Goal: Task Accomplishment & Management: Complete application form

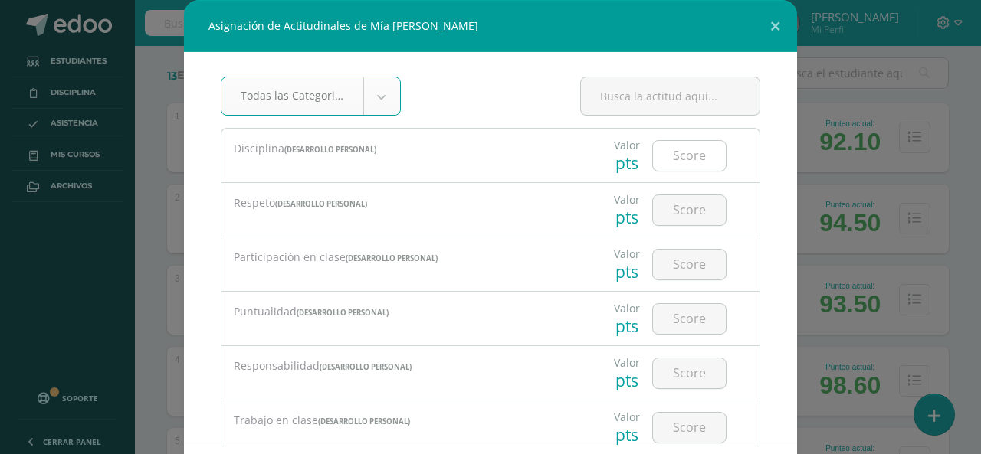
click at [677, 153] on input "number" at bounding box center [689, 156] width 73 height 30
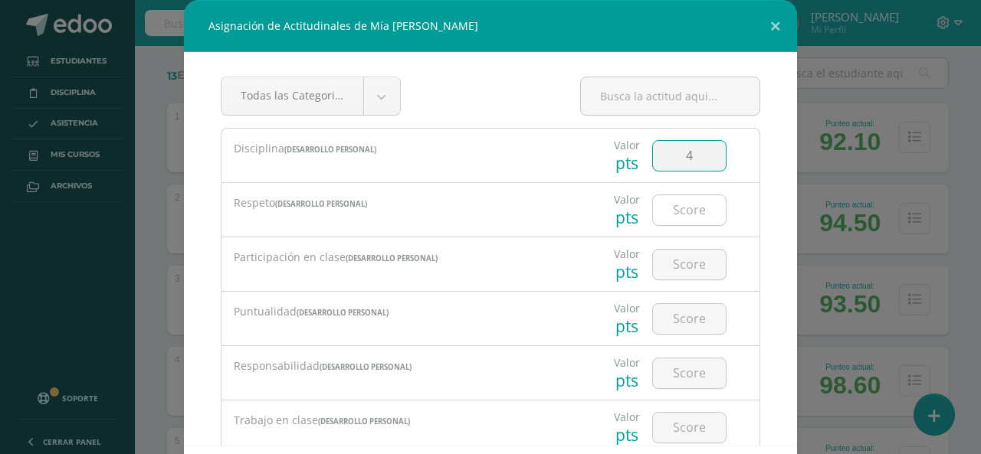
type input "4"
click at [684, 214] on input "number" at bounding box center [689, 210] width 73 height 30
type input "4"
click at [678, 286] on div at bounding box center [689, 265] width 87 height 54
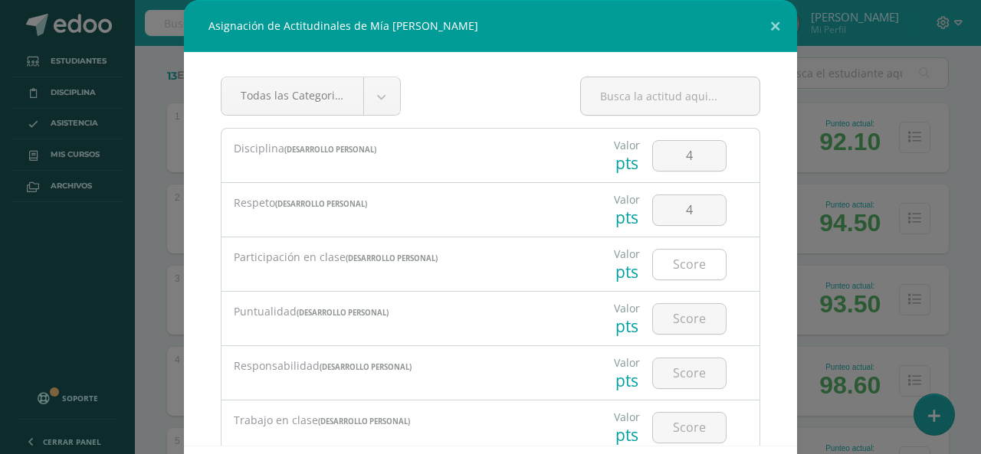
click at [688, 267] on input "number" at bounding box center [689, 265] width 73 height 30
type input "3"
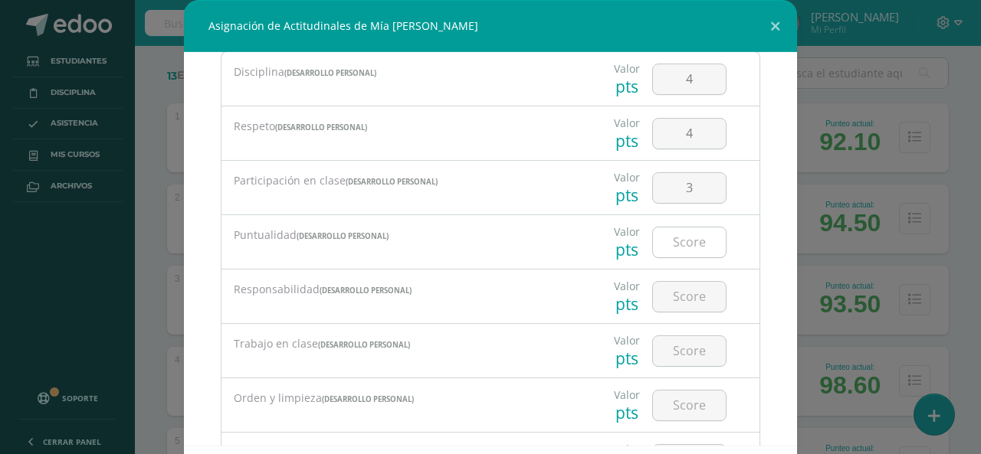
click at [685, 244] on input "number" at bounding box center [689, 243] width 73 height 30
type input "4"
click at [678, 303] on input "number" at bounding box center [689, 297] width 73 height 30
type input "2"
click at [674, 352] on input "number" at bounding box center [689, 351] width 73 height 30
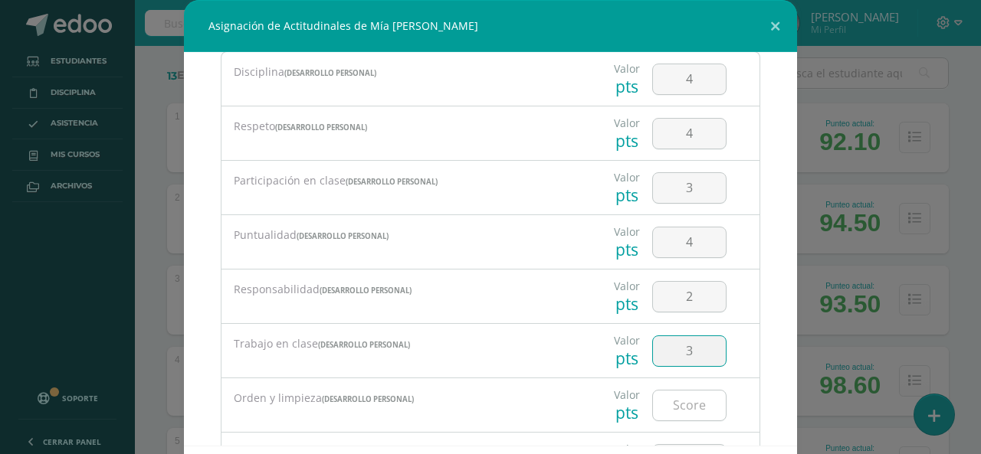
type input "3"
click at [677, 405] on input "number" at bounding box center [689, 406] width 73 height 30
drag, startPoint x: 677, startPoint y: 405, endPoint x: 667, endPoint y: 408, distance: 11.4
click at [672, 408] on input "3" at bounding box center [689, 406] width 73 height 30
click at [665, 408] on input "3" at bounding box center [689, 406] width 73 height 30
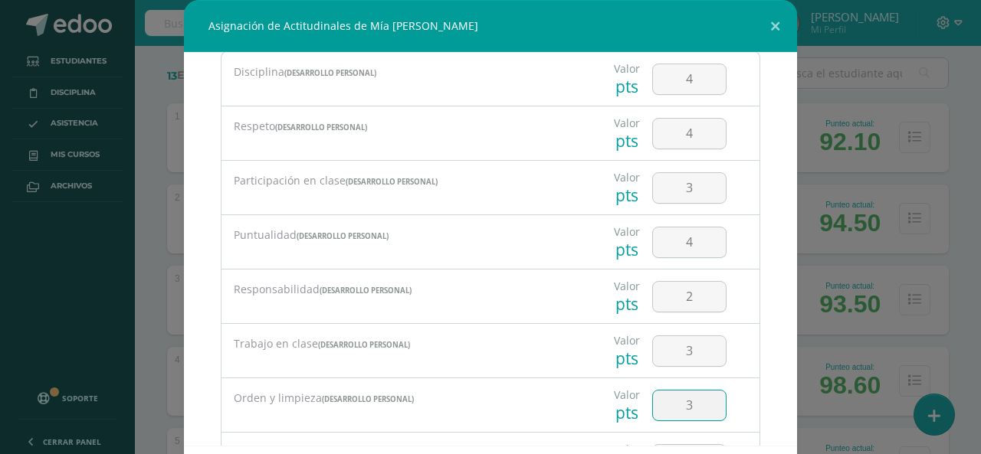
click at [664, 408] on input "3" at bounding box center [689, 406] width 73 height 30
type input "2"
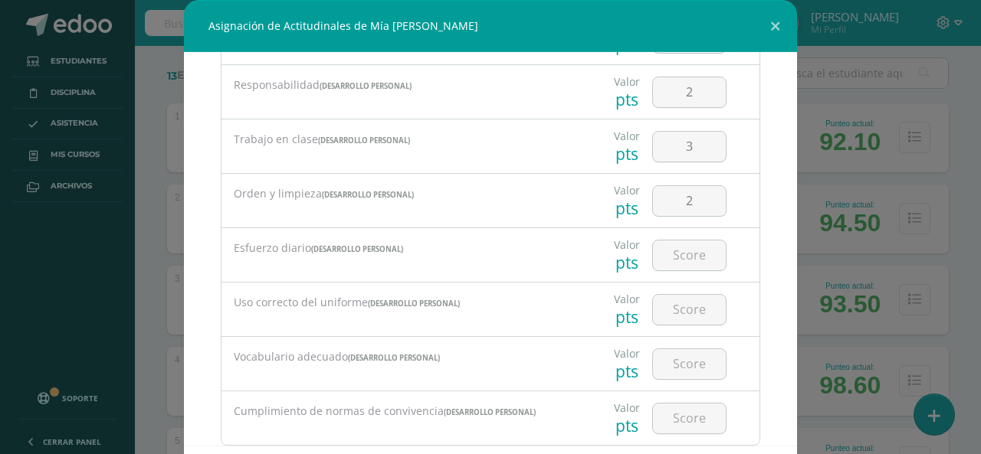
scroll to position [307, 0]
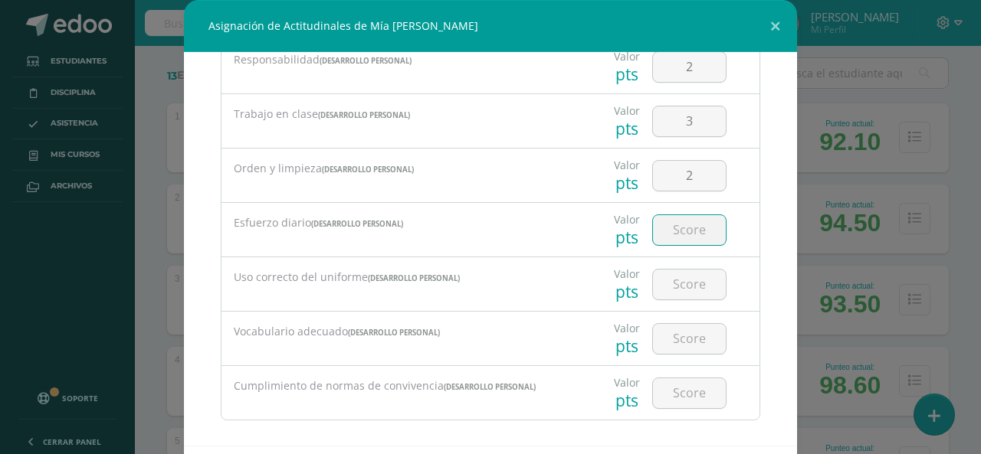
click at [682, 228] on input "number" at bounding box center [689, 230] width 73 height 30
type input "3"
click at [681, 285] on input "number" at bounding box center [689, 285] width 73 height 30
type input "2"
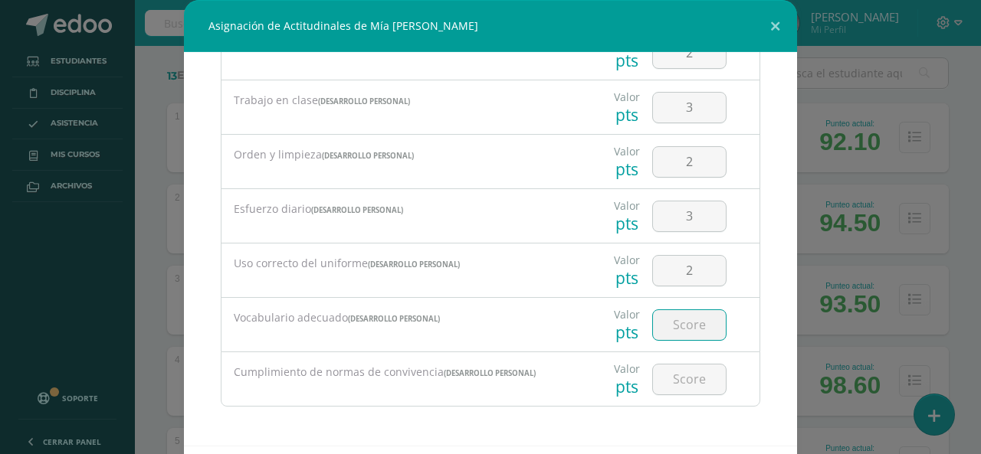
click at [682, 322] on input "number" at bounding box center [689, 325] width 73 height 30
type input "4"
click at [677, 382] on input "number" at bounding box center [689, 380] width 73 height 30
type input "4"
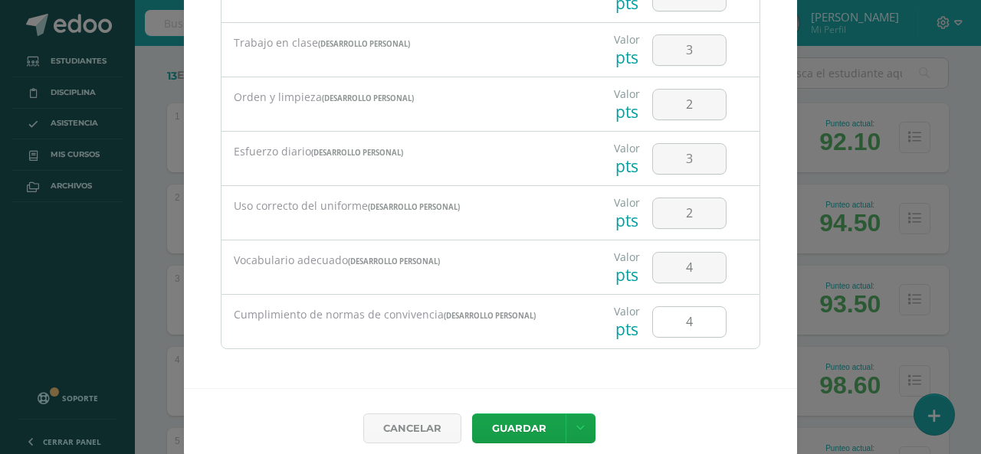
scroll to position [71, 0]
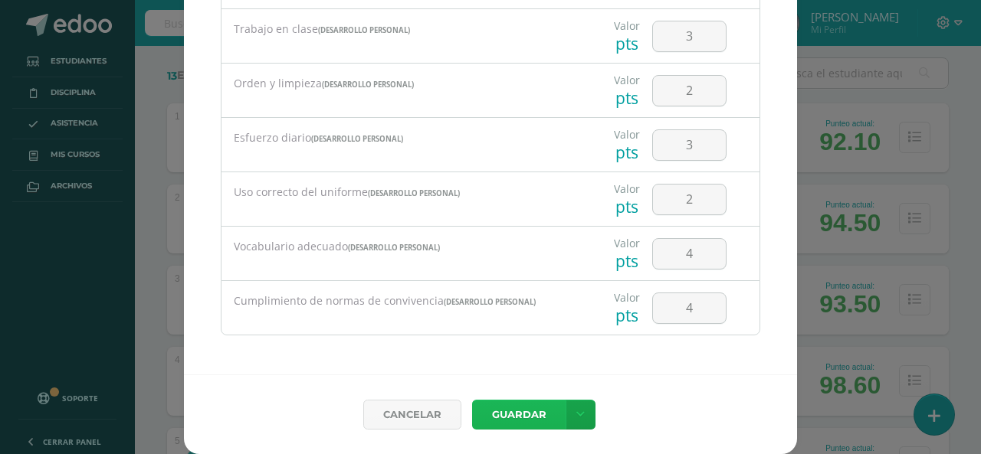
click at [520, 425] on button "Guardar" at bounding box center [518, 415] width 93 height 30
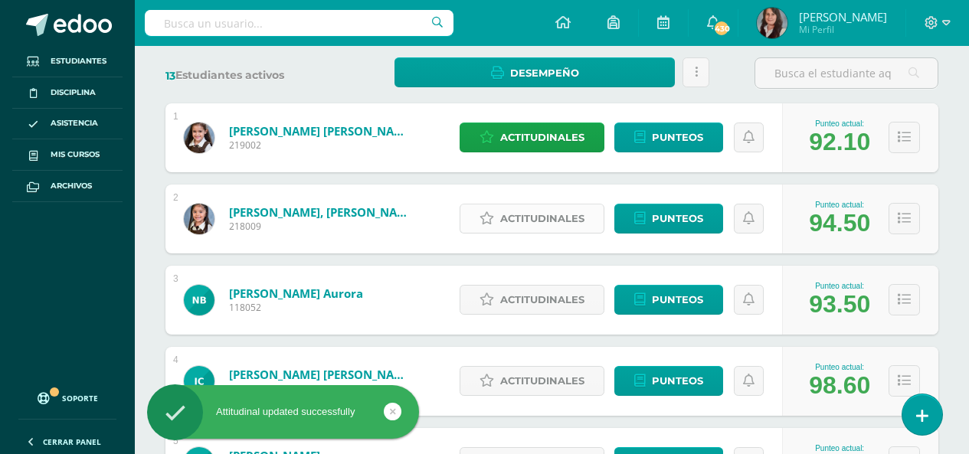
click at [540, 213] on span "Actitudinales" at bounding box center [542, 219] width 84 height 28
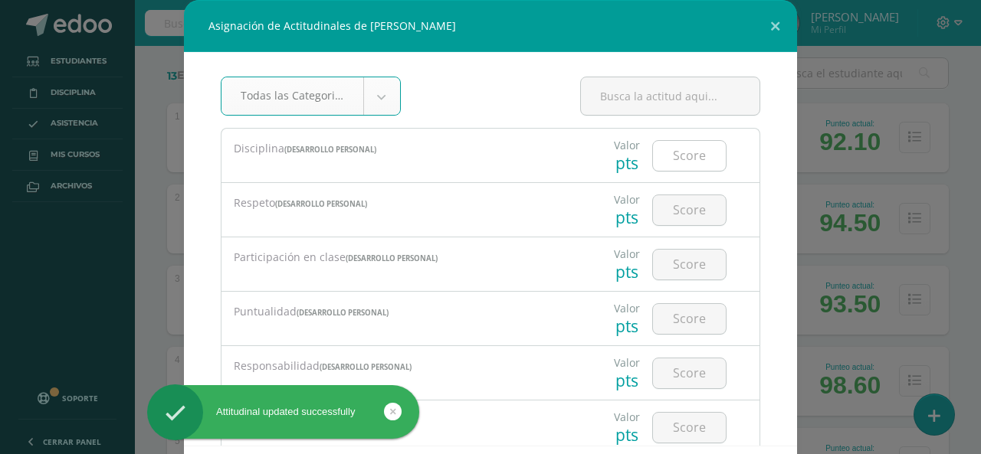
click at [696, 167] on input "number" at bounding box center [689, 156] width 73 height 30
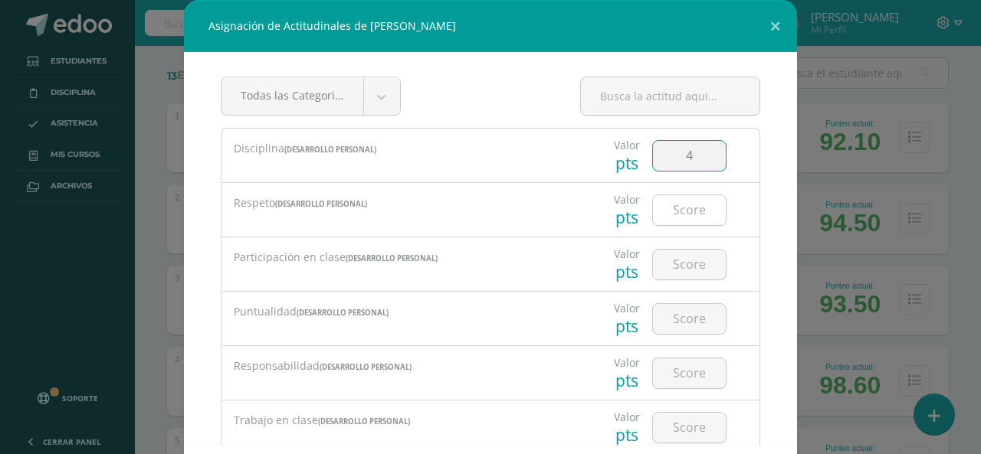
type input "4"
click at [683, 215] on input "number" at bounding box center [689, 210] width 73 height 30
type input "4"
click at [681, 258] on input "number" at bounding box center [689, 265] width 73 height 30
type input "4"
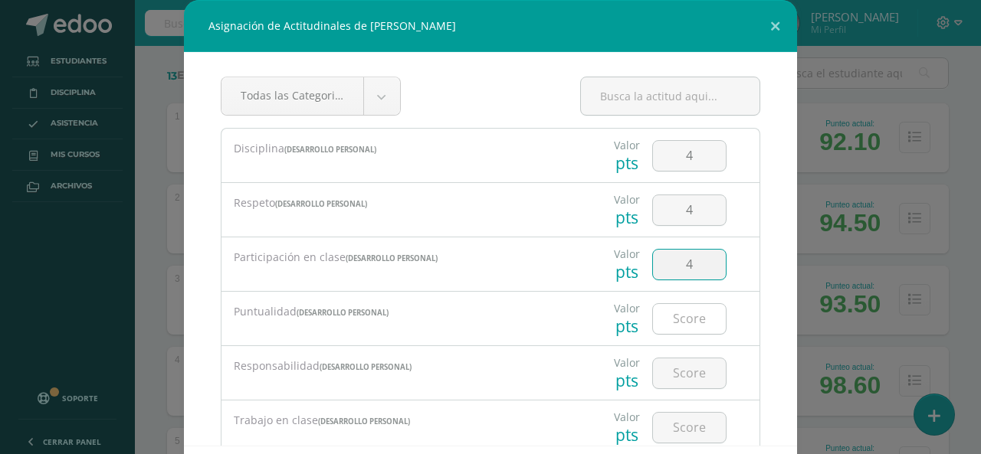
click at [682, 327] on input "number" at bounding box center [689, 319] width 73 height 30
type input "4"
click at [685, 367] on input "number" at bounding box center [689, 374] width 73 height 30
type input "4"
click at [680, 416] on input "number" at bounding box center [689, 428] width 73 height 30
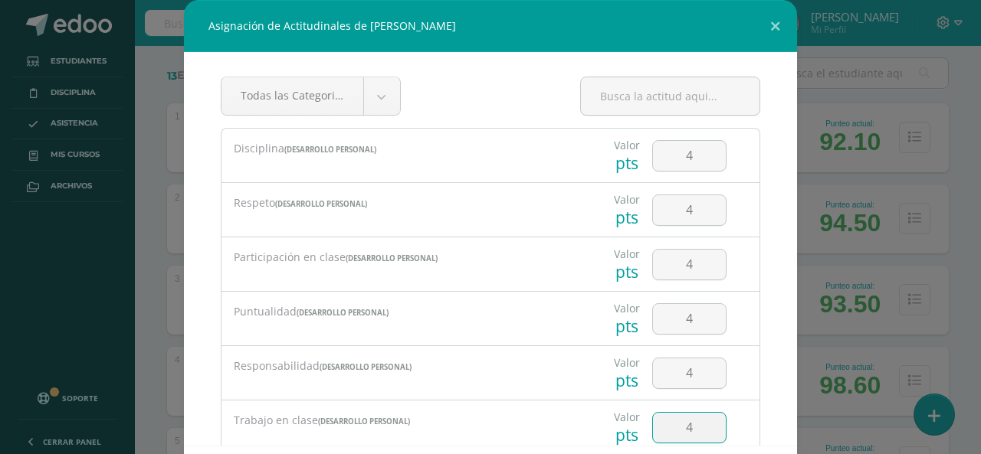
type input "4"
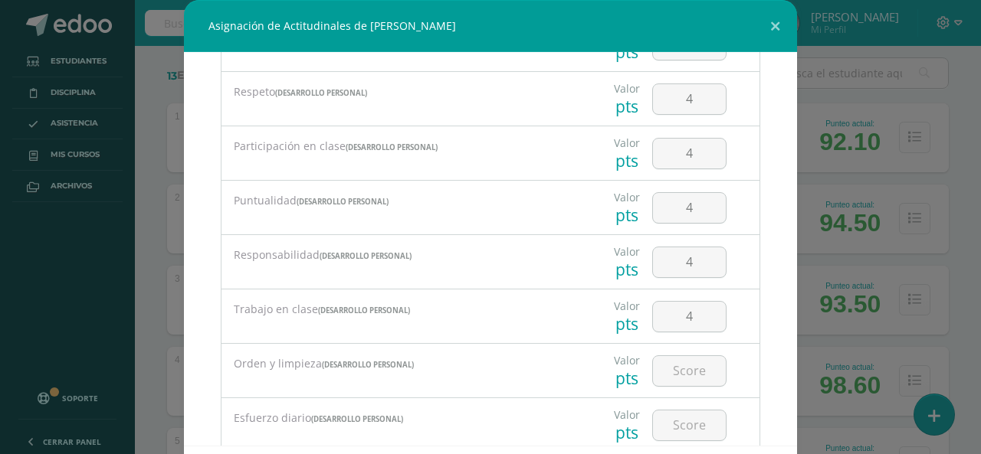
scroll to position [230, 0]
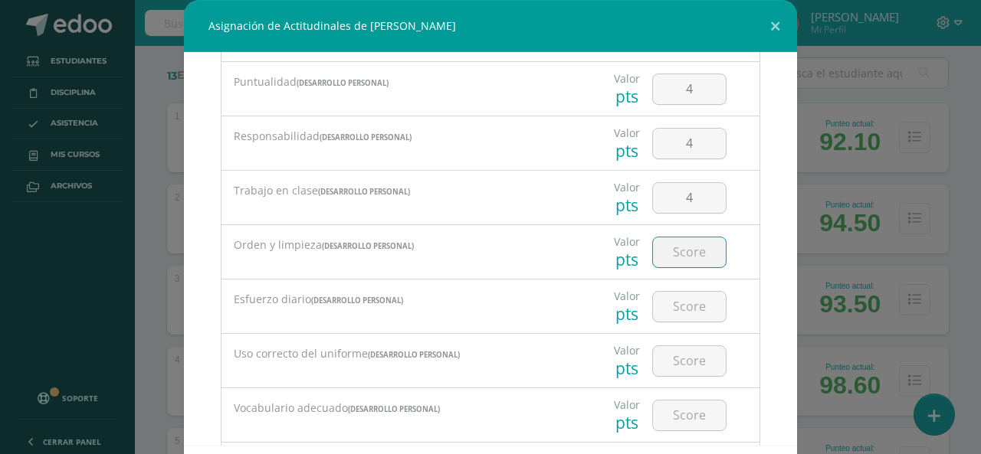
click at [675, 241] on input "number" at bounding box center [689, 253] width 73 height 30
type input "4"
click at [694, 308] on input "number" at bounding box center [689, 307] width 73 height 30
type input "4"
click at [687, 369] on input "number" at bounding box center [689, 361] width 73 height 30
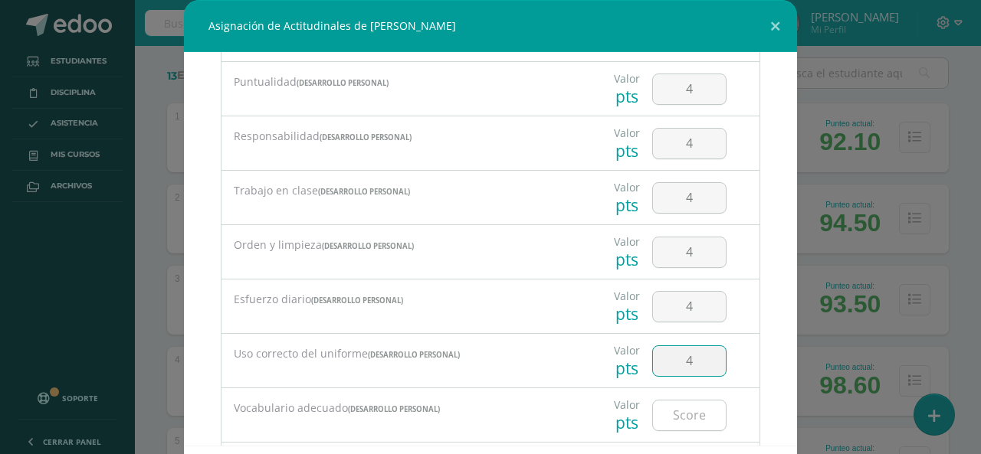
type input "4"
click at [685, 408] on input "number" at bounding box center [689, 416] width 73 height 30
type input "4"
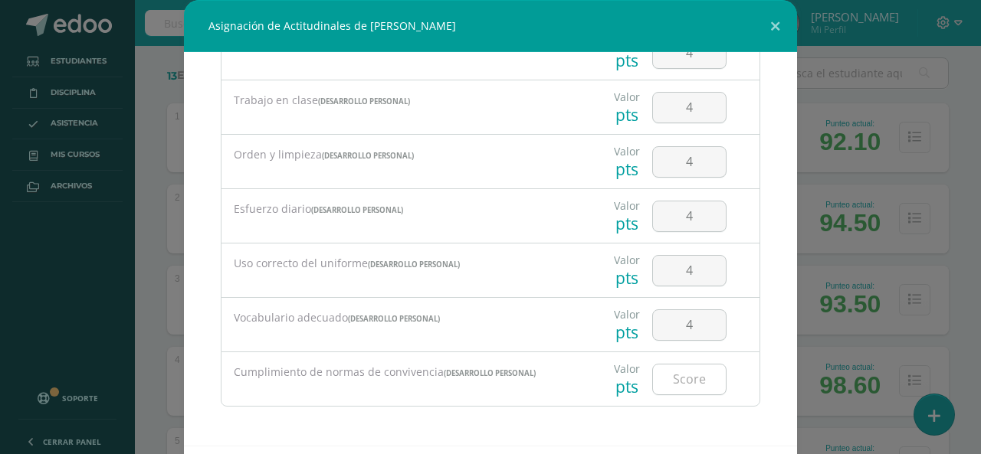
click at [686, 376] on input "number" at bounding box center [689, 380] width 73 height 30
type input "4"
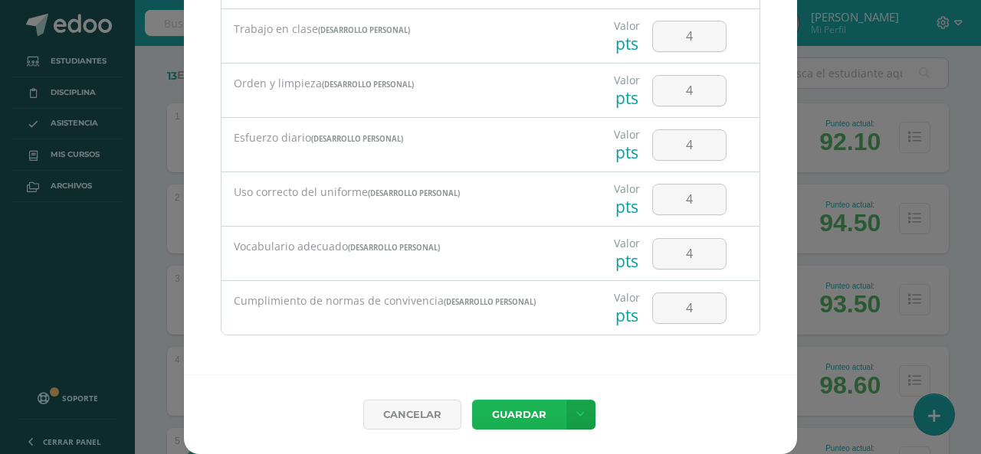
click at [526, 412] on button "Guardar" at bounding box center [518, 415] width 93 height 30
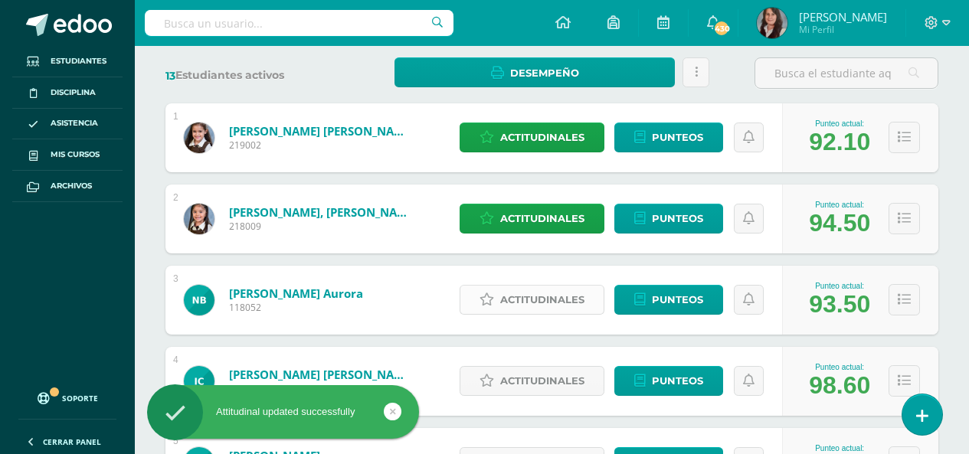
click at [550, 303] on span "Actitudinales" at bounding box center [542, 300] width 84 height 28
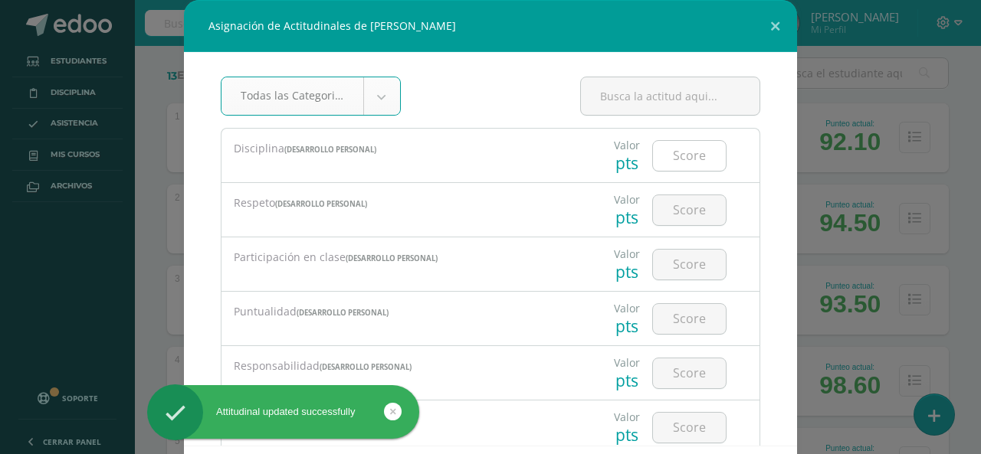
click at [688, 164] on input "number" at bounding box center [689, 156] width 73 height 30
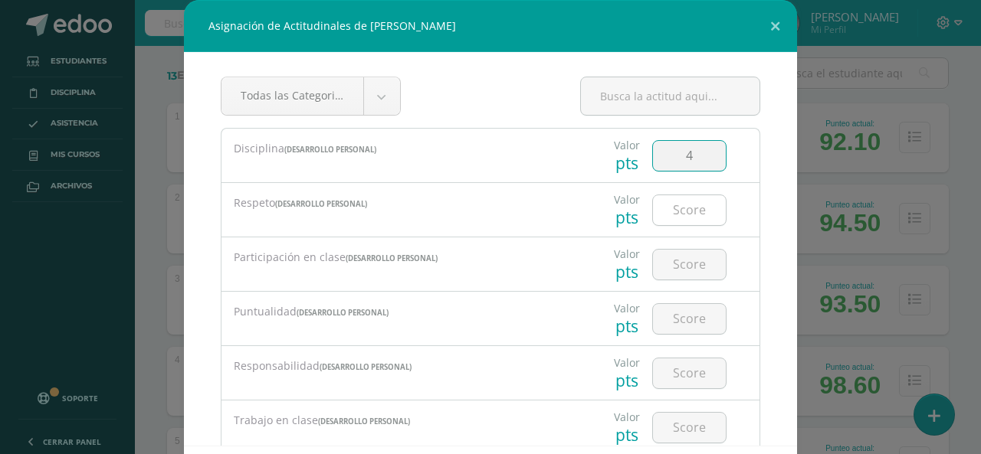
type input "4"
click at [684, 209] on input "number" at bounding box center [689, 210] width 73 height 30
type input "4"
click at [677, 264] on input "number" at bounding box center [689, 265] width 73 height 30
type input "4"
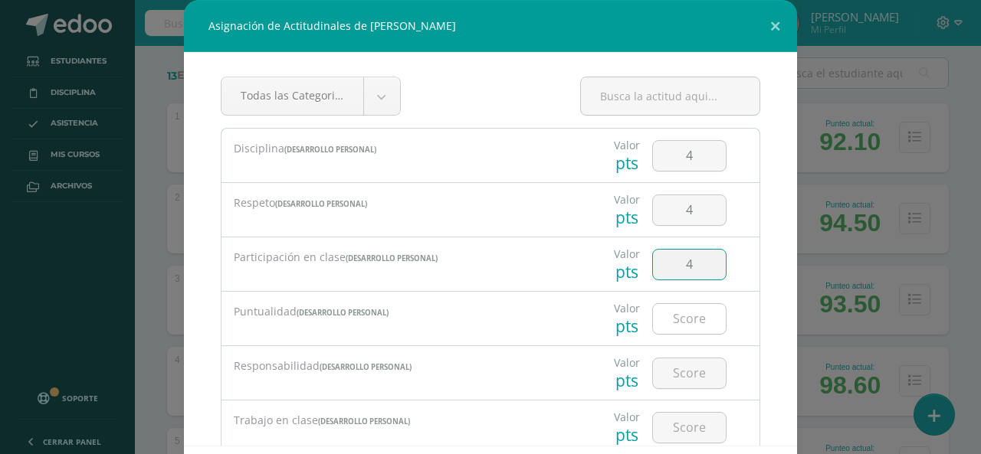
click at [684, 324] on input "number" at bounding box center [689, 319] width 73 height 30
type input "3"
click at [671, 377] on input "number" at bounding box center [689, 374] width 73 height 30
type input "4"
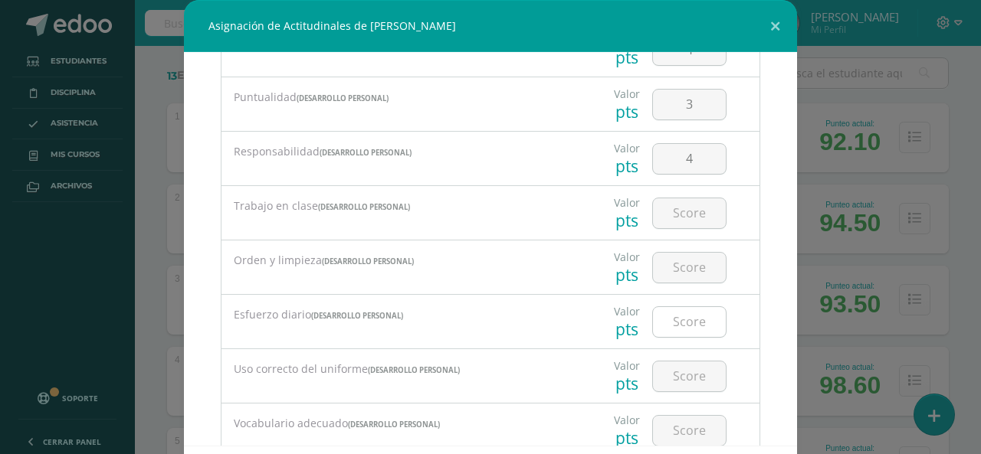
scroll to position [230, 0]
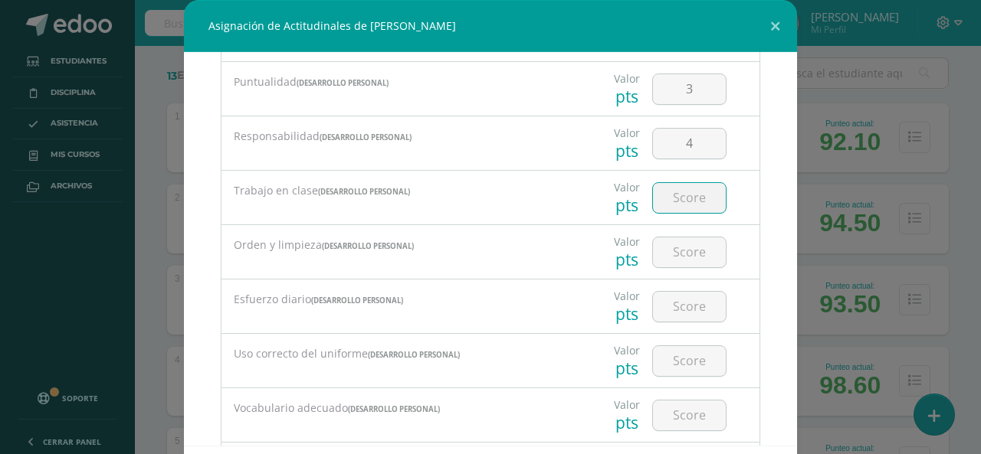
click at [675, 196] on input "number" at bounding box center [689, 198] width 73 height 30
type input "4"
click at [700, 278] on div at bounding box center [689, 252] width 87 height 54
click at [681, 255] on input "number" at bounding box center [689, 253] width 73 height 30
type input "4"
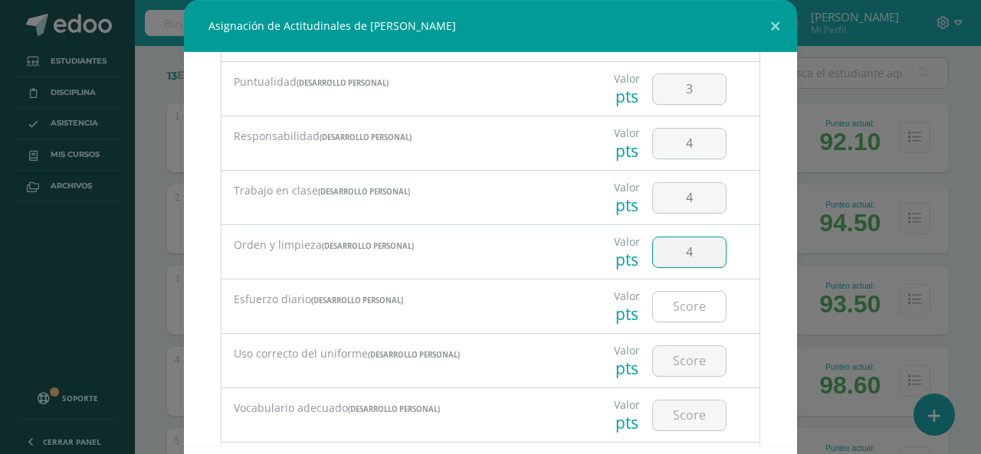
click at [681, 298] on input "number" at bounding box center [689, 307] width 73 height 30
type input "4"
drag, startPoint x: 674, startPoint y: 359, endPoint x: 671, endPoint y: 392, distance: 33.1
click at [674, 359] on input "number" at bounding box center [689, 361] width 73 height 30
type input "4"
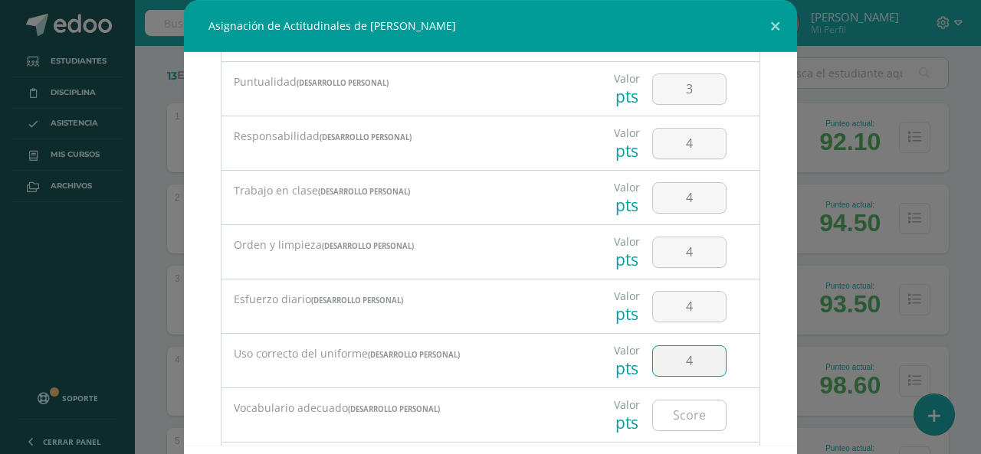
click at [671, 417] on input "number" at bounding box center [689, 416] width 73 height 30
type input "4"
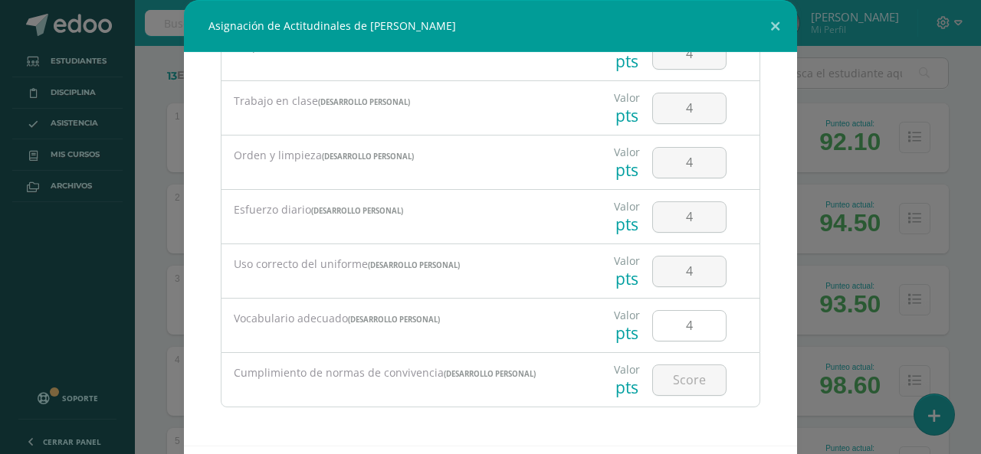
scroll to position [320, 0]
click at [675, 379] on input "number" at bounding box center [689, 380] width 73 height 30
type input "4"
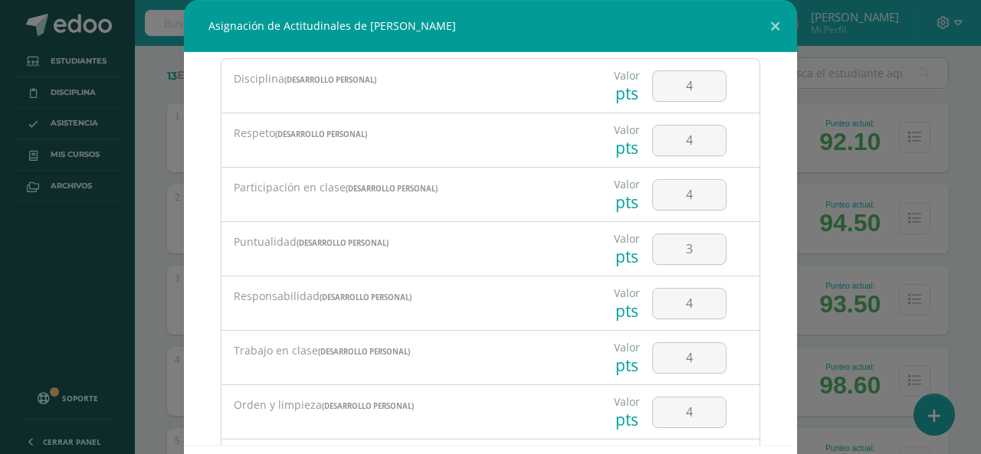
scroll to position [0, 0]
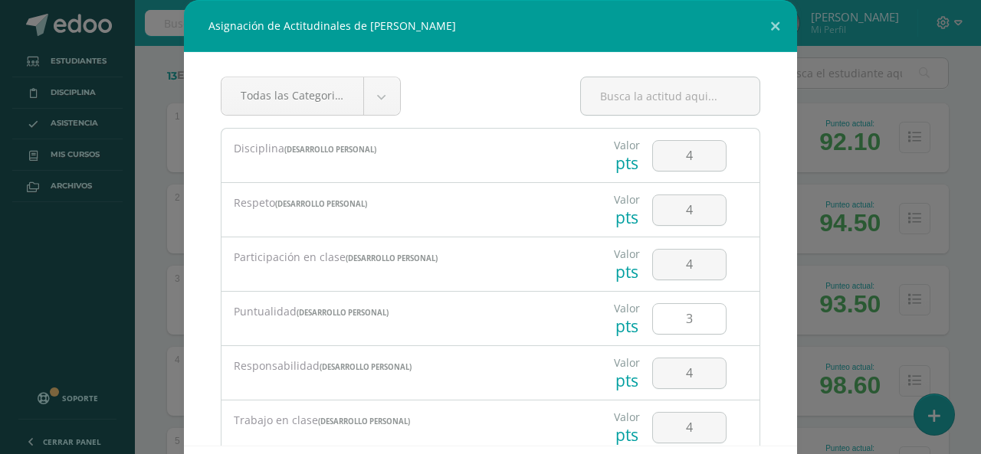
drag, startPoint x: 689, startPoint y: 320, endPoint x: 650, endPoint y: 320, distance: 39.1
click at [653, 320] on input "3" at bounding box center [689, 319] width 73 height 30
type input "4"
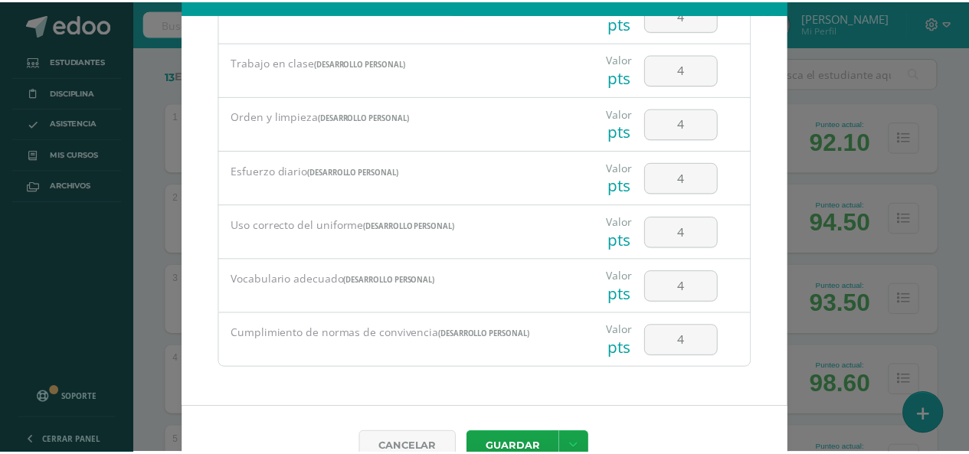
scroll to position [71, 0]
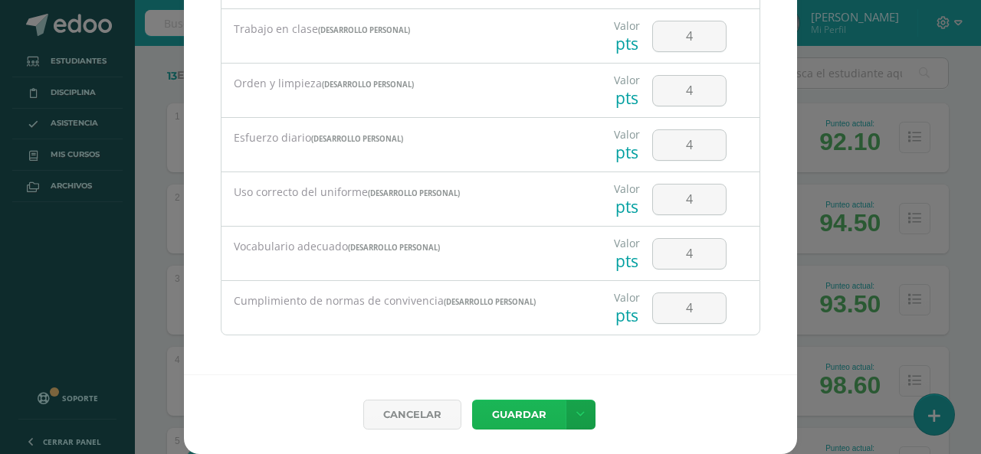
click at [512, 410] on button "Guardar" at bounding box center [518, 415] width 93 height 30
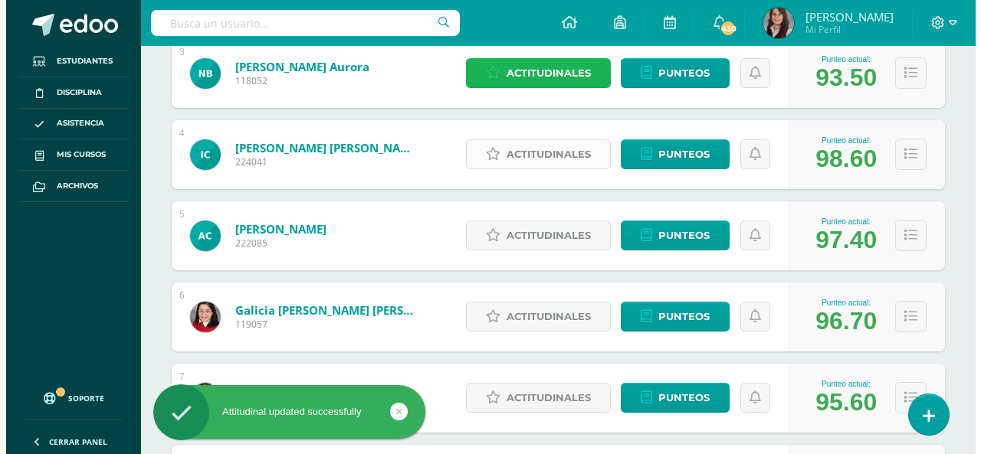
scroll to position [460, 0]
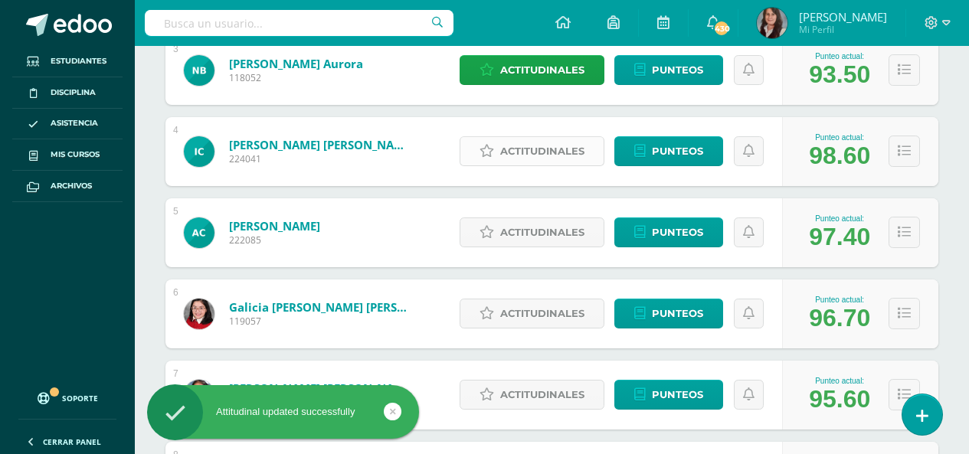
click at [518, 157] on span "Actitudinales" at bounding box center [542, 151] width 84 height 28
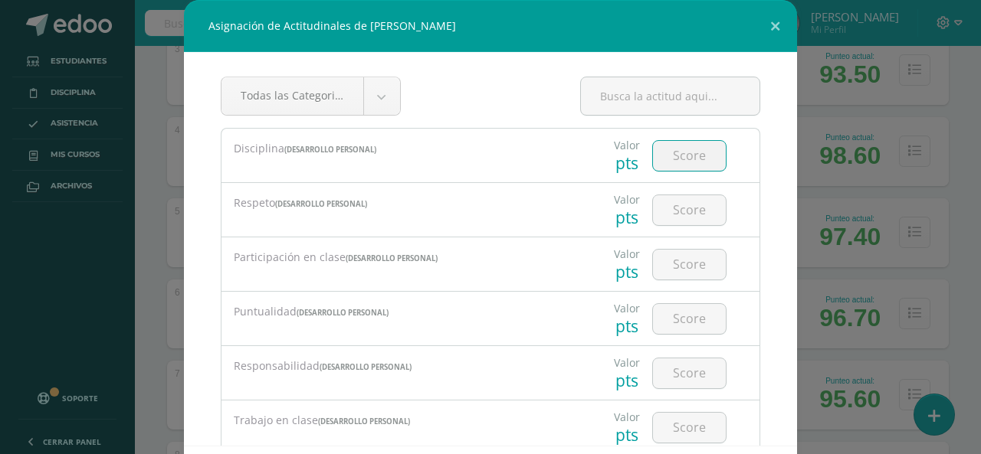
click at [672, 157] on input "number" at bounding box center [689, 156] width 73 height 30
type input "4"
click at [677, 219] on input "number" at bounding box center [689, 210] width 73 height 30
type input "4"
click at [677, 273] on input "number" at bounding box center [689, 265] width 73 height 30
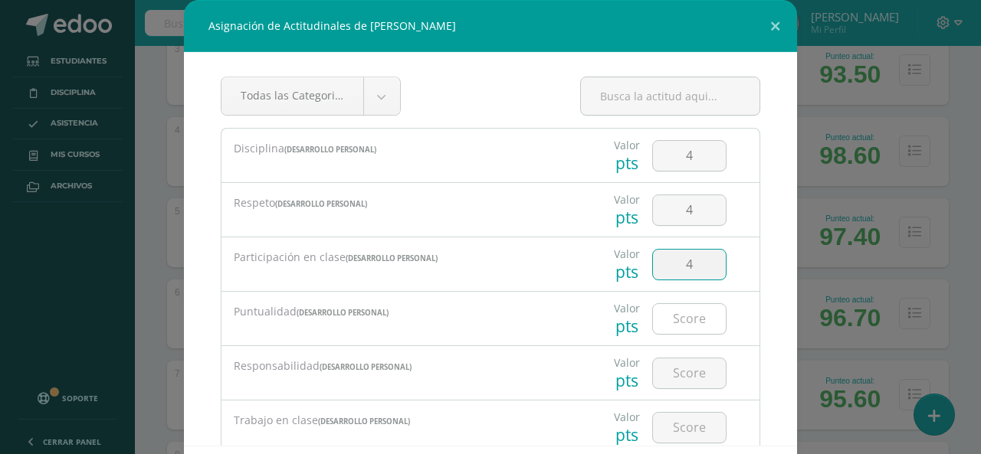
type input "4"
click at [681, 324] on input "number" at bounding box center [689, 319] width 73 height 30
type input "4"
click at [682, 376] on input "number" at bounding box center [689, 374] width 73 height 30
type input "4"
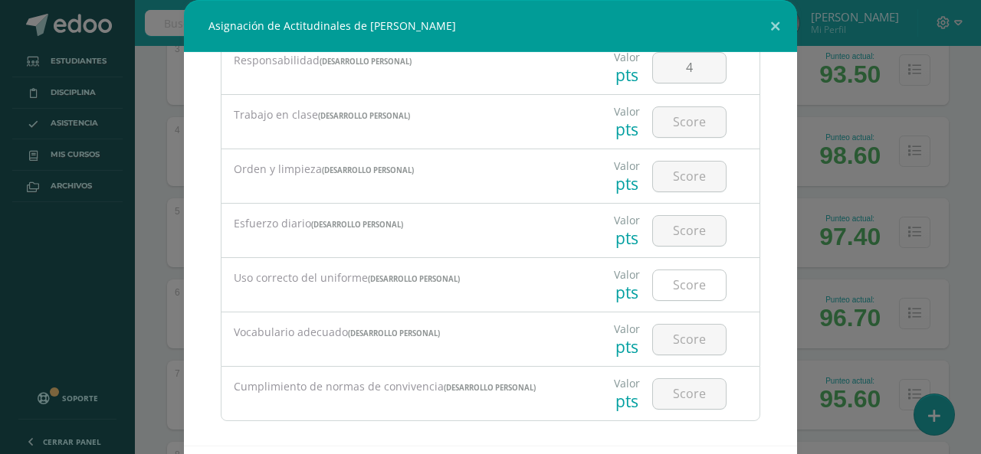
scroll to position [307, 0]
click at [668, 127] on input "number" at bounding box center [689, 122] width 73 height 30
type input "4"
click at [684, 194] on div at bounding box center [689, 176] width 87 height 54
click at [688, 227] on input "number" at bounding box center [689, 230] width 73 height 30
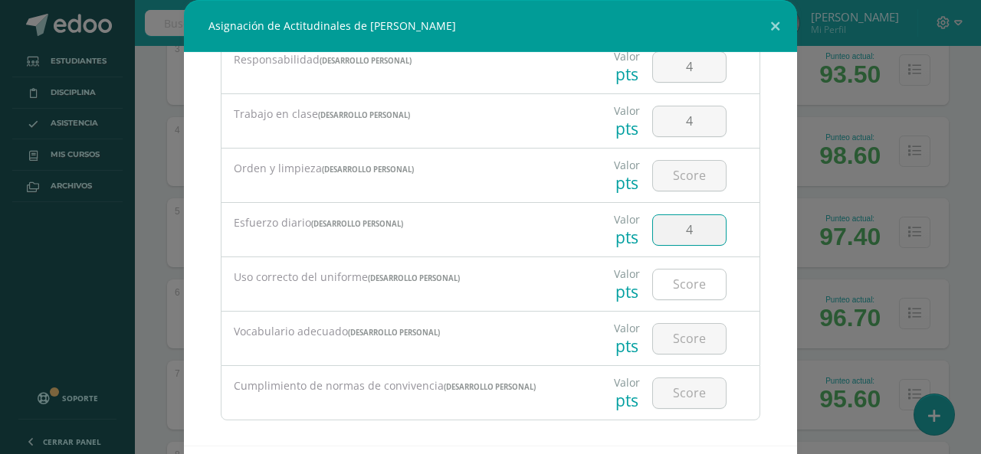
type input "4"
drag, startPoint x: 677, startPoint y: 284, endPoint x: 667, endPoint y: 344, distance: 60.7
click at [677, 286] on input "number" at bounding box center [689, 285] width 73 height 30
type input "4"
click at [672, 349] on input "number" at bounding box center [689, 339] width 73 height 30
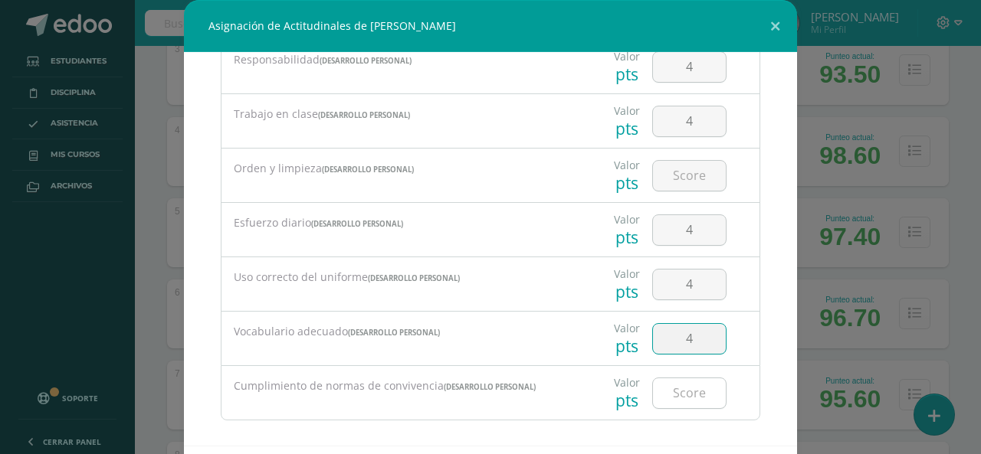
type input "4"
click at [683, 394] on input "number" at bounding box center [689, 394] width 73 height 30
type input "4"
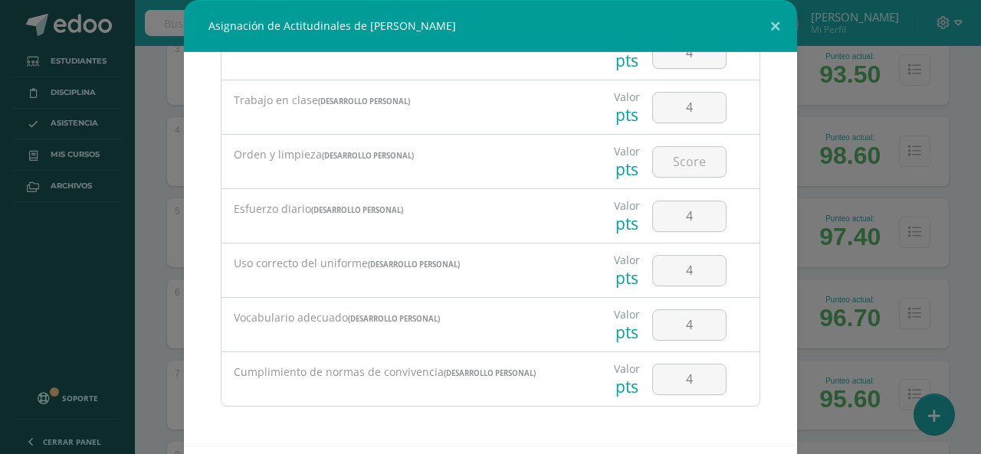
scroll to position [71, 0]
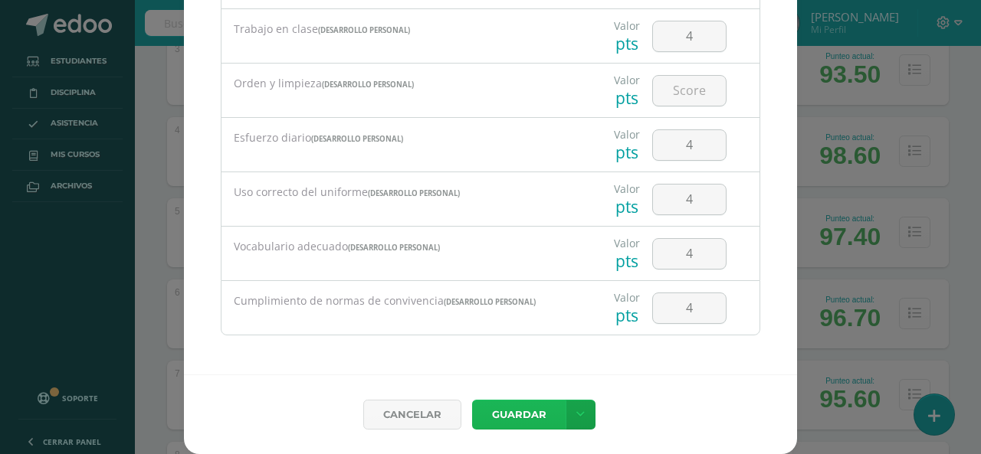
click at [511, 410] on button "Guardar" at bounding box center [518, 415] width 93 height 30
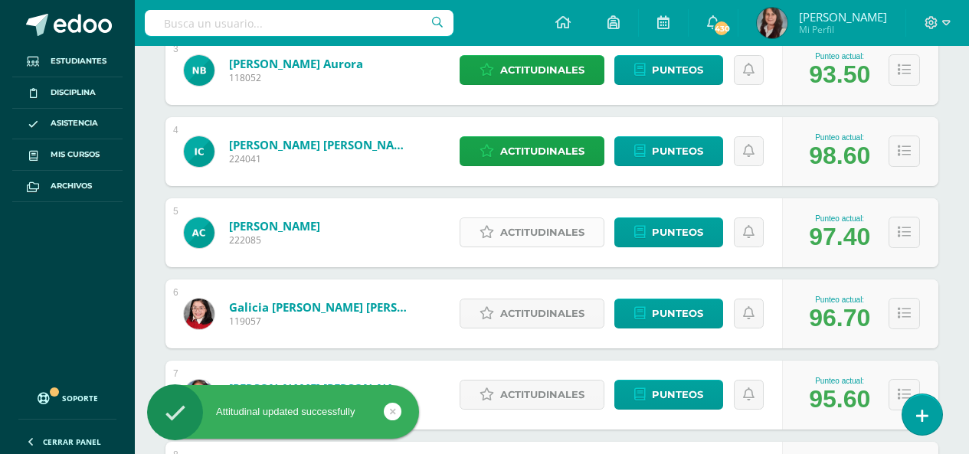
click at [526, 228] on span "Actitudinales" at bounding box center [542, 232] width 84 height 28
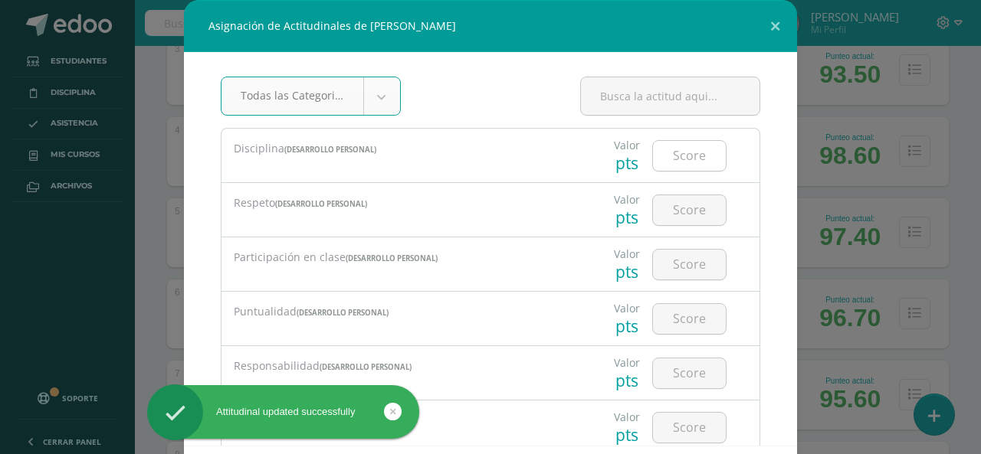
click at [676, 147] on input "number" at bounding box center [689, 156] width 73 height 30
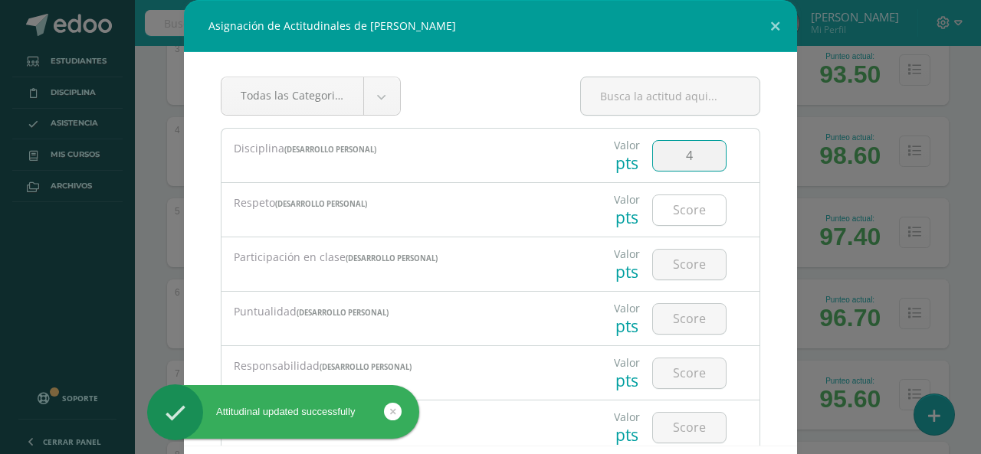
type input "4"
click at [691, 214] on input "number" at bounding box center [689, 210] width 73 height 30
type input "4"
click at [697, 281] on div at bounding box center [689, 265] width 87 height 54
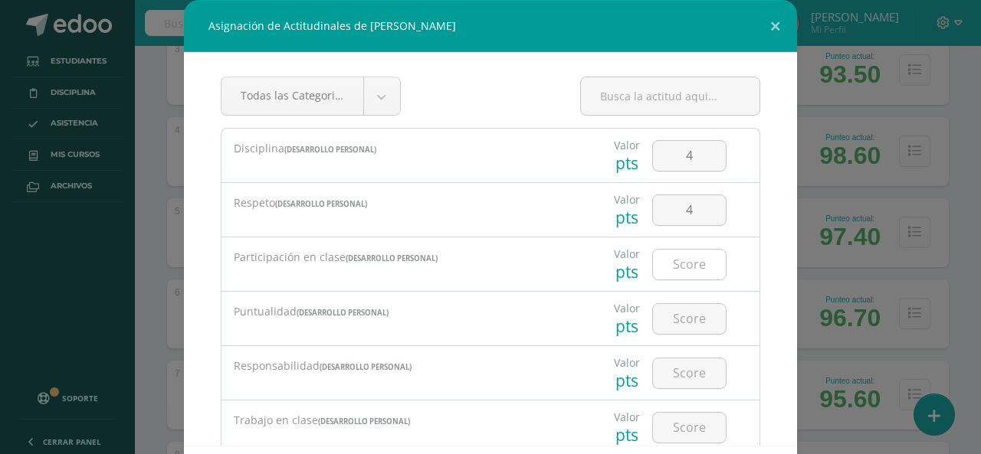
click at [688, 265] on input "number" at bounding box center [689, 265] width 73 height 30
type input "4"
drag, startPoint x: 673, startPoint y: 321, endPoint x: 676, endPoint y: 336, distance: 14.9
click at [673, 323] on input "number" at bounding box center [689, 319] width 73 height 30
type input "4"
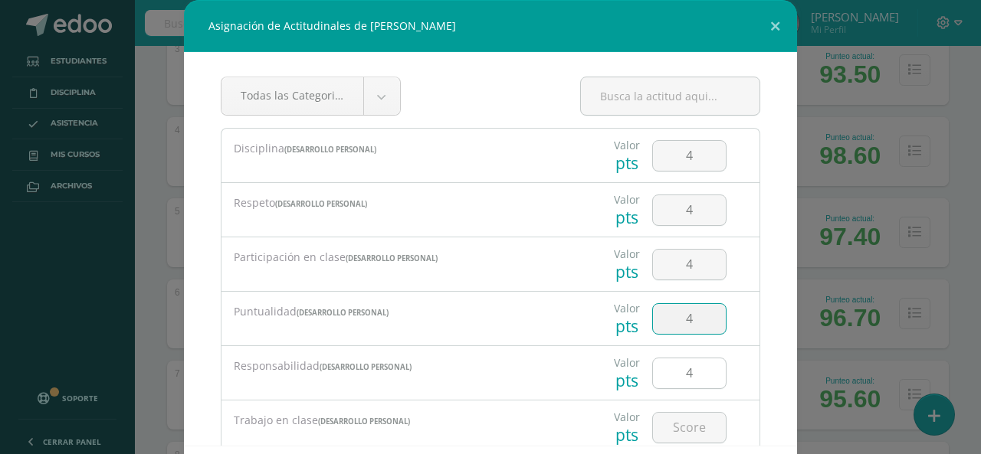
click at [677, 363] on input "4" at bounding box center [689, 374] width 73 height 30
type input "4"
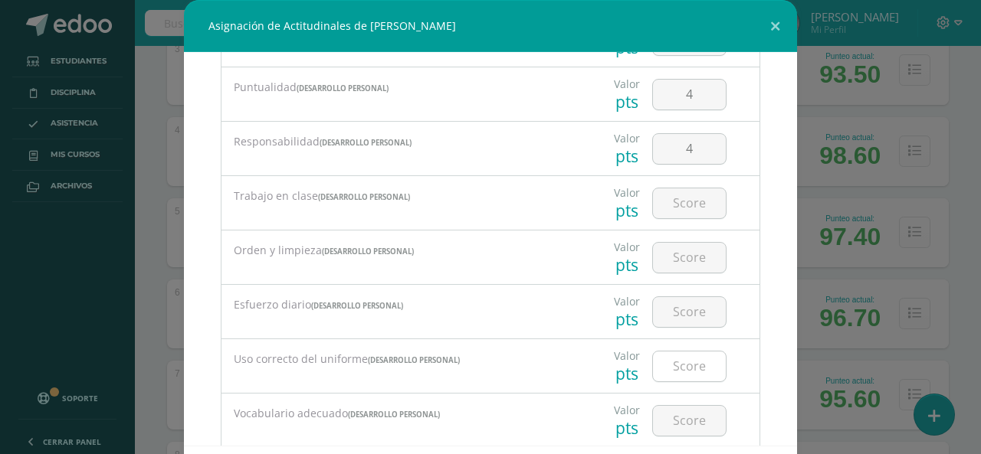
scroll to position [307, 0]
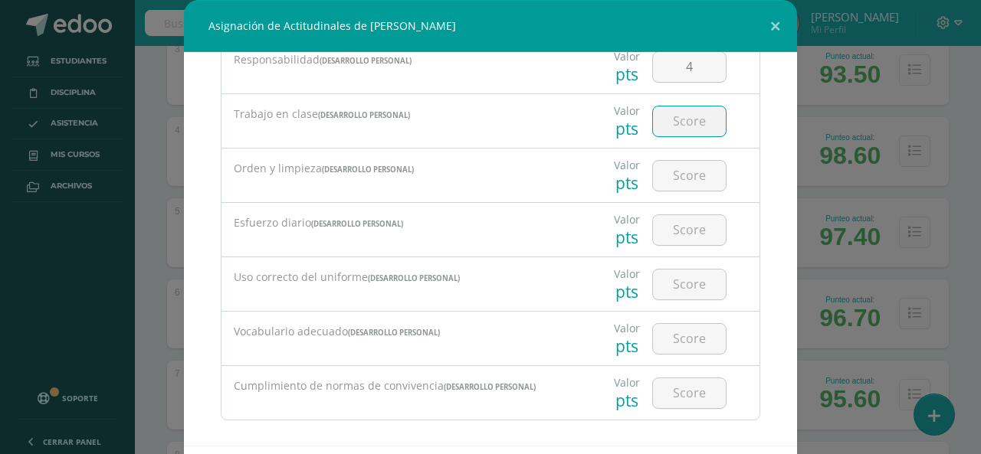
click at [680, 126] on input "number" at bounding box center [689, 122] width 73 height 30
type input "4"
click at [682, 176] on input "4" at bounding box center [689, 176] width 73 height 30
type input "4"
click at [684, 231] on input "4" at bounding box center [689, 230] width 73 height 30
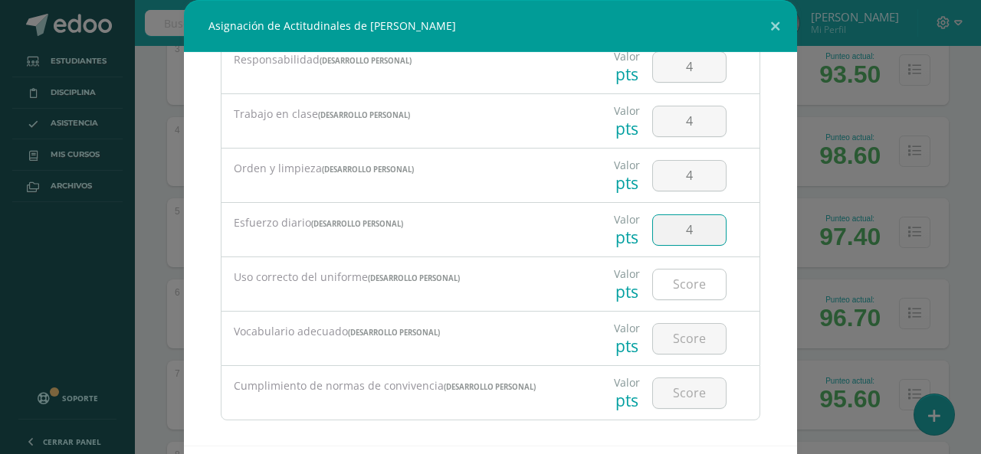
type input "4"
drag, startPoint x: 677, startPoint y: 294, endPoint x: 675, endPoint y: 339, distance: 44.5
click at [677, 297] on input "4" at bounding box center [689, 285] width 73 height 30
type input "4"
click at [675, 342] on input "4" at bounding box center [689, 339] width 73 height 30
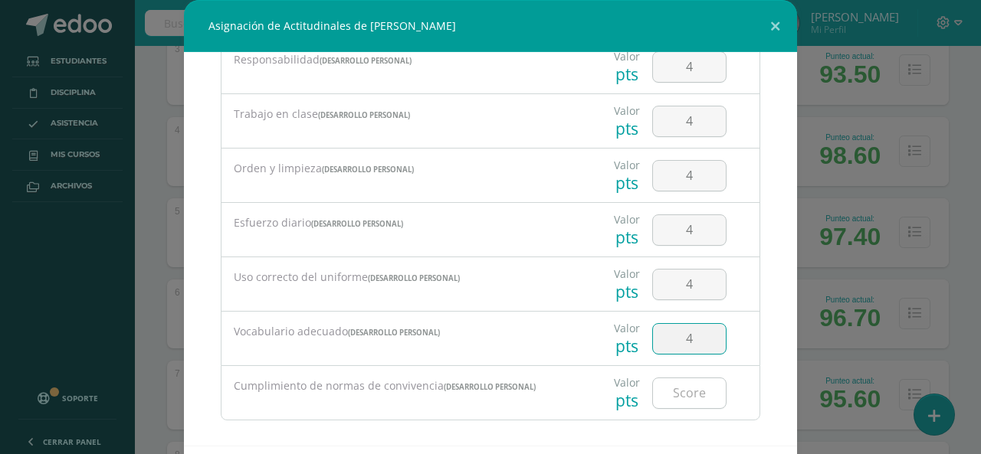
type input "4"
click at [671, 396] on input "4" at bounding box center [689, 394] width 73 height 30
type input "4"
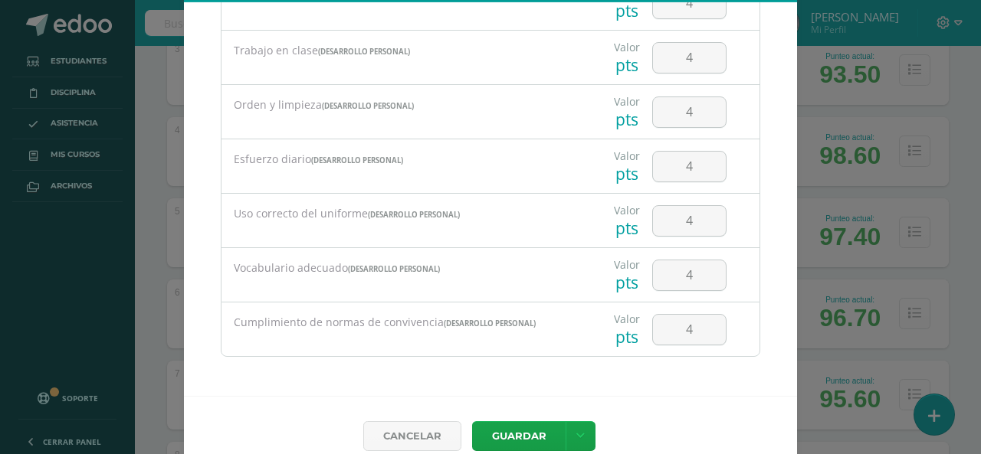
scroll to position [71, 0]
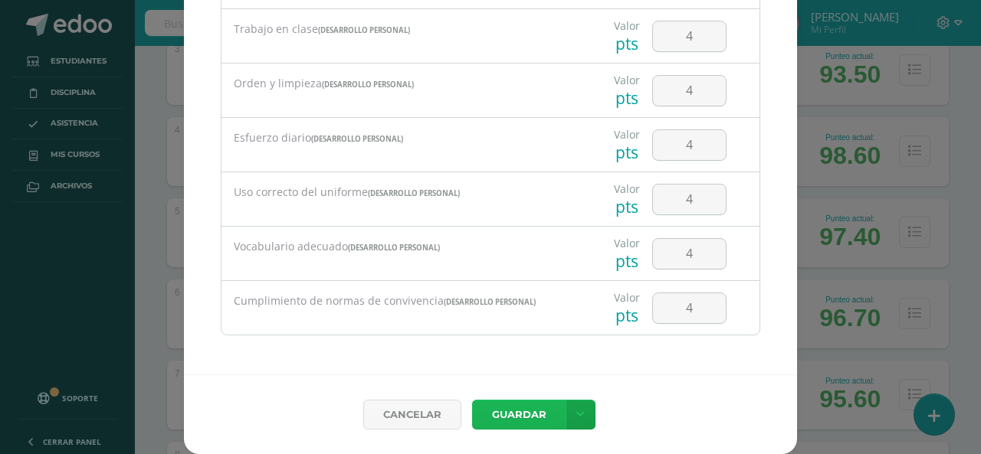
click at [525, 408] on button "Guardar" at bounding box center [518, 415] width 93 height 30
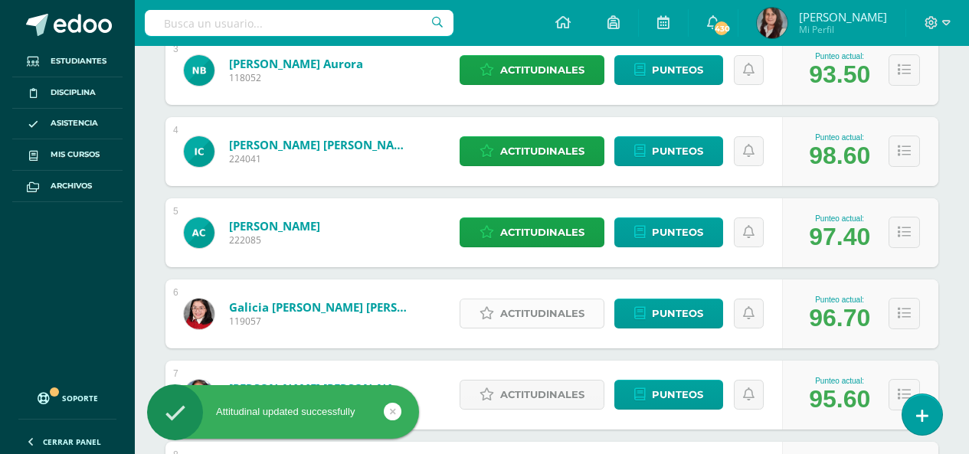
click at [529, 316] on span "Actitudinales" at bounding box center [542, 314] width 84 height 28
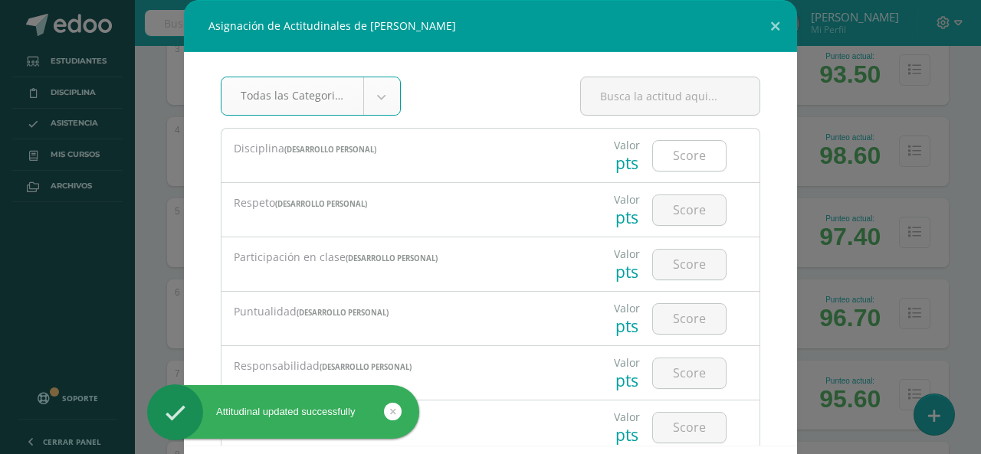
click at [668, 162] on input "number" at bounding box center [689, 156] width 73 height 30
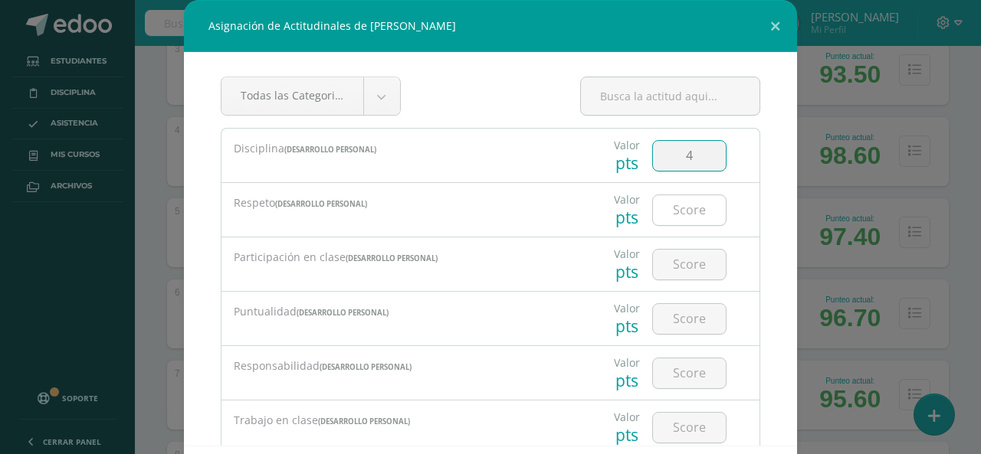
type input "4"
click at [681, 212] on input "number" at bounding box center [689, 210] width 73 height 30
type input "4"
click at [684, 266] on input "number" at bounding box center [689, 265] width 73 height 30
type input "3"
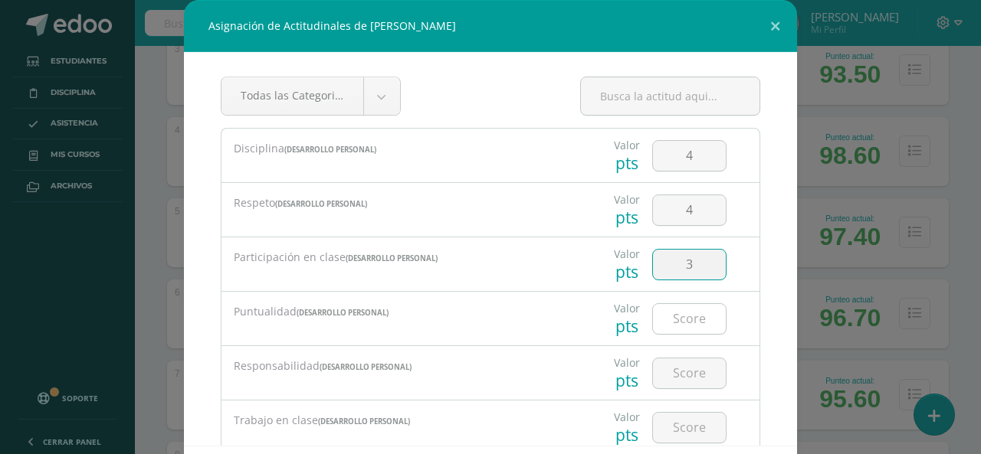
click at [686, 311] on input "number" at bounding box center [689, 319] width 73 height 30
type input "4"
click at [675, 378] on input "number" at bounding box center [689, 374] width 73 height 30
type input "3"
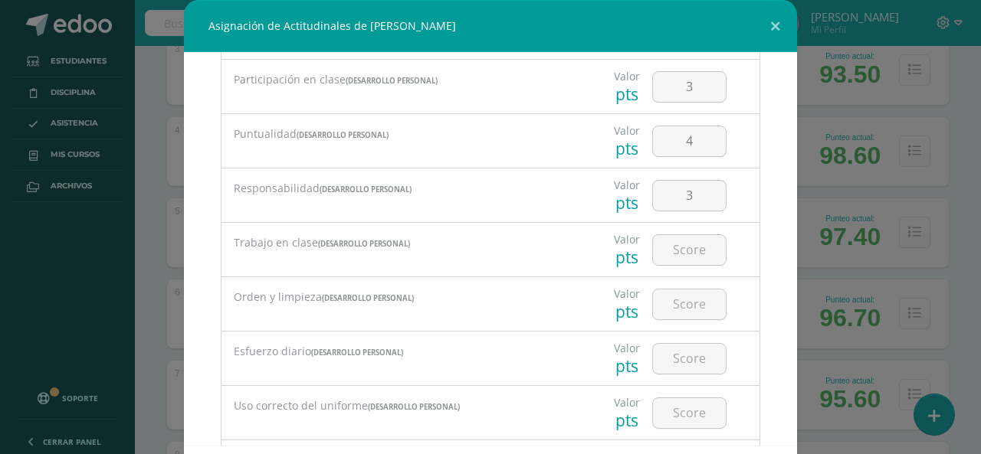
scroll to position [230, 0]
click at [664, 195] on input "number" at bounding box center [689, 198] width 73 height 30
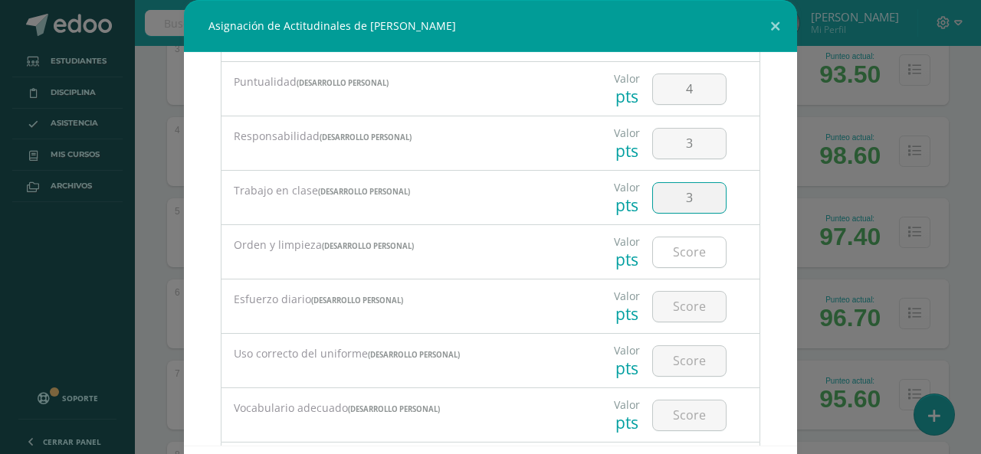
type input "3"
click at [676, 252] on input "number" at bounding box center [689, 253] width 73 height 30
type input "3"
click at [680, 308] on input "number" at bounding box center [689, 307] width 73 height 30
type input "3"
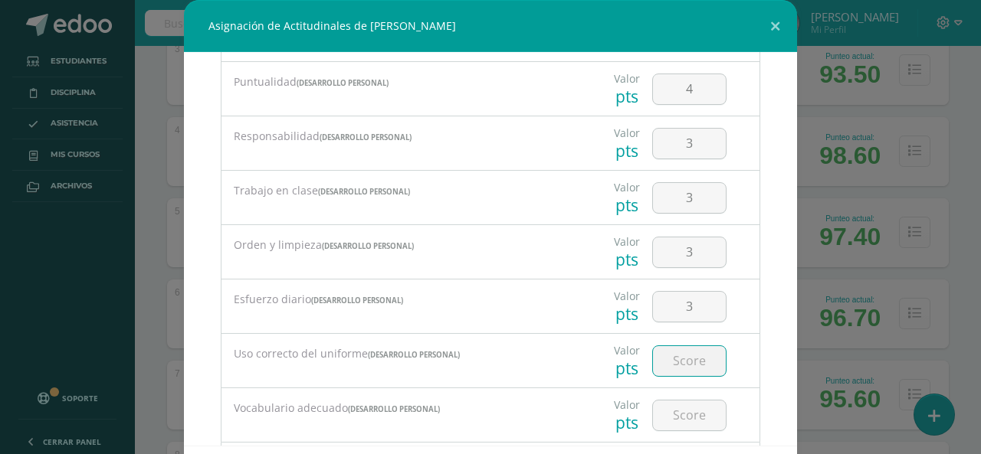
click at [676, 366] on input "number" at bounding box center [689, 361] width 73 height 30
type input "4"
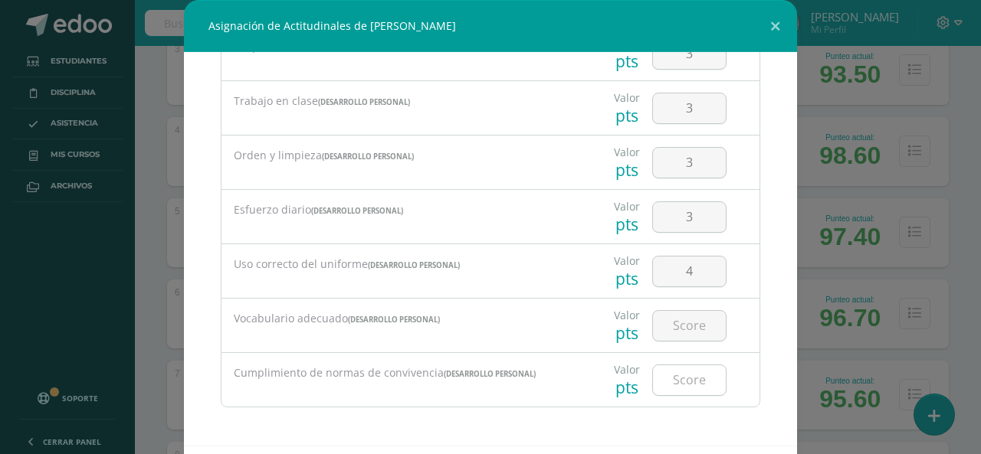
scroll to position [320, 0]
click at [671, 323] on input "number" at bounding box center [689, 325] width 73 height 30
type input "4"
click at [683, 382] on input "number" at bounding box center [689, 380] width 73 height 30
type input "4"
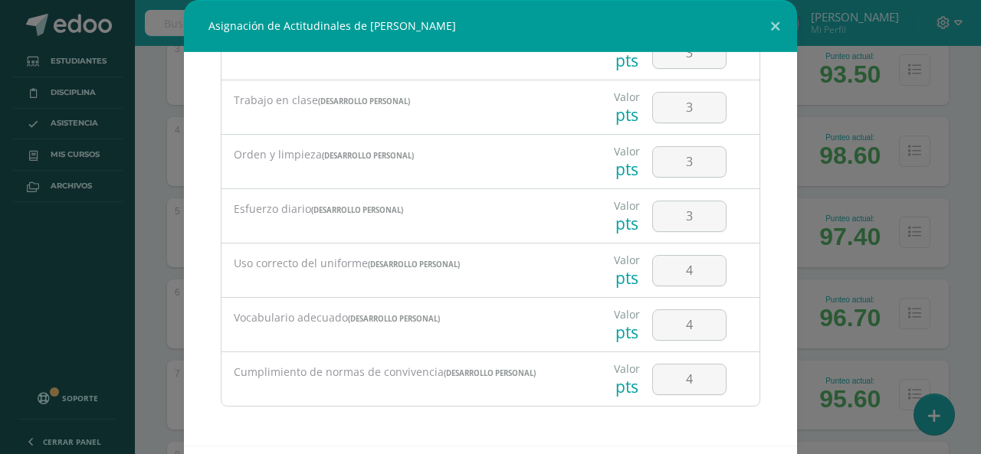
scroll to position [71, 0]
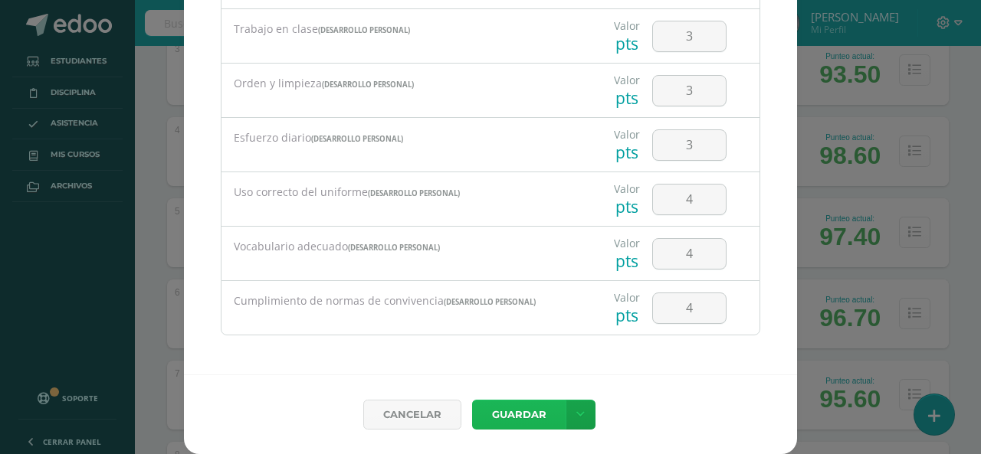
click at [505, 415] on button "Guardar" at bounding box center [518, 415] width 93 height 30
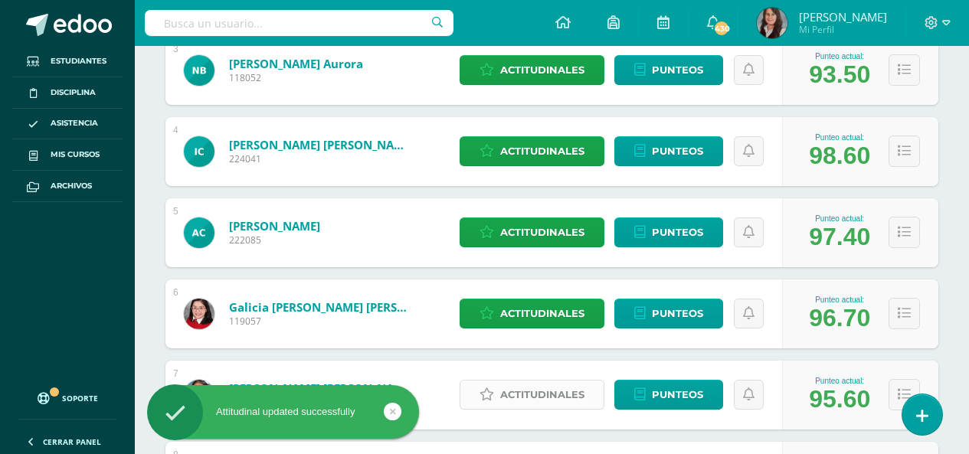
click at [546, 392] on span "Actitudinales" at bounding box center [542, 395] width 84 height 28
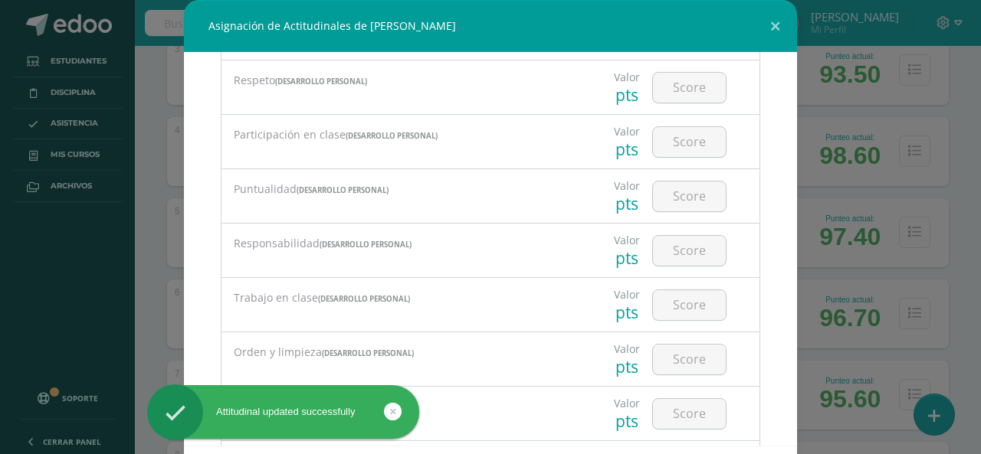
scroll to position [77, 0]
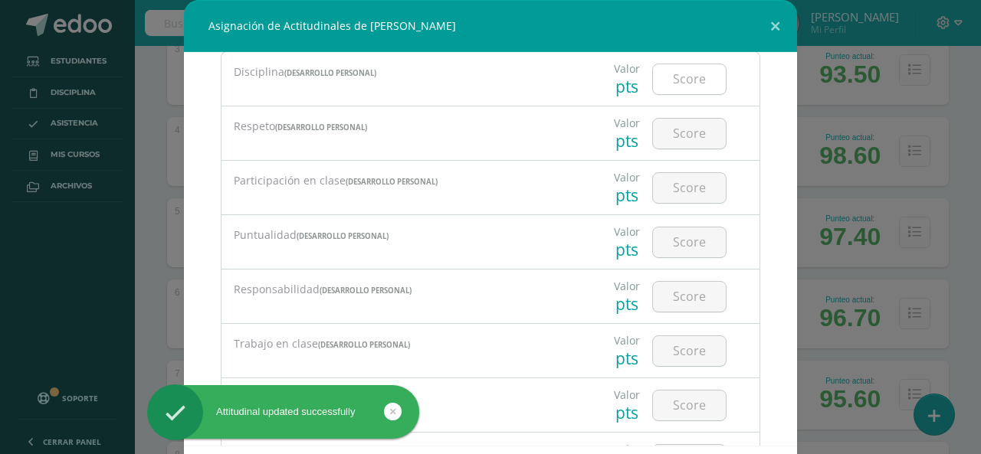
click at [668, 80] on input "number" at bounding box center [689, 79] width 73 height 30
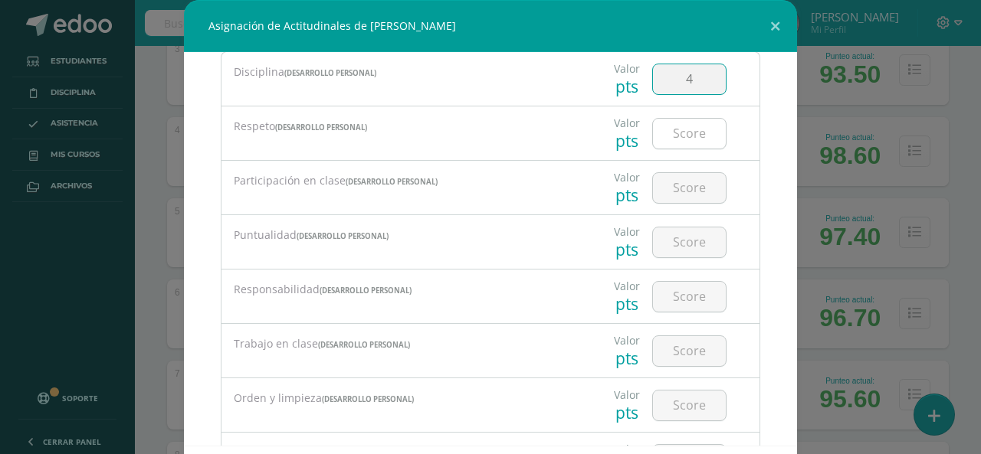
type input "4"
click at [673, 130] on input "number" at bounding box center [689, 134] width 73 height 30
type input "4"
click at [683, 190] on input "number" at bounding box center [689, 188] width 73 height 30
type input "4"
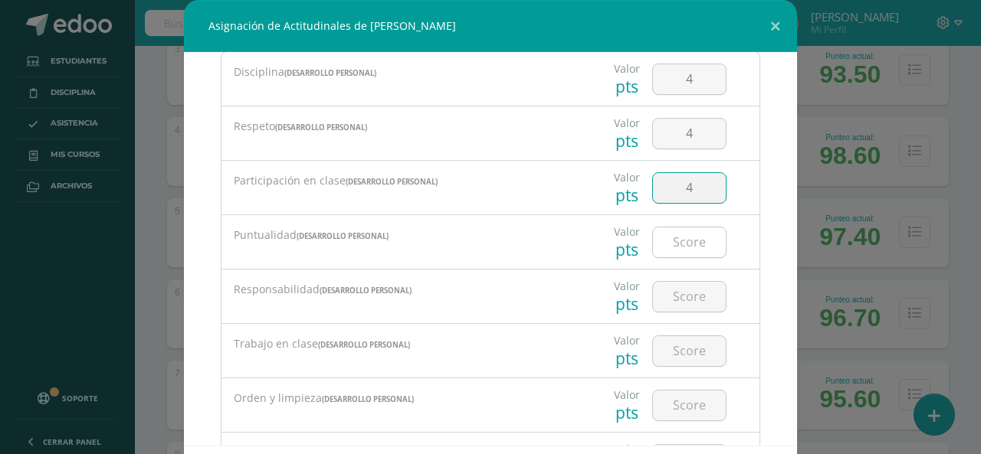
click at [661, 256] on input "number" at bounding box center [689, 243] width 73 height 30
type input "4"
click at [673, 304] on input "number" at bounding box center [689, 297] width 73 height 30
type input "4"
click at [675, 354] on input "number" at bounding box center [689, 351] width 73 height 30
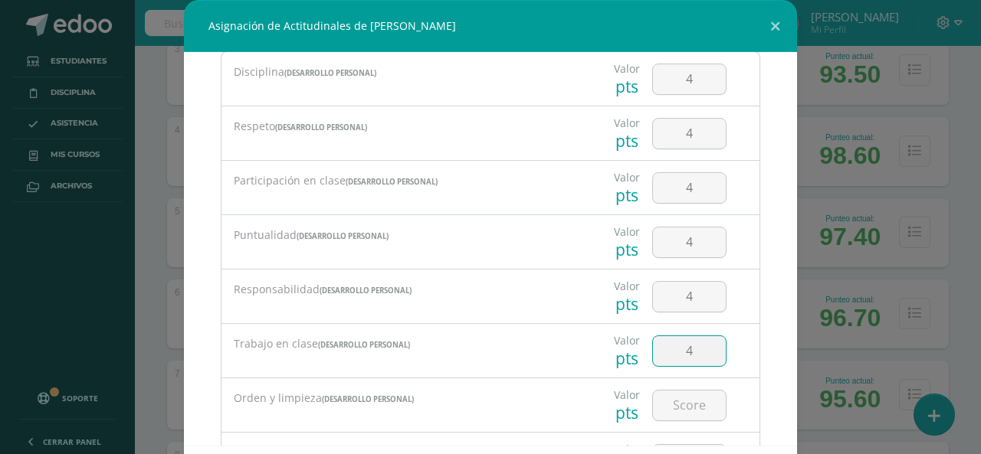
type input "4"
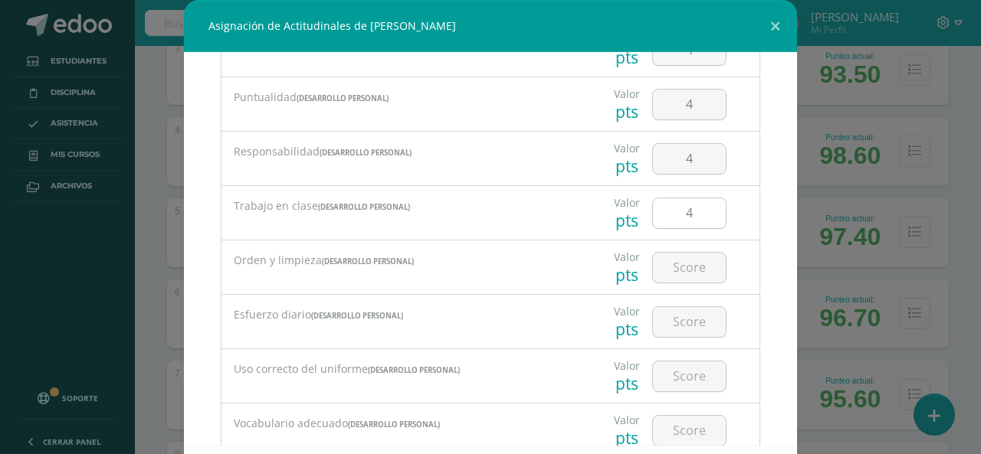
scroll to position [307, 0]
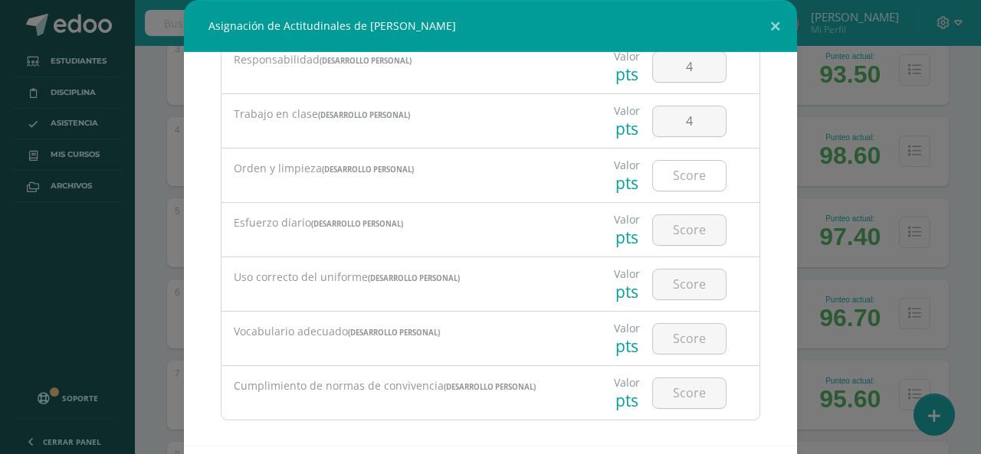
click at [686, 176] on input "number" at bounding box center [689, 176] width 73 height 30
type input "4"
click at [678, 226] on input "number" at bounding box center [689, 230] width 73 height 30
type input "4"
click at [674, 294] on input "number" at bounding box center [689, 285] width 73 height 30
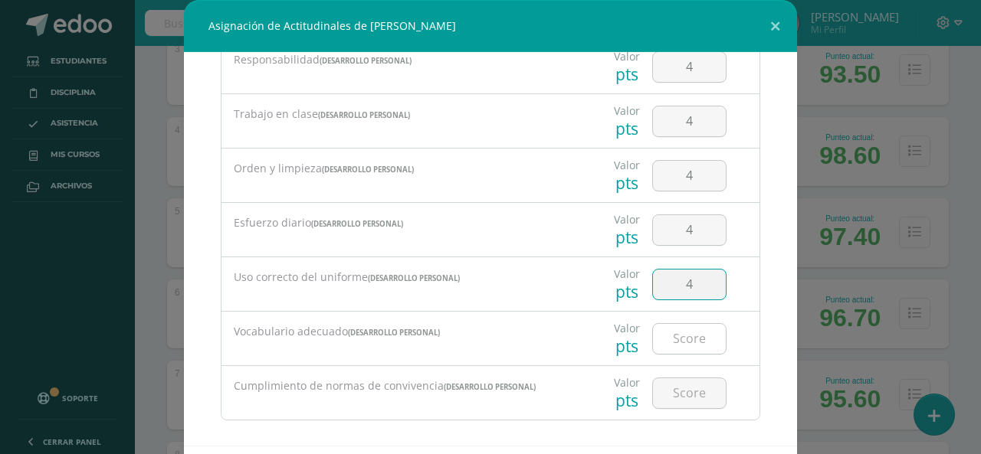
type input "4"
click at [691, 343] on input "number" at bounding box center [689, 339] width 73 height 30
type input "4"
click at [681, 387] on input "number" at bounding box center [689, 394] width 73 height 30
type input "4"
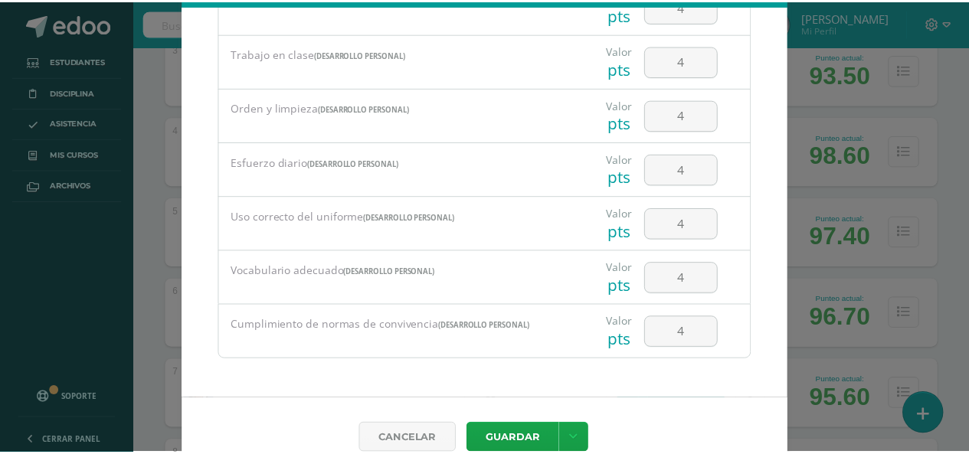
scroll to position [71, 0]
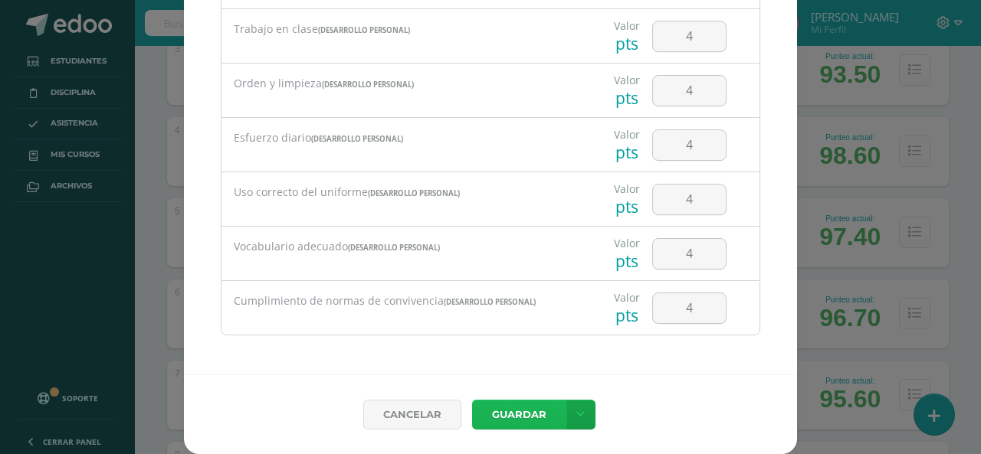
click at [500, 415] on button "Guardar" at bounding box center [518, 415] width 93 height 30
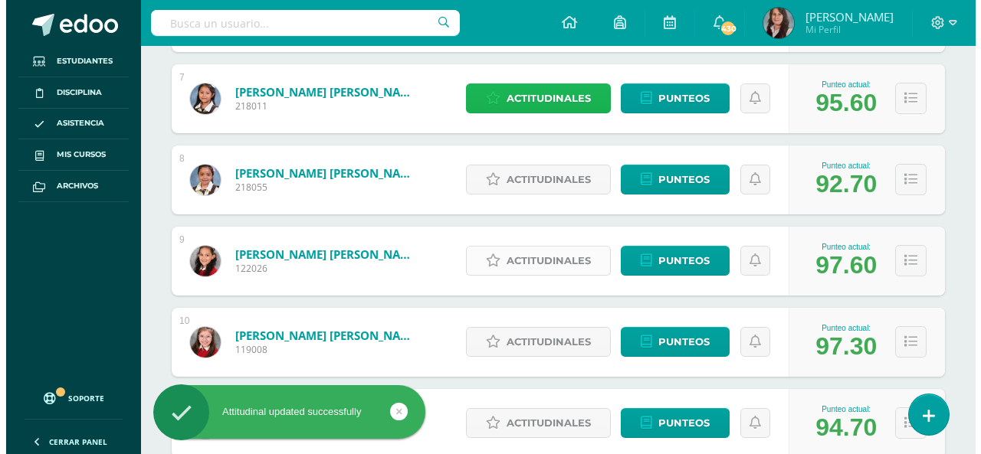
scroll to position [766, 0]
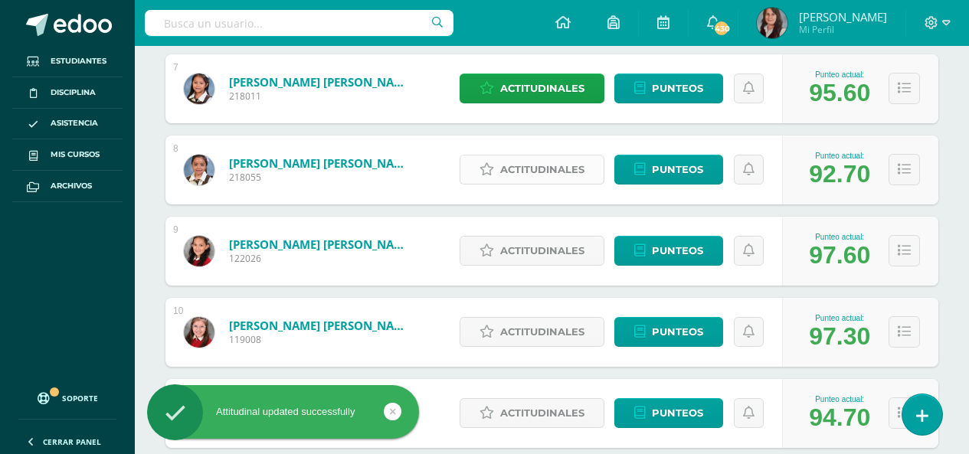
click at [546, 171] on span "Actitudinales" at bounding box center [542, 170] width 84 height 28
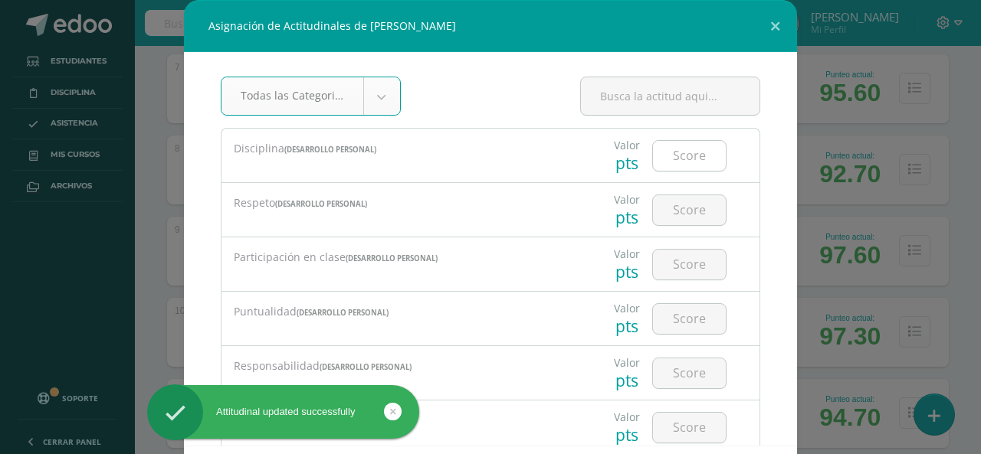
click at [673, 167] on input "number" at bounding box center [689, 156] width 73 height 30
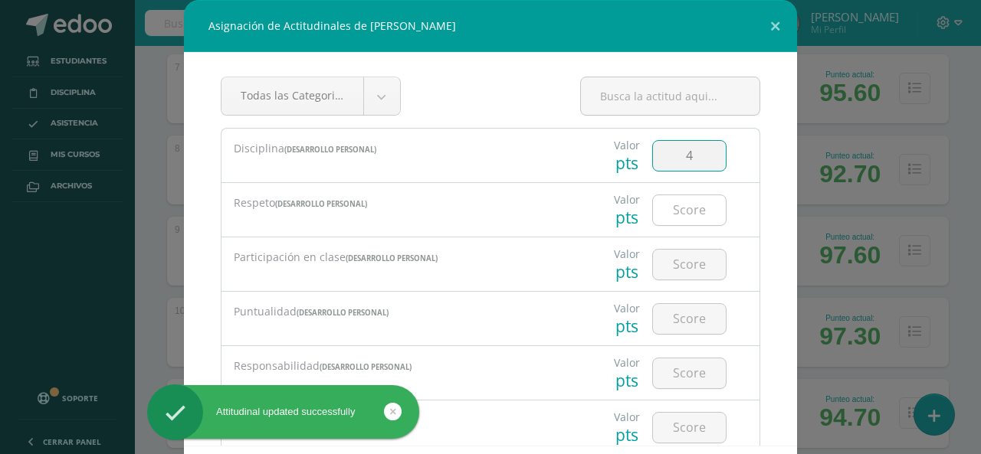
type input "4"
click at [674, 216] on input "number" at bounding box center [689, 210] width 73 height 30
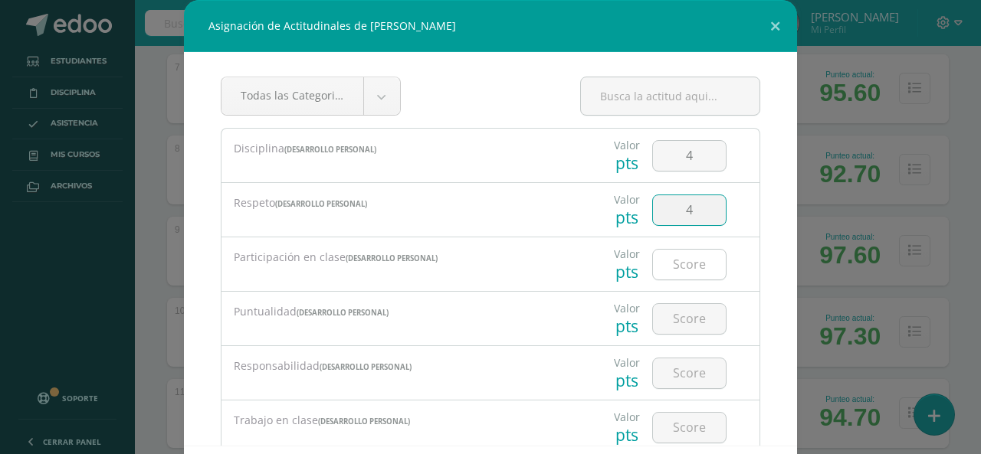
type input "4"
click at [676, 261] on input "number" at bounding box center [689, 265] width 73 height 30
type input "3"
click at [674, 318] on input "number" at bounding box center [689, 319] width 73 height 30
type input "4"
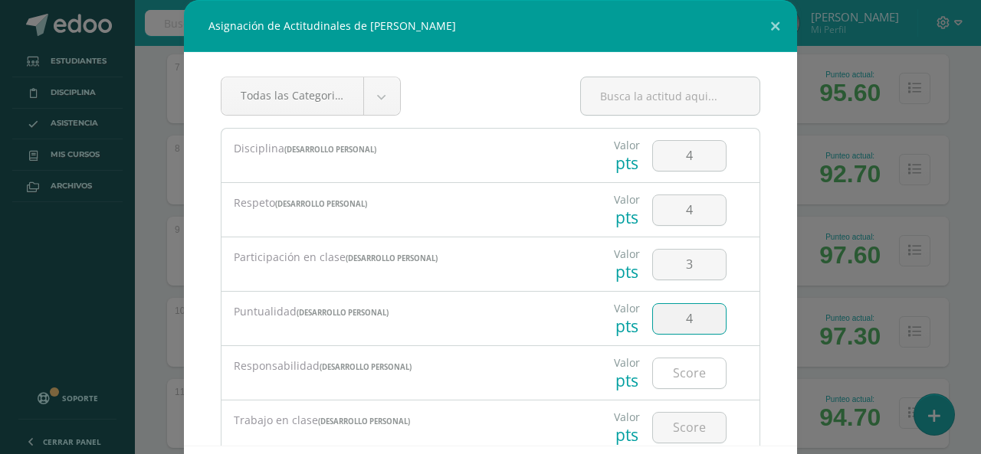
click at [673, 359] on input "number" at bounding box center [689, 374] width 73 height 30
type input "3"
click at [683, 431] on input "number" at bounding box center [689, 428] width 73 height 30
type input "4"
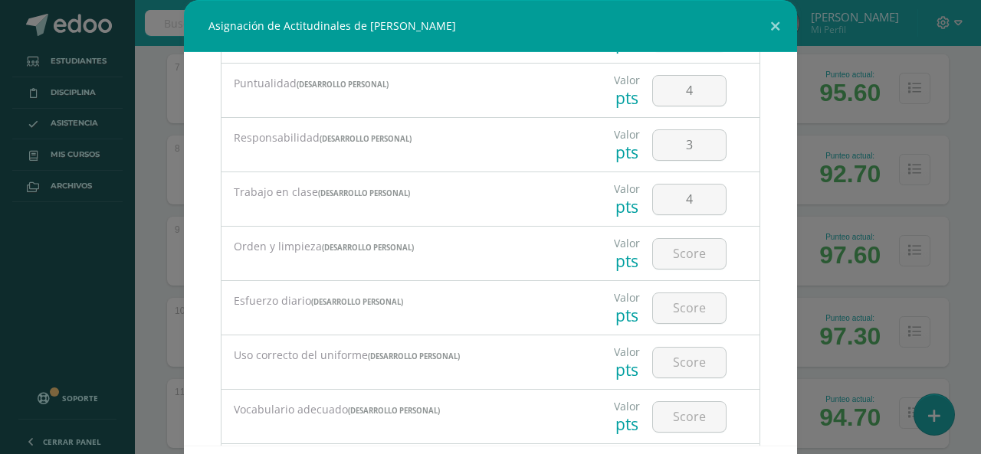
scroll to position [307, 0]
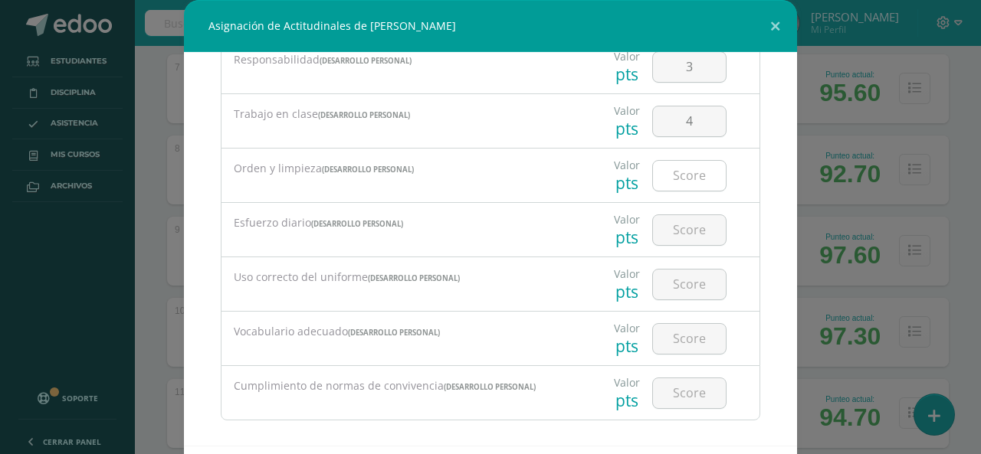
click at [676, 176] on input "number" at bounding box center [689, 176] width 73 height 30
type input "4"
click at [679, 233] on input "number" at bounding box center [689, 230] width 73 height 30
type input "4"
click at [685, 290] on input "number" at bounding box center [689, 285] width 73 height 30
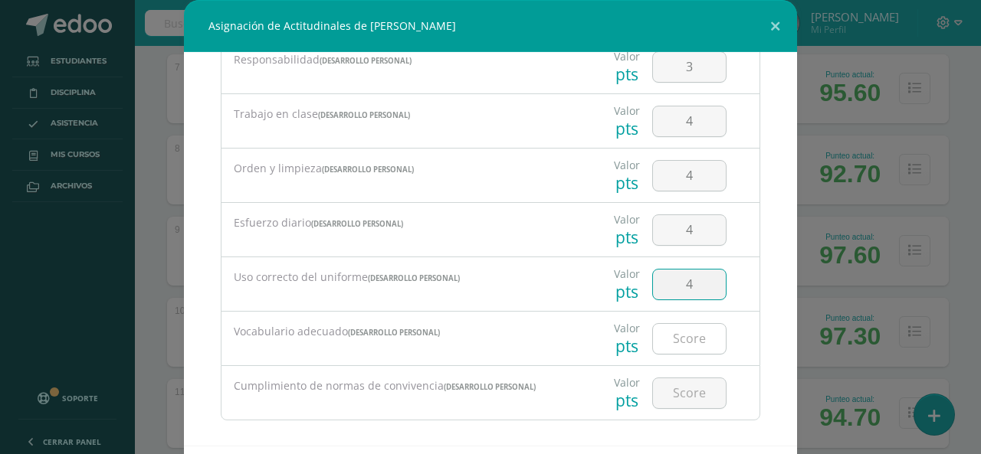
type input "4"
click at [685, 343] on input "number" at bounding box center [689, 339] width 73 height 30
type input "4"
click at [669, 394] on input "number" at bounding box center [689, 394] width 73 height 30
type input "4"
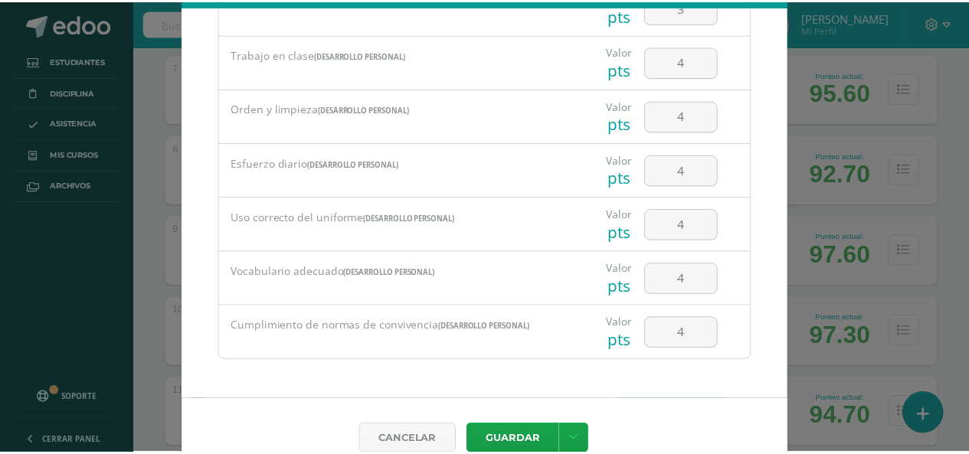
scroll to position [71, 0]
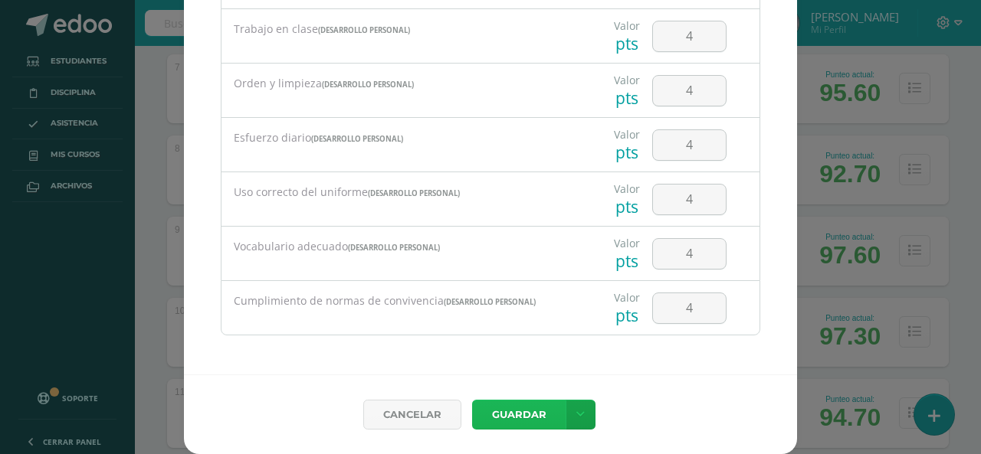
click at [512, 412] on button "Guardar" at bounding box center [518, 415] width 93 height 30
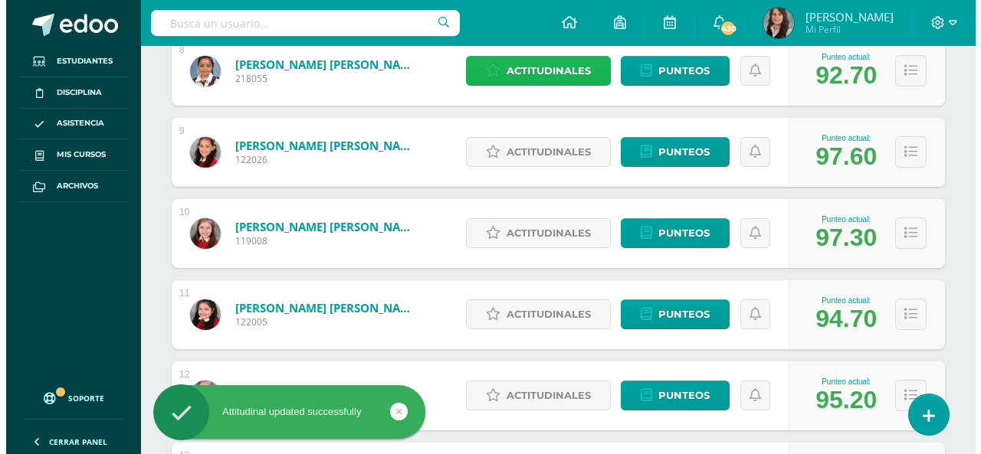
scroll to position [843, 0]
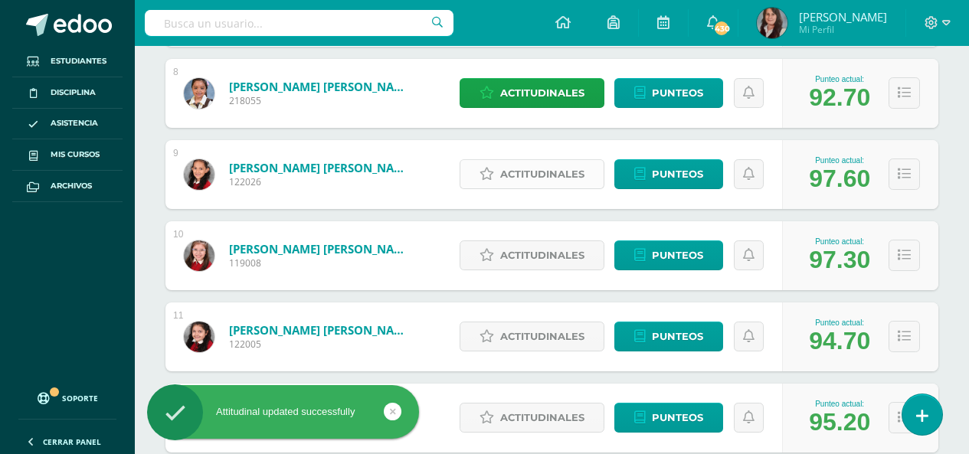
click at [538, 176] on span "Actitudinales" at bounding box center [542, 174] width 84 height 28
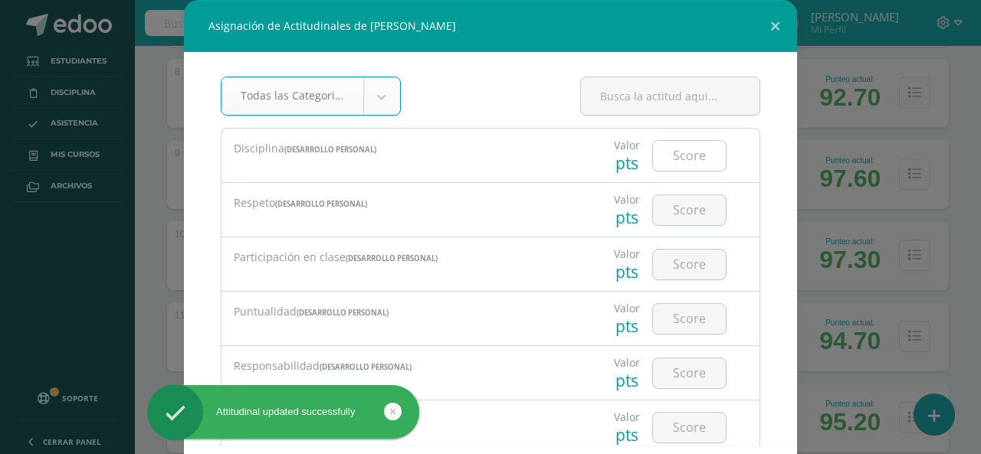
click at [680, 152] on input "number" at bounding box center [689, 156] width 73 height 30
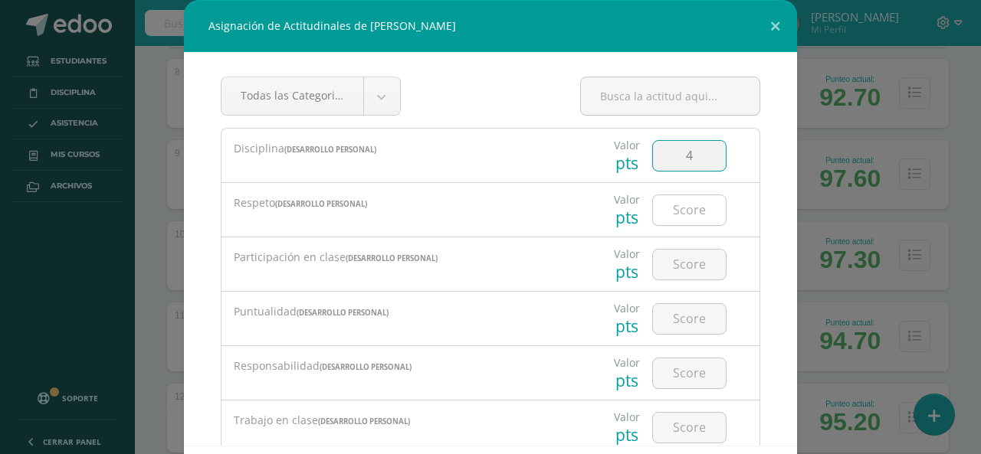
type input "4"
click at [685, 210] on input "number" at bounding box center [689, 210] width 73 height 30
type input "4"
click at [684, 257] on input "number" at bounding box center [689, 265] width 73 height 30
type input "4"
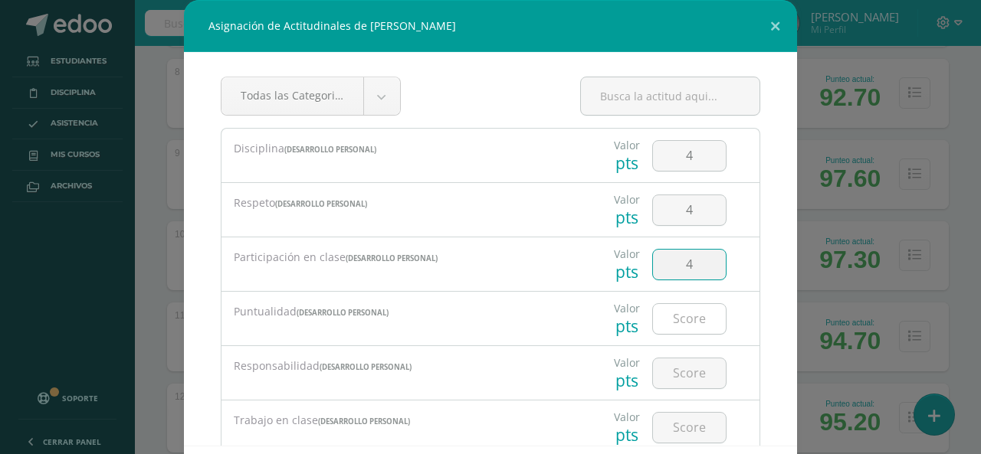
click at [681, 323] on input "number" at bounding box center [689, 319] width 73 height 30
type input "4"
click at [687, 369] on input "number" at bounding box center [689, 374] width 73 height 30
type input "4"
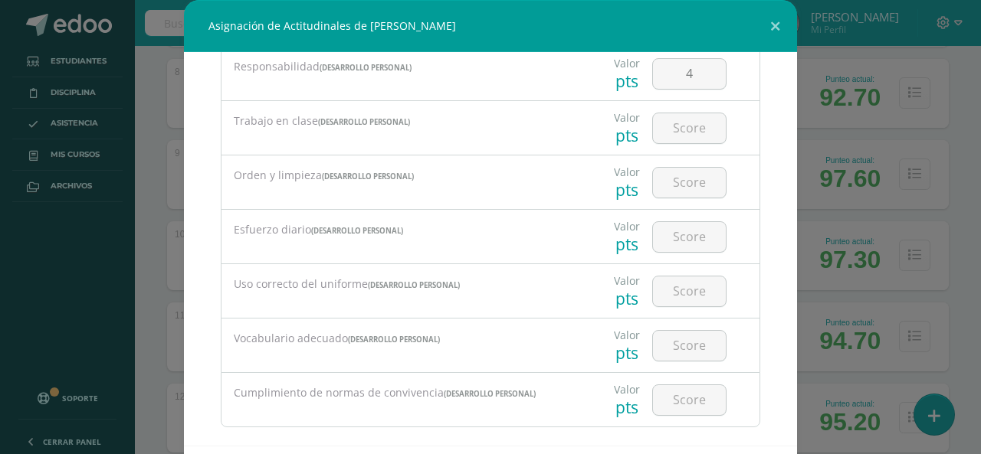
scroll to position [307, 0]
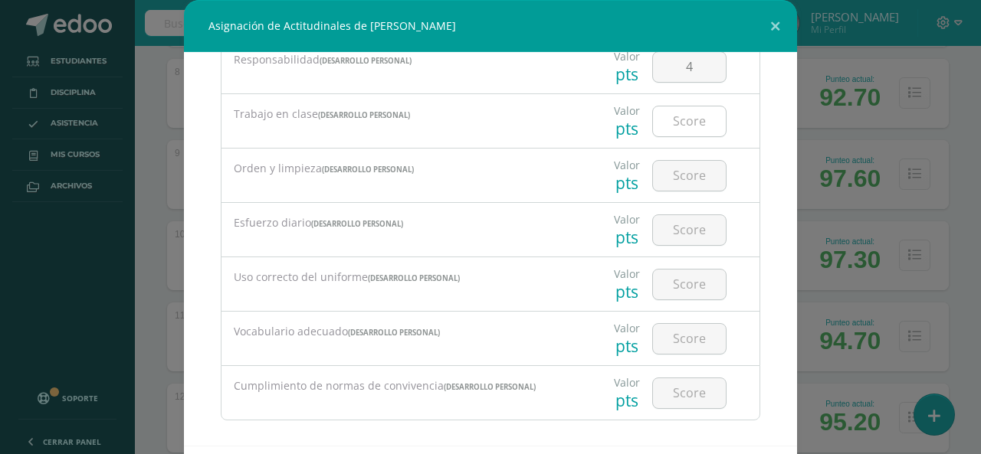
click at [677, 122] on input "number" at bounding box center [689, 122] width 73 height 30
type input "4"
click at [691, 186] on input "number" at bounding box center [689, 176] width 73 height 30
type input "4"
click at [681, 235] on input "number" at bounding box center [689, 230] width 73 height 30
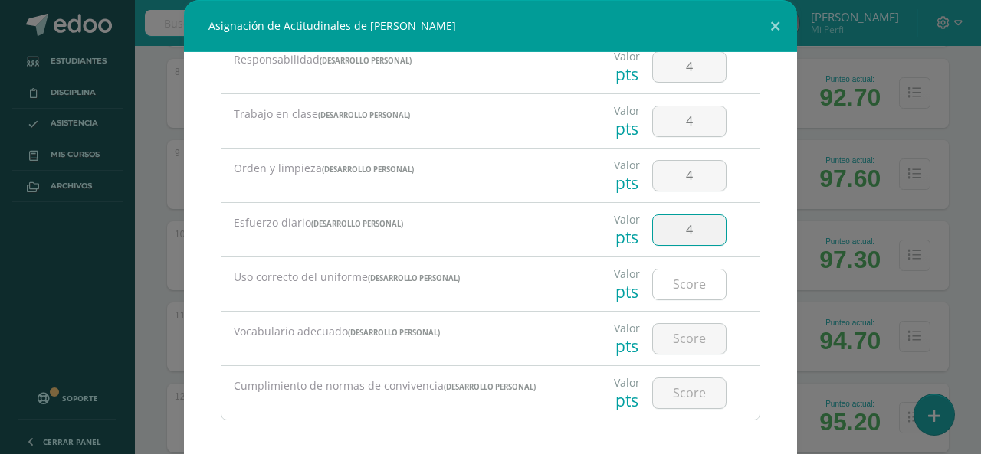
type input "4"
click at [673, 283] on input "number" at bounding box center [689, 285] width 73 height 30
type input "4"
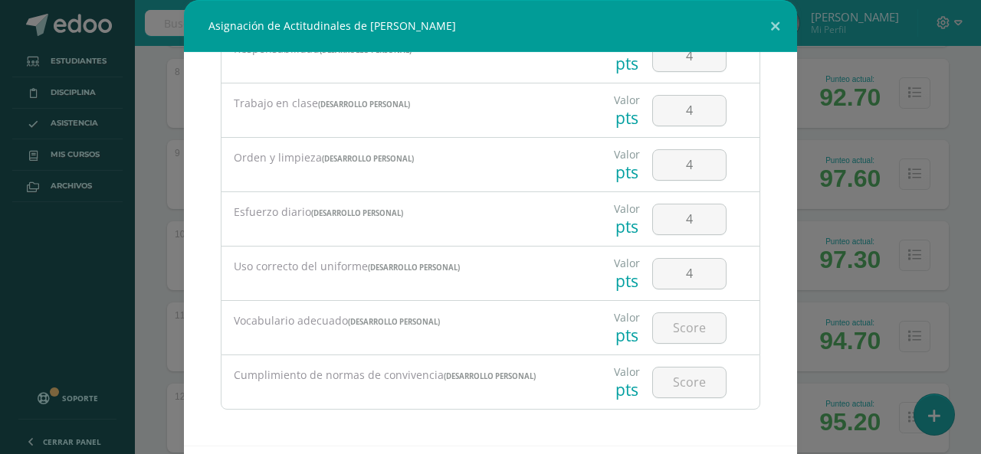
scroll to position [320, 0]
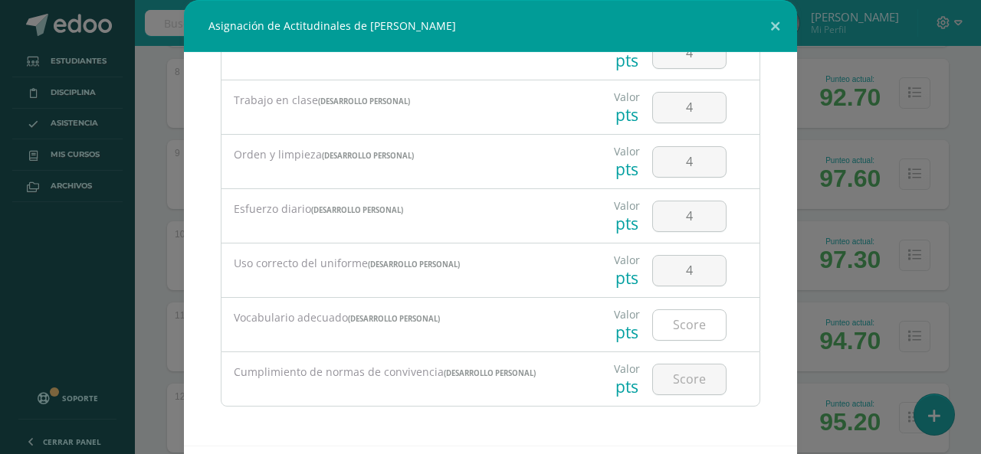
click at [681, 331] on input "number" at bounding box center [689, 325] width 73 height 30
type input "4"
click at [682, 385] on input "number" at bounding box center [689, 380] width 73 height 30
type input "4"
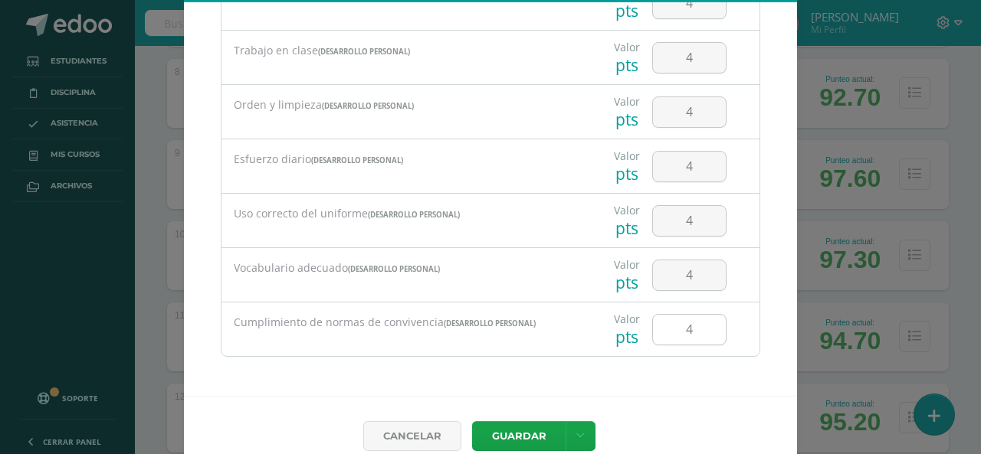
scroll to position [71, 0]
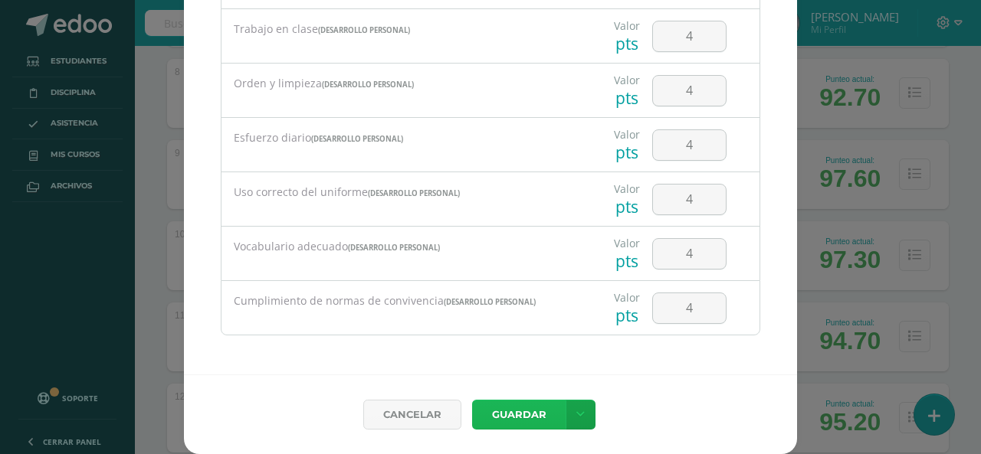
click at [531, 412] on button "Guardar" at bounding box center [518, 415] width 93 height 30
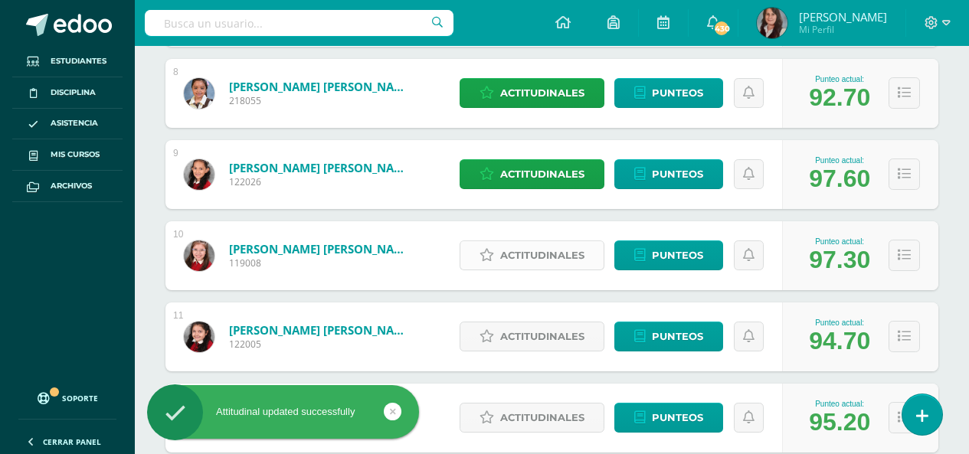
click at [539, 258] on span "Actitudinales" at bounding box center [542, 255] width 84 height 28
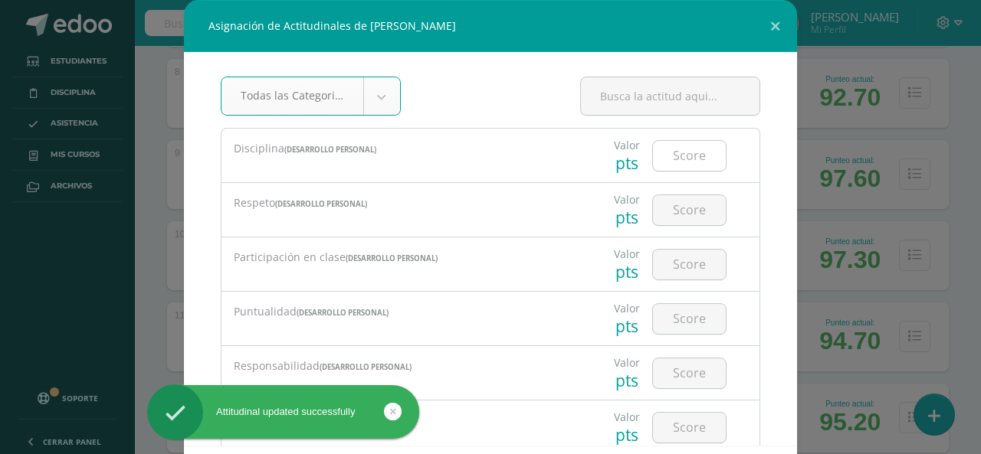
click at [666, 164] on input "number" at bounding box center [689, 156] width 73 height 30
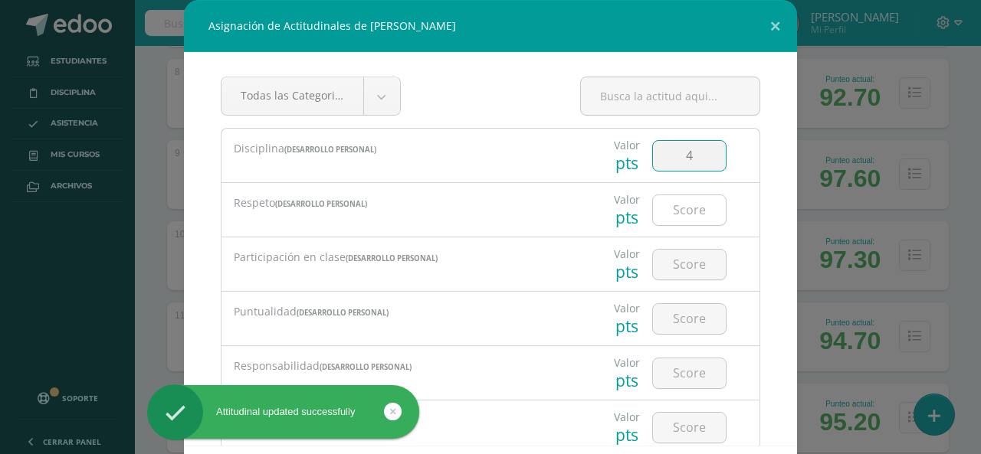
type input "4"
click at [674, 208] on input "number" at bounding box center [689, 210] width 73 height 30
type input "4"
click at [688, 280] on div at bounding box center [689, 264] width 74 height 31
click at [674, 257] on input "number" at bounding box center [689, 265] width 73 height 30
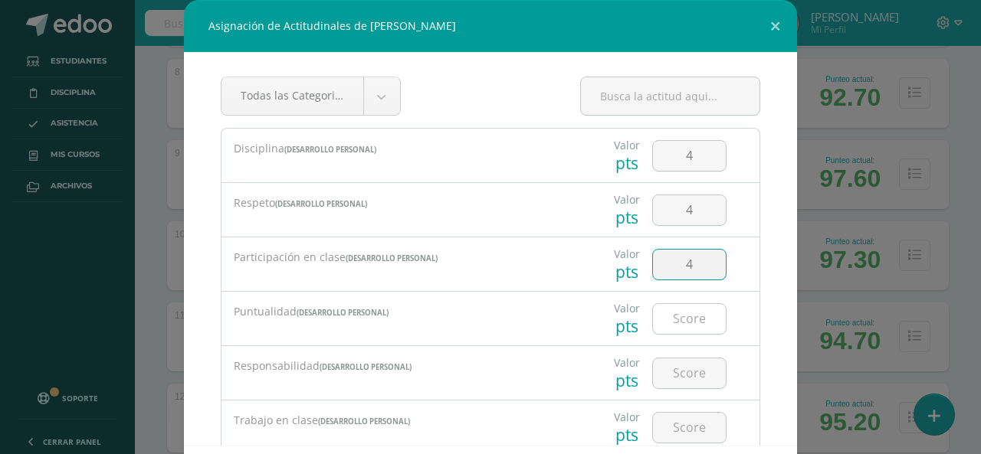
type input "4"
click at [678, 329] on input "4" at bounding box center [689, 319] width 73 height 30
type input "4"
drag, startPoint x: 679, startPoint y: 369, endPoint x: 683, endPoint y: 409, distance: 40.8
click at [680, 370] on input "4" at bounding box center [689, 374] width 73 height 30
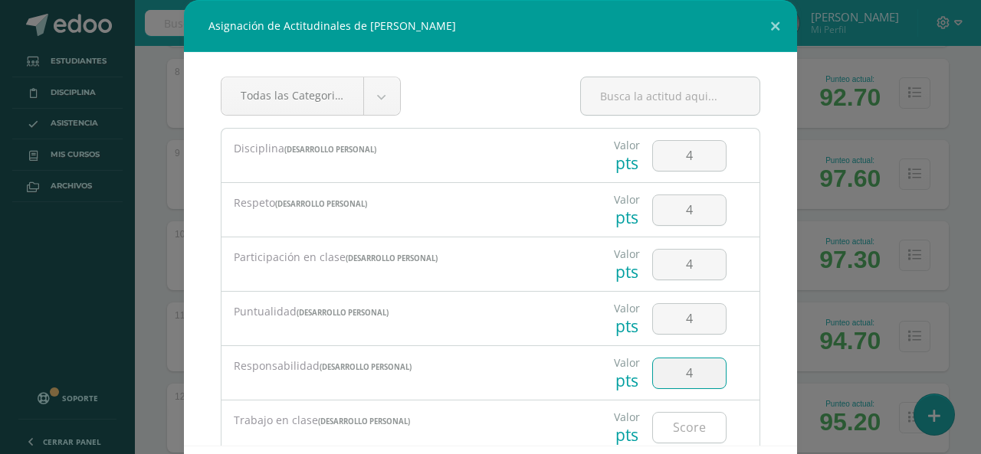
type input "4"
click at [681, 431] on input "number" at bounding box center [689, 428] width 73 height 30
type input "4"
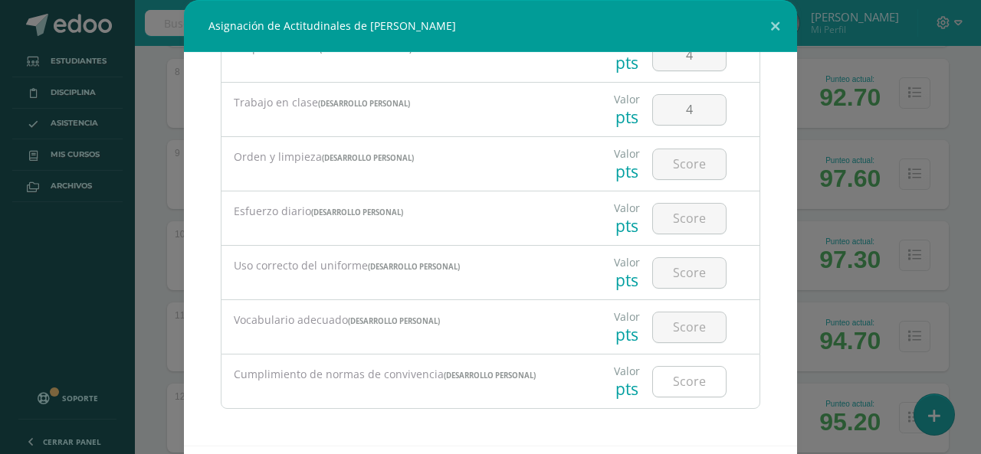
scroll to position [320, 0]
click at [685, 157] on input "number" at bounding box center [689, 162] width 73 height 30
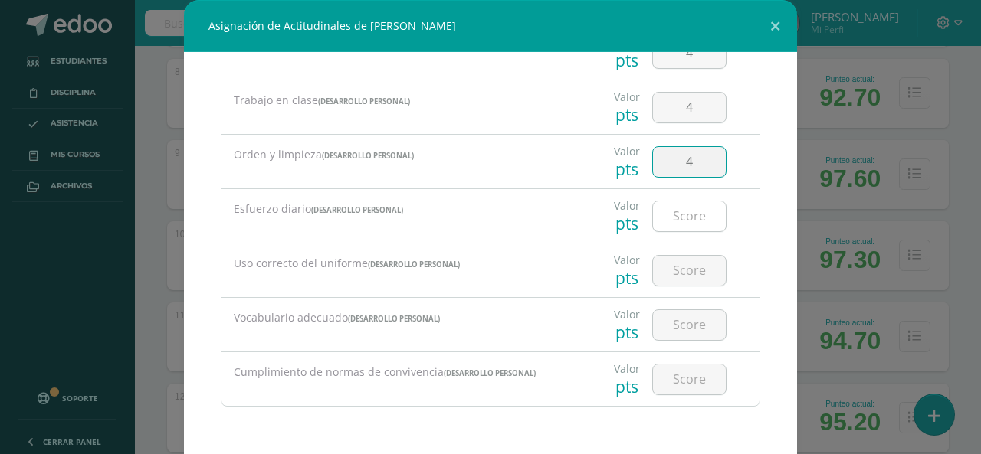
type input "4"
drag, startPoint x: 687, startPoint y: 208, endPoint x: 690, endPoint y: 219, distance: 11.2
click at [687, 208] on input "number" at bounding box center [689, 217] width 73 height 30
type input "4"
drag, startPoint x: 689, startPoint y: 273, endPoint x: 689, endPoint y: 288, distance: 15.3
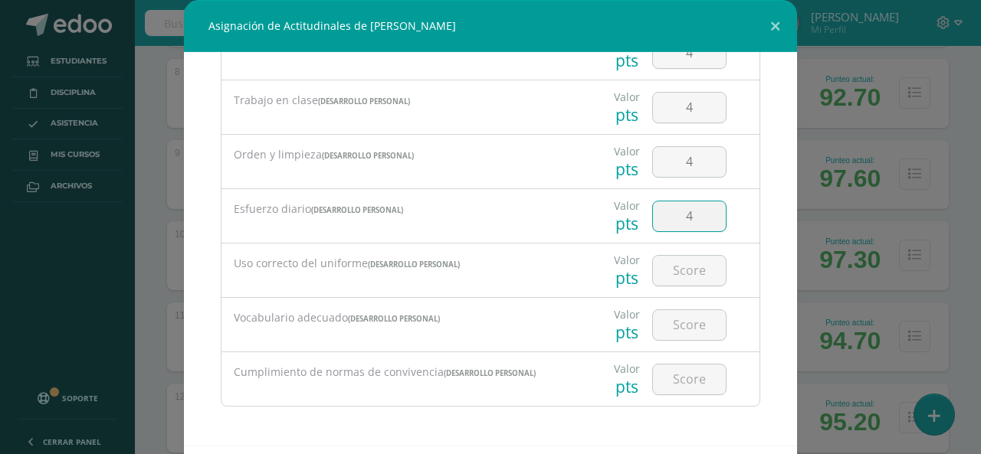
click at [689, 272] on input "number" at bounding box center [689, 271] width 73 height 30
type input "4"
click at [684, 327] on input "number" at bounding box center [689, 325] width 73 height 30
type input "4"
click at [675, 378] on input "4" at bounding box center [689, 380] width 73 height 30
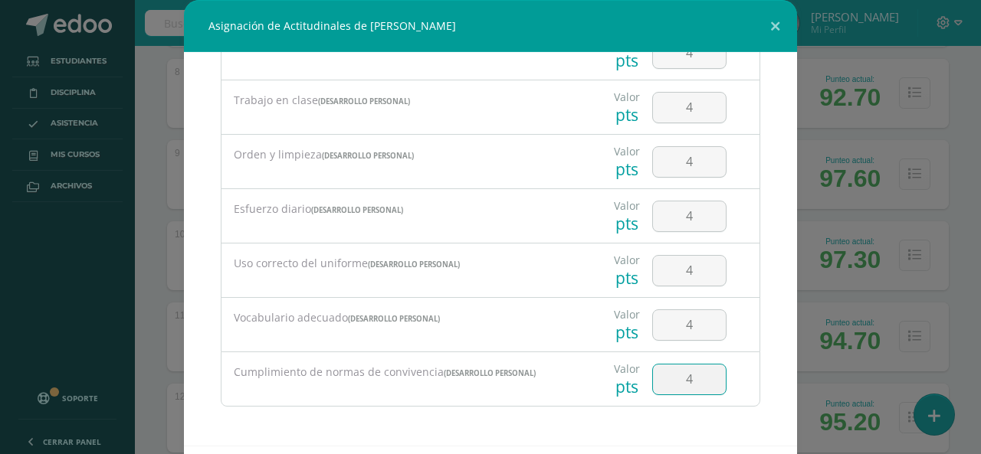
type input "4"
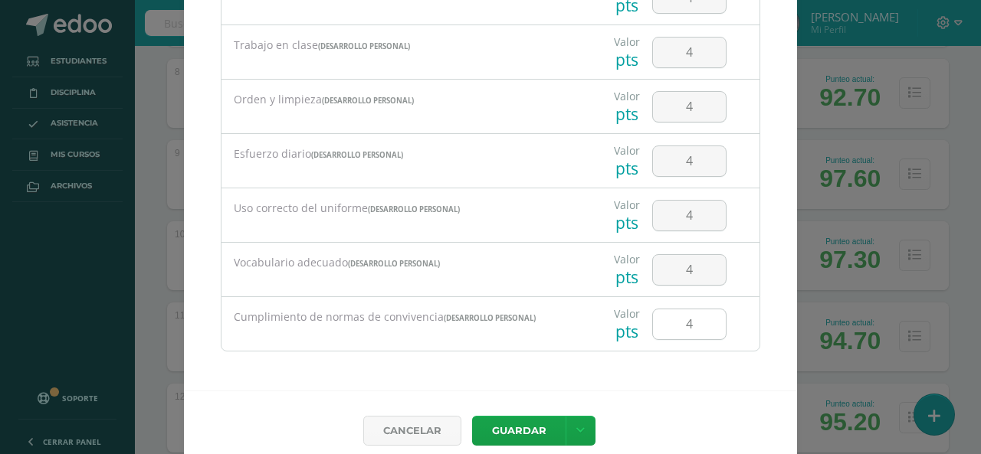
scroll to position [71, 0]
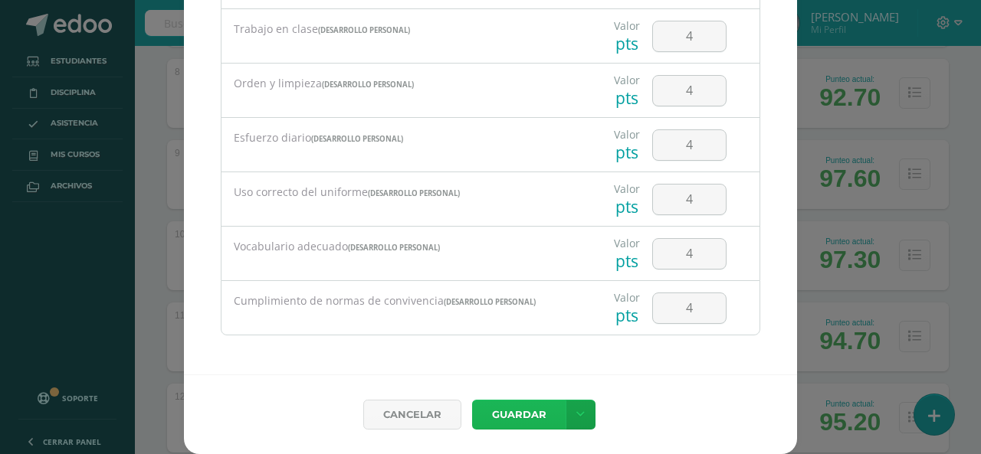
click at [522, 422] on button "Guardar" at bounding box center [518, 415] width 93 height 30
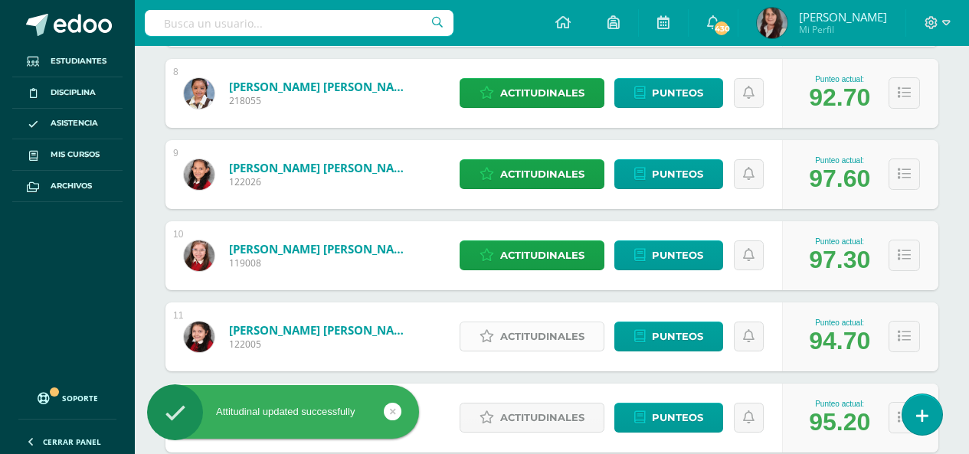
click at [535, 338] on span "Actitudinales" at bounding box center [542, 337] width 84 height 28
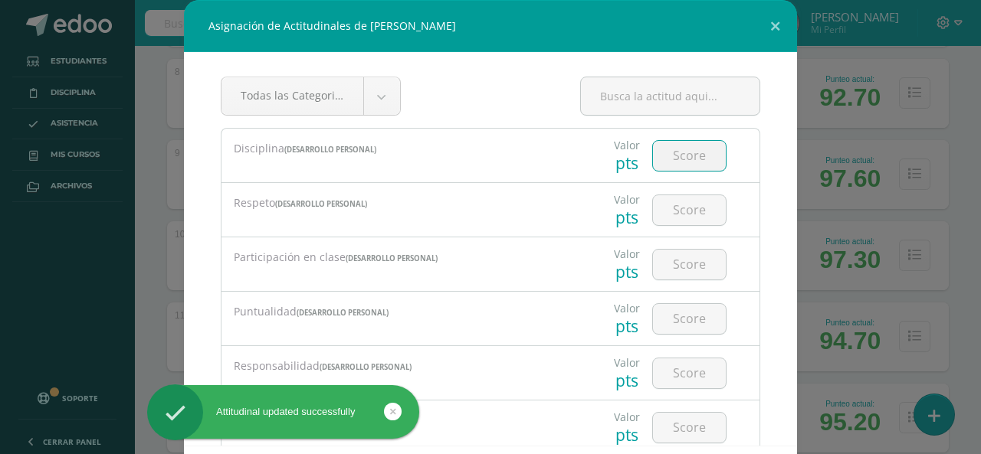
click at [687, 161] on input "number" at bounding box center [689, 156] width 73 height 30
type input "4"
click at [684, 212] on input "number" at bounding box center [689, 210] width 73 height 30
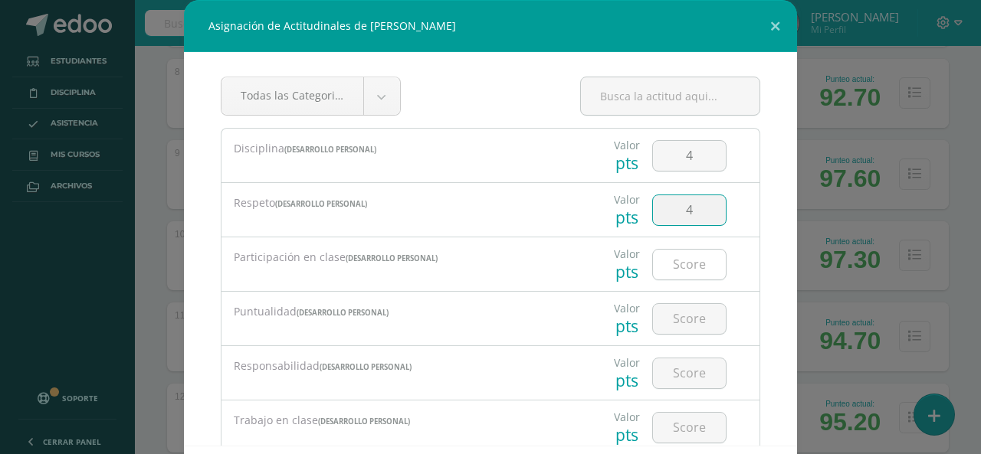
type input "4"
click at [667, 250] on input "number" at bounding box center [689, 265] width 73 height 30
type input "3"
click at [681, 324] on input "number" at bounding box center [689, 319] width 73 height 30
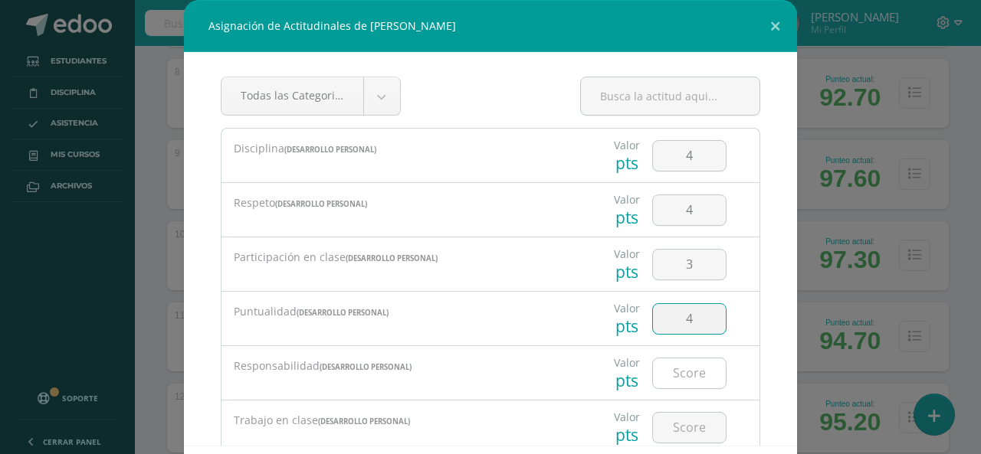
type input "4"
click at [678, 379] on input "number" at bounding box center [689, 374] width 73 height 30
type input "4"
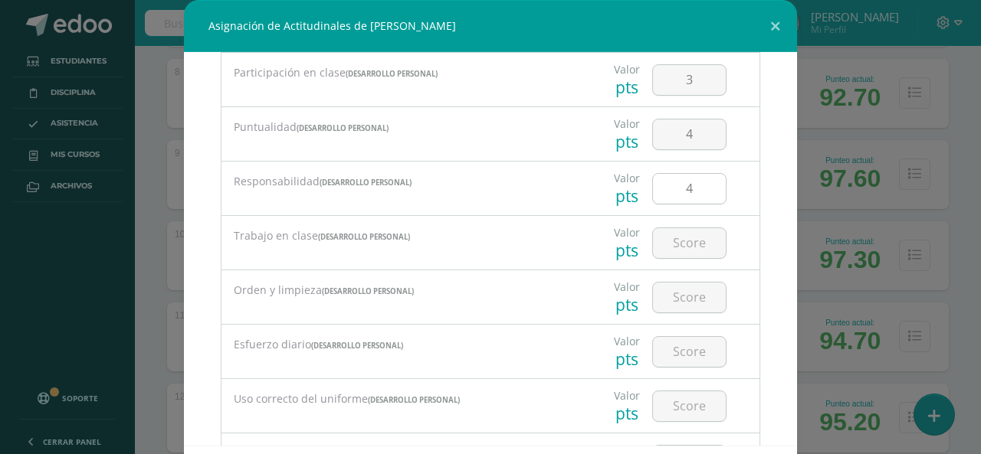
scroll to position [230, 0]
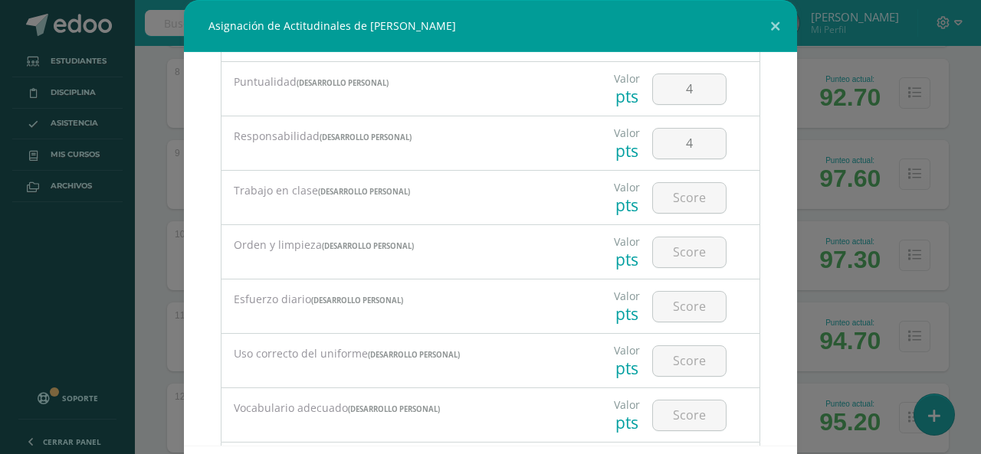
click at [674, 214] on div at bounding box center [689, 198] width 87 height 54
click at [677, 203] on input "number" at bounding box center [689, 198] width 73 height 30
type input "4"
click at [678, 252] on input "number" at bounding box center [689, 253] width 73 height 30
type input "4"
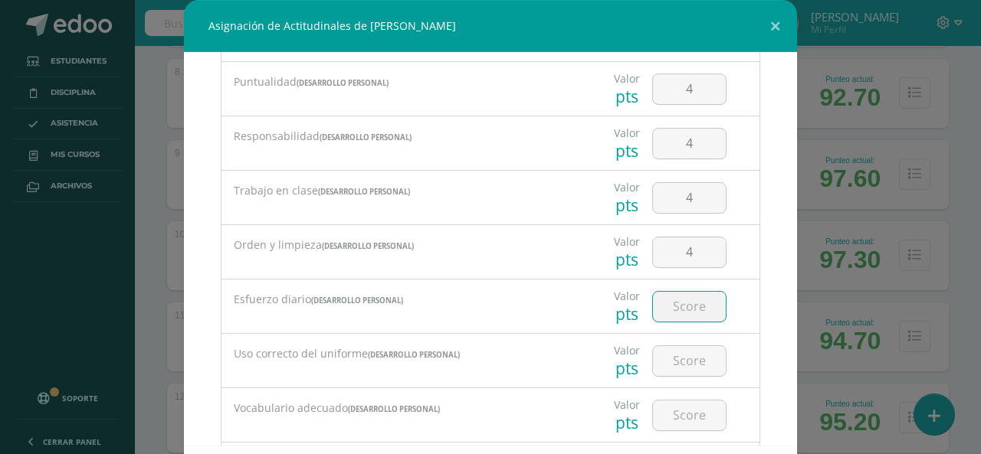
click at [677, 305] on input "number" at bounding box center [689, 307] width 73 height 30
type input "4"
drag, startPoint x: 672, startPoint y: 368, endPoint x: 673, endPoint y: 380, distance: 12.3
click at [673, 368] on input "number" at bounding box center [689, 361] width 73 height 30
type input "4"
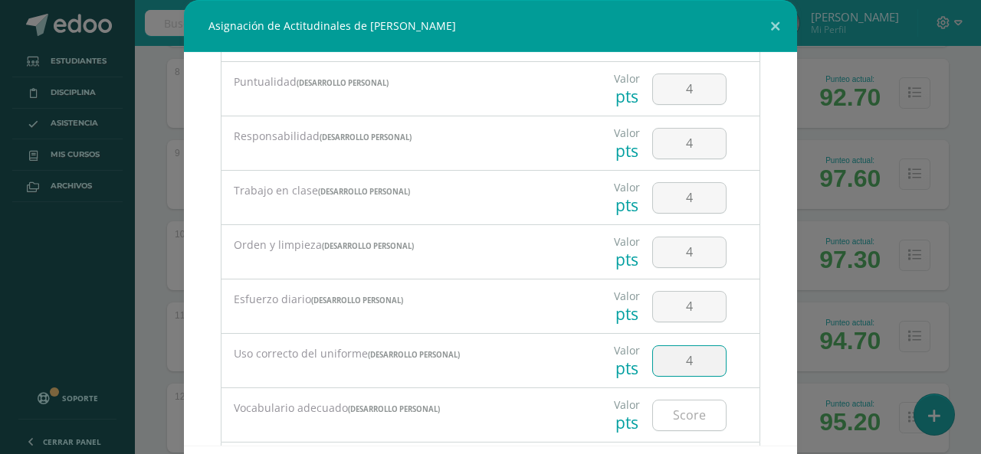
click at [677, 420] on input "number" at bounding box center [689, 416] width 73 height 30
type input "4"
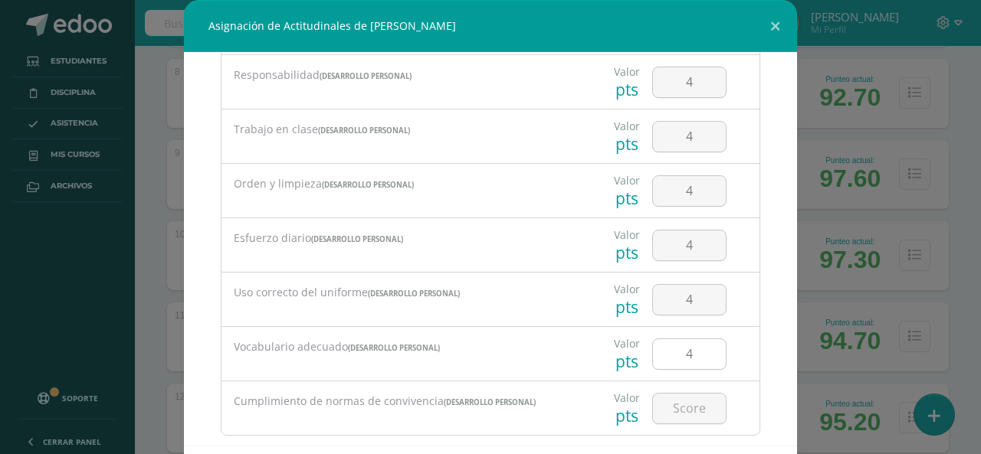
scroll to position [320, 0]
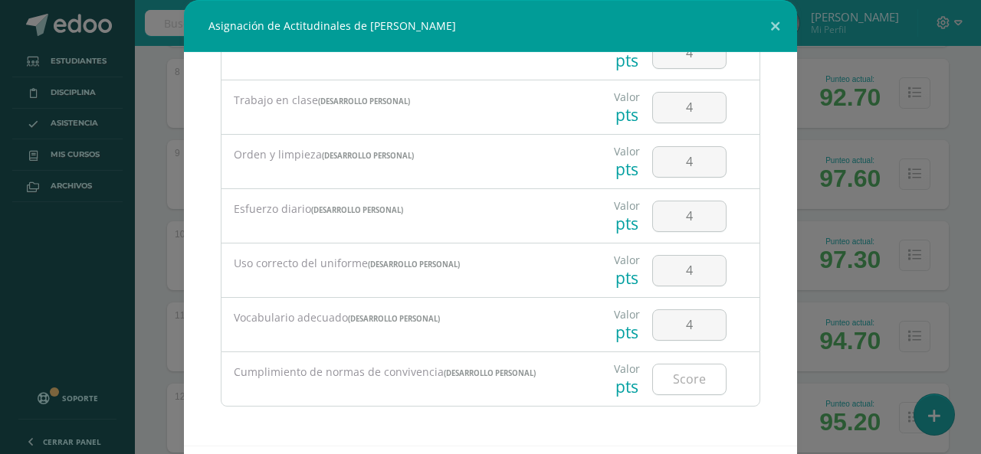
click at [687, 384] on input "number" at bounding box center [689, 380] width 73 height 30
type input "4"
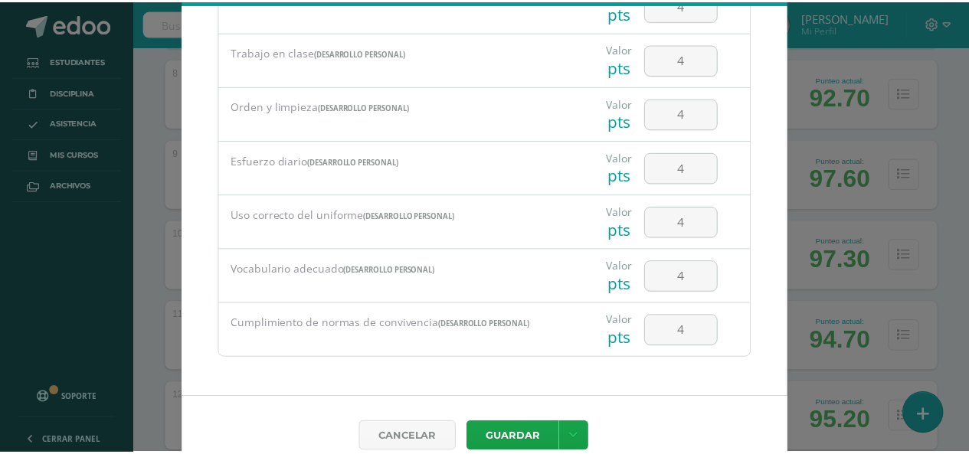
scroll to position [71, 0]
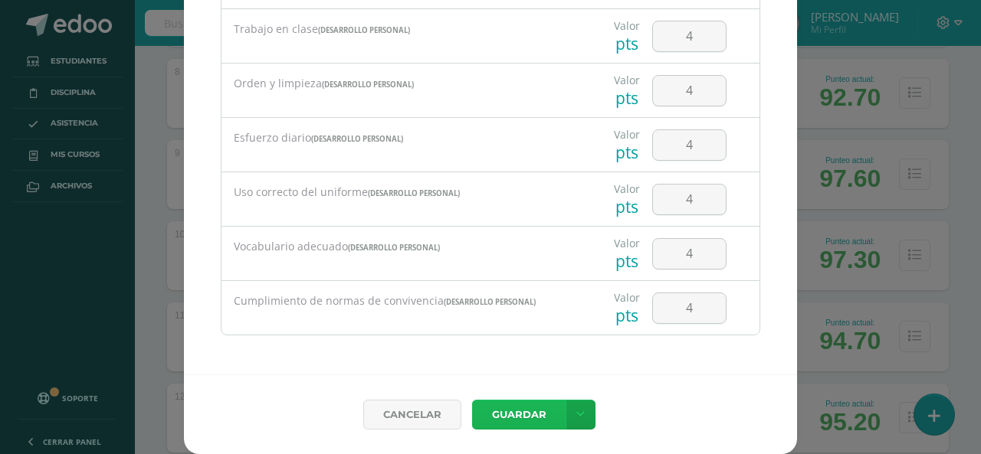
click at [491, 408] on button "Guardar" at bounding box center [518, 415] width 93 height 30
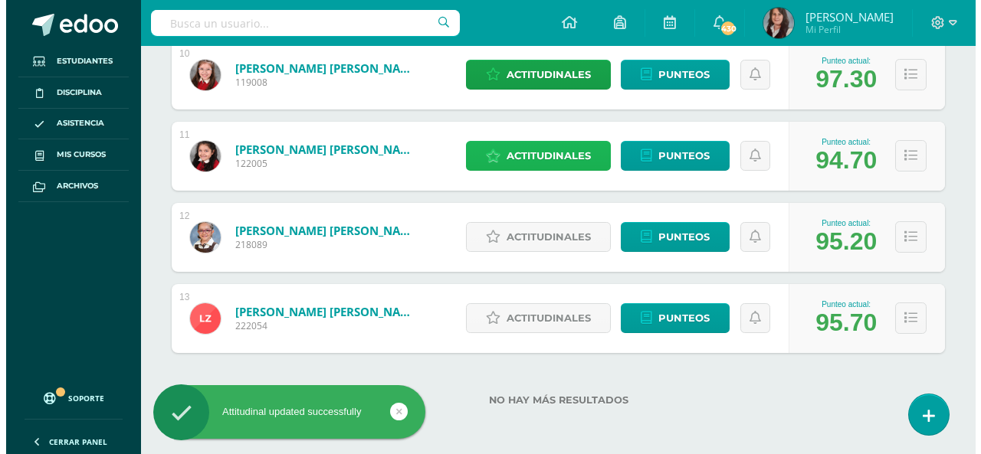
scroll to position [1025, 0]
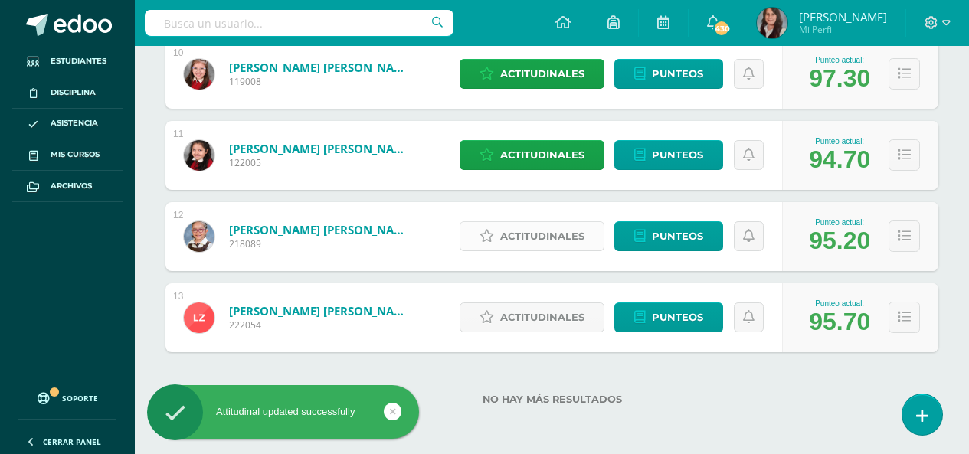
click at [526, 241] on span "Actitudinales" at bounding box center [542, 236] width 84 height 28
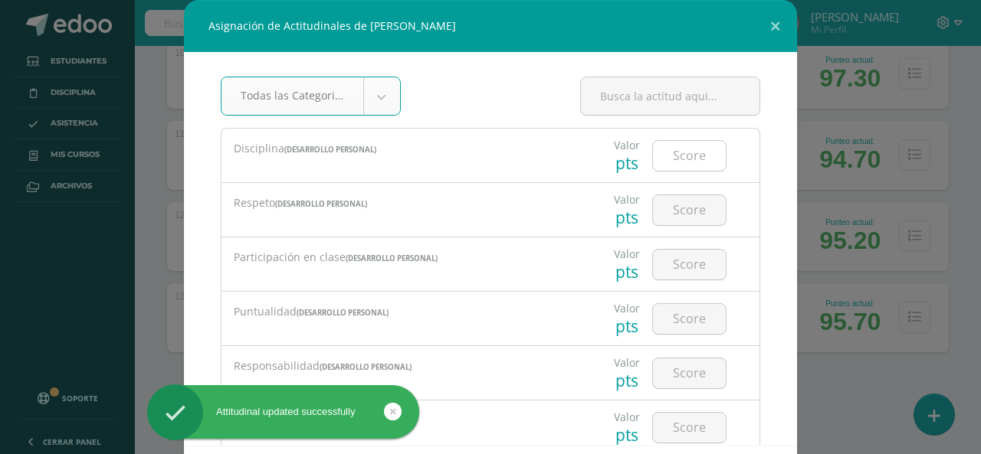
click at [671, 154] on input "number" at bounding box center [689, 156] width 73 height 30
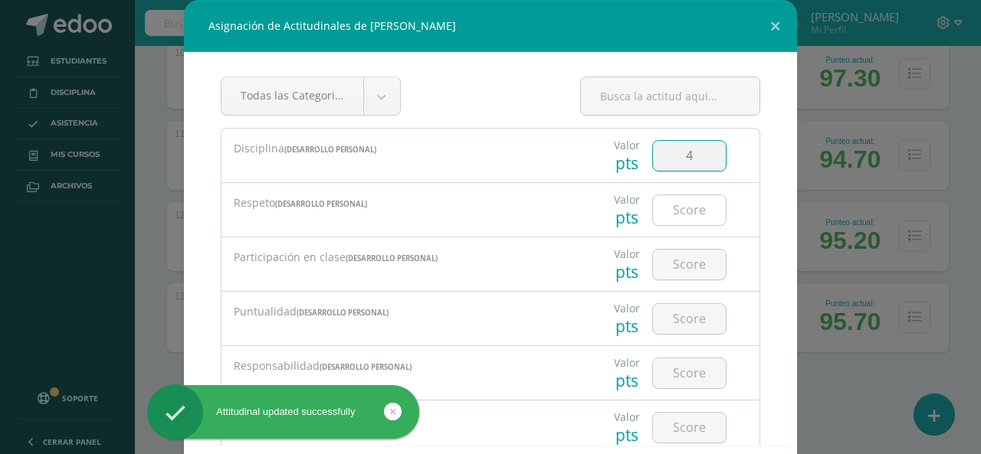
type input "4"
click at [681, 209] on input "number" at bounding box center [689, 210] width 73 height 30
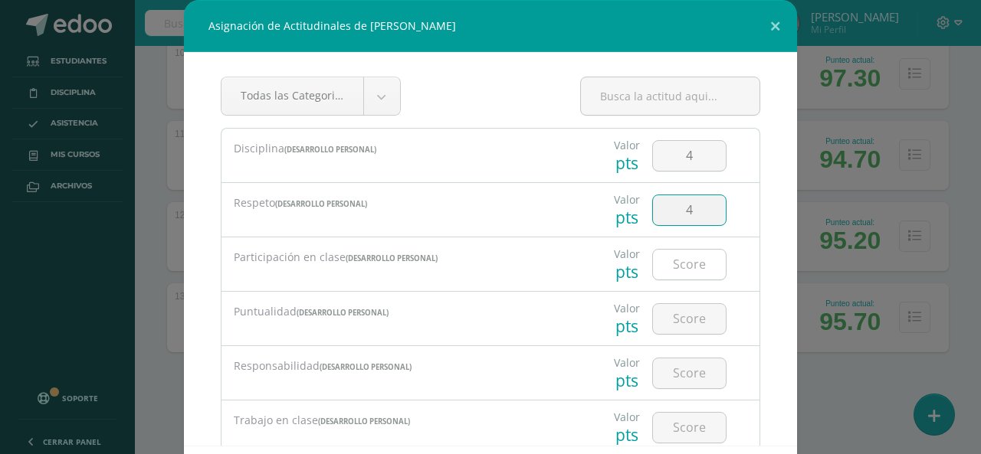
type input "4"
click at [682, 263] on input "4" at bounding box center [689, 265] width 73 height 30
type input "4"
click at [677, 327] on input "number" at bounding box center [689, 319] width 73 height 30
type input "4"
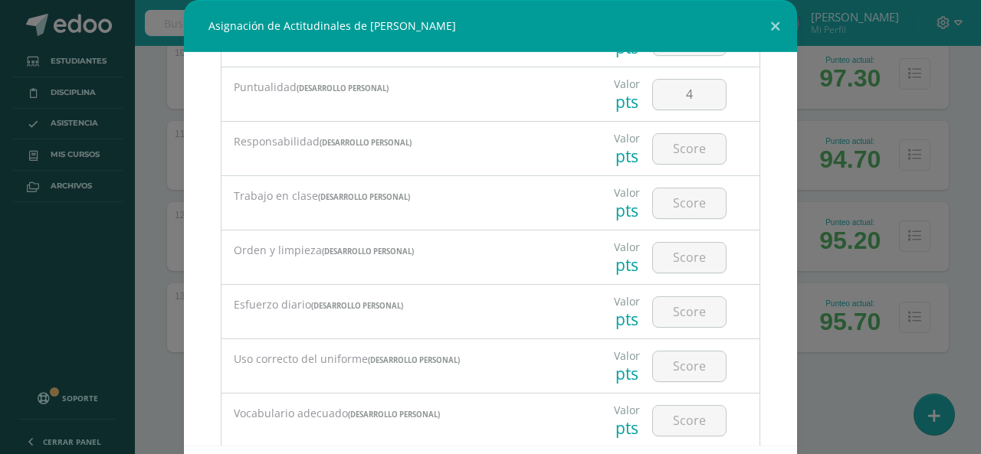
scroll to position [230, 0]
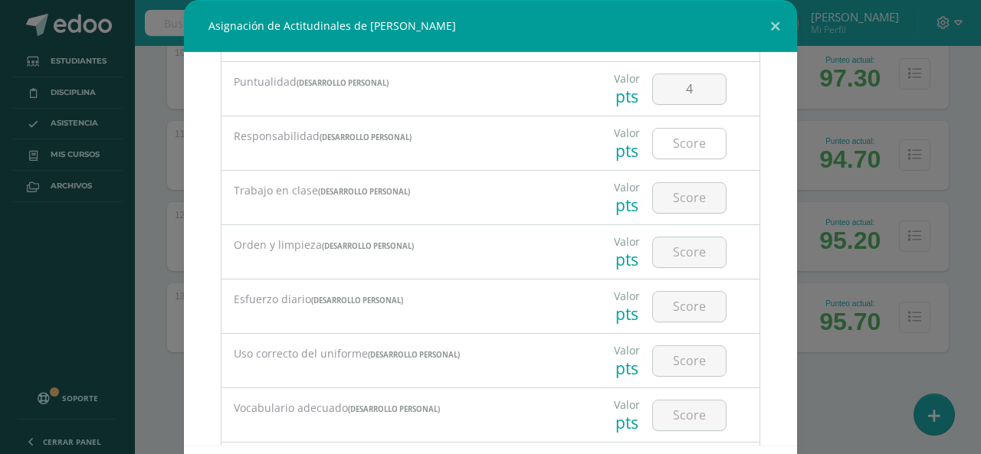
click at [687, 139] on input "number" at bounding box center [689, 144] width 73 height 30
type input "4"
click at [689, 194] on input "number" at bounding box center [689, 198] width 73 height 30
type input "4"
click at [691, 252] on input "number" at bounding box center [689, 253] width 73 height 30
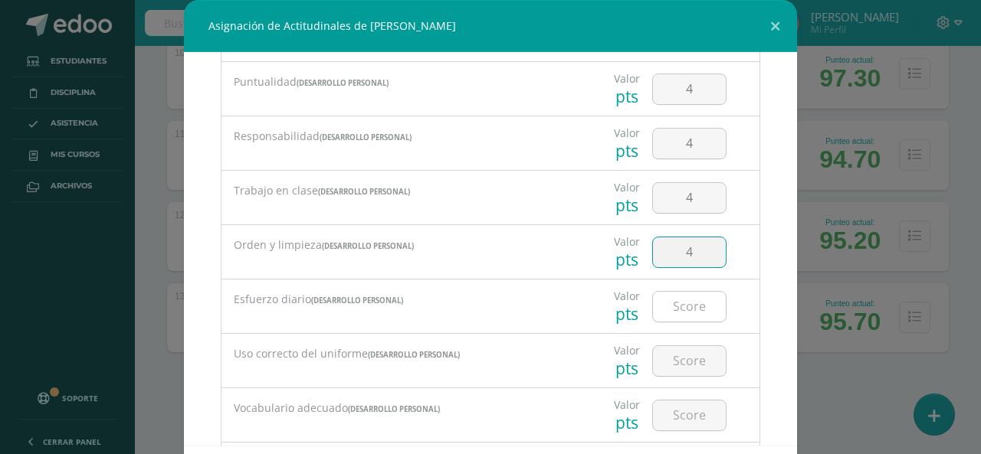
type input "4"
click at [686, 303] on input "number" at bounding box center [689, 307] width 73 height 30
type input "4"
click at [681, 364] on input "number" at bounding box center [689, 361] width 73 height 30
type input "4"
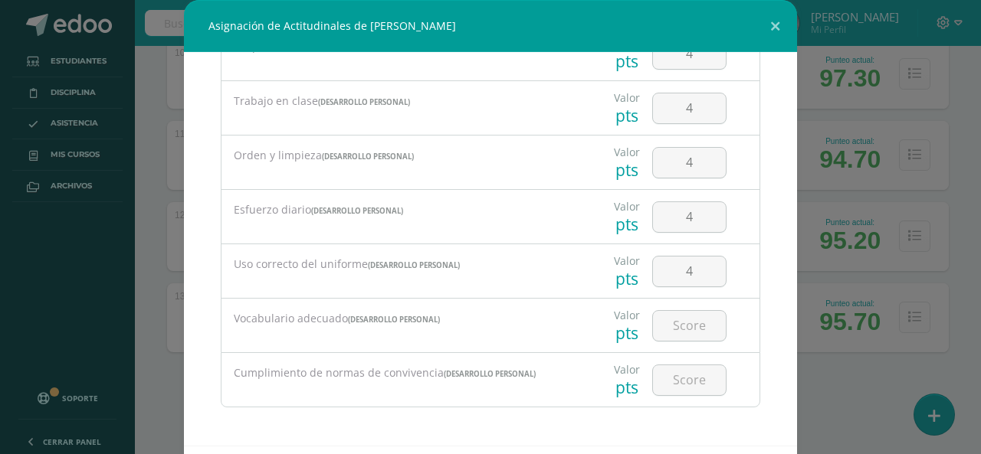
scroll to position [320, 0]
click at [686, 335] on input "number" at bounding box center [689, 325] width 73 height 30
type input "4"
click at [686, 370] on input "number" at bounding box center [689, 380] width 73 height 30
type input "4"
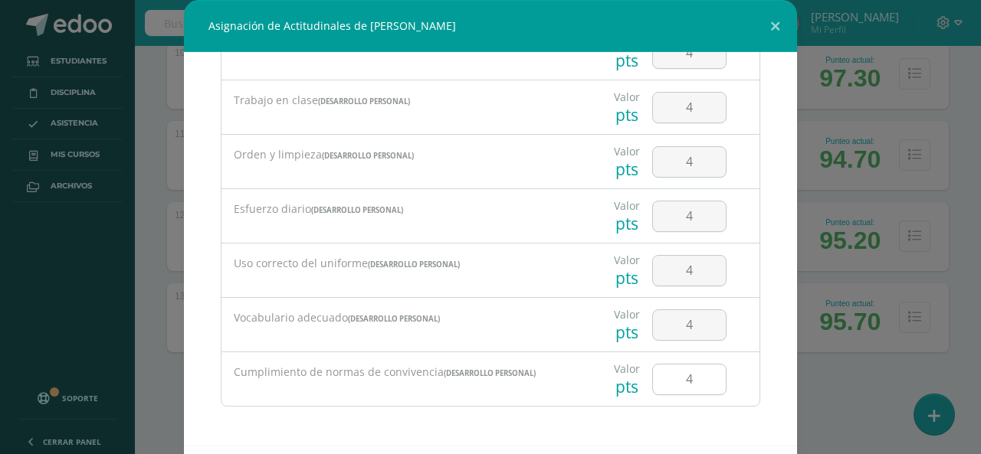
scroll to position [71, 0]
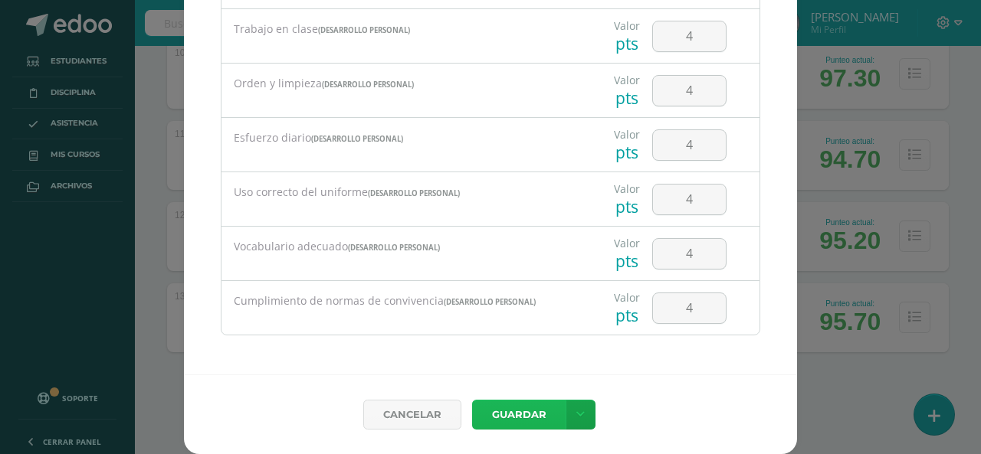
click at [518, 408] on button "Guardar" at bounding box center [518, 415] width 93 height 30
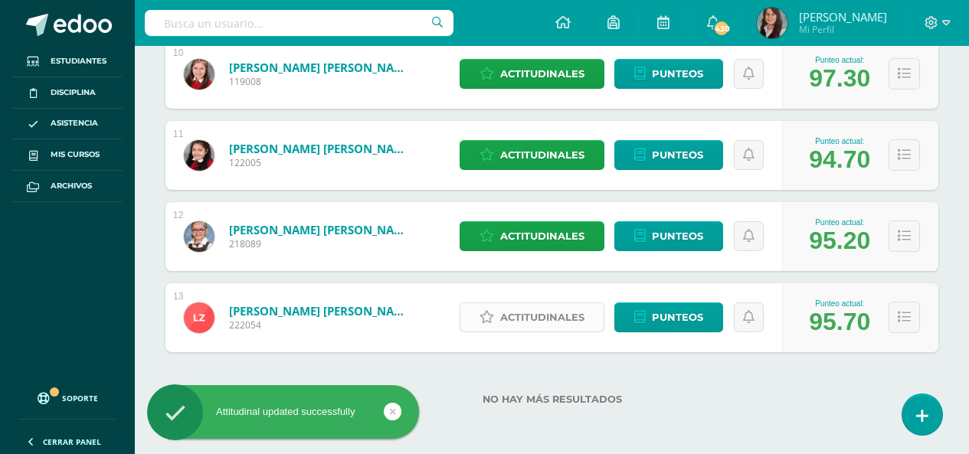
click at [547, 316] on span "Actitudinales" at bounding box center [542, 317] width 84 height 28
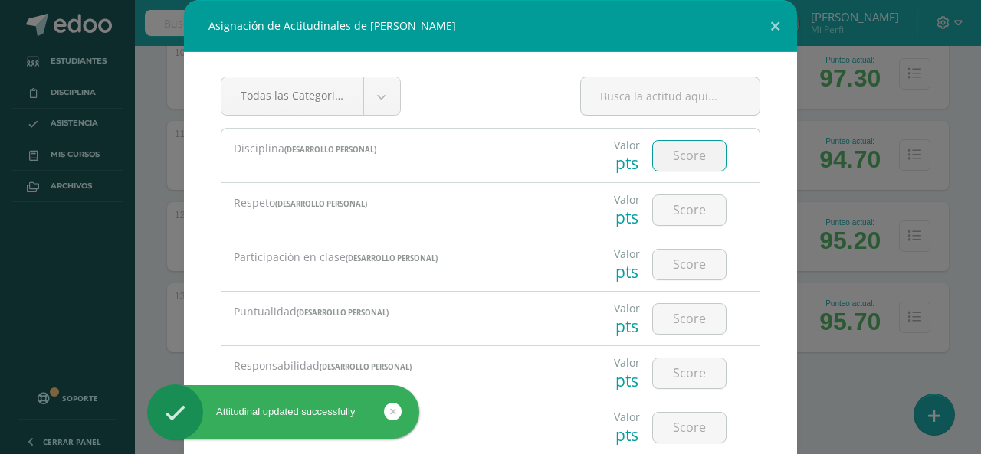
click at [680, 160] on input "number" at bounding box center [689, 156] width 73 height 30
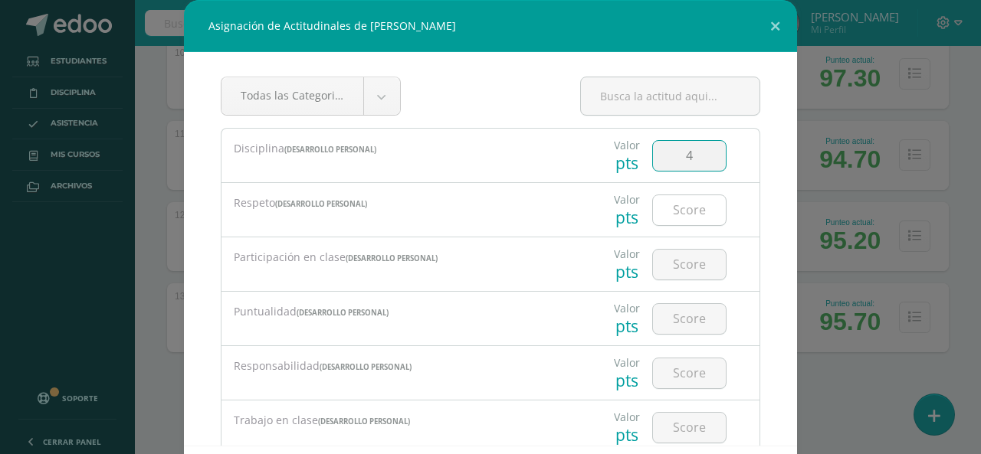
type input "4"
click at [682, 210] on input "number" at bounding box center [689, 210] width 73 height 30
type input "3"
click at [681, 272] on input "number" at bounding box center [689, 265] width 73 height 30
type input "4"
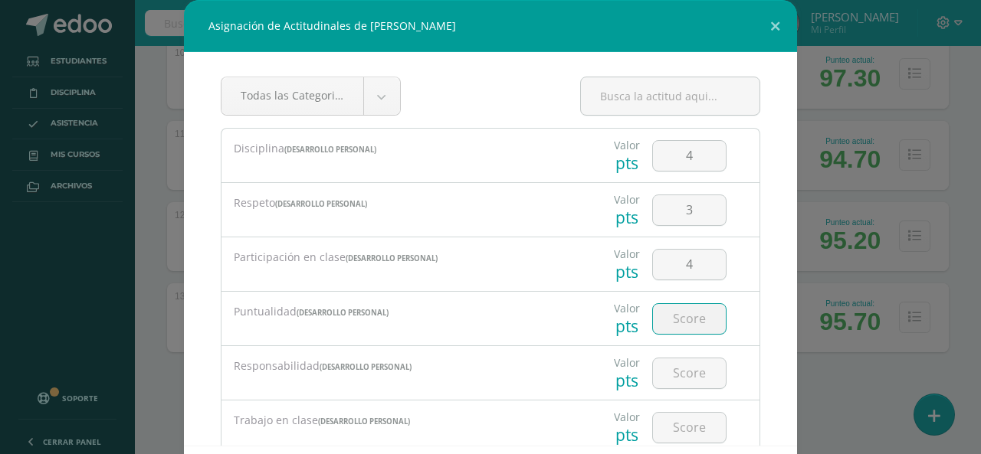
click at [672, 317] on input "number" at bounding box center [689, 319] width 73 height 30
type input "4"
click at [667, 374] on input "number" at bounding box center [689, 374] width 73 height 30
type input "3"
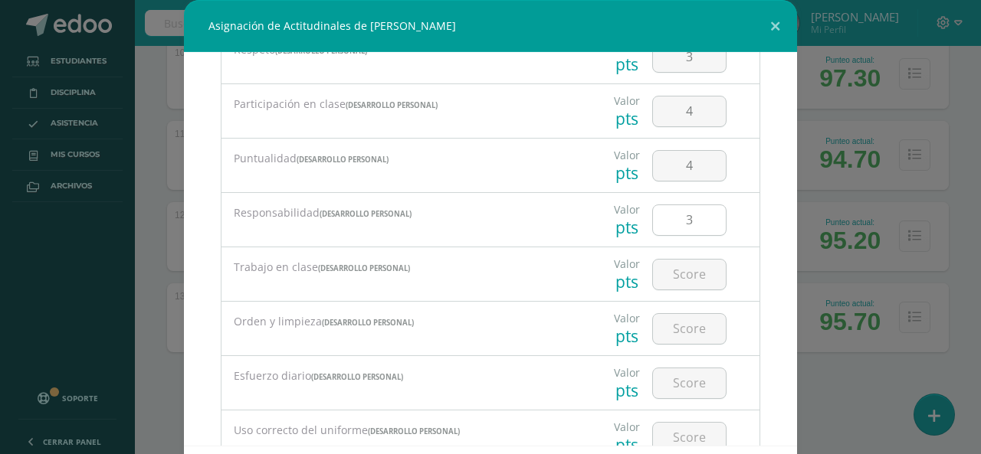
scroll to position [230, 0]
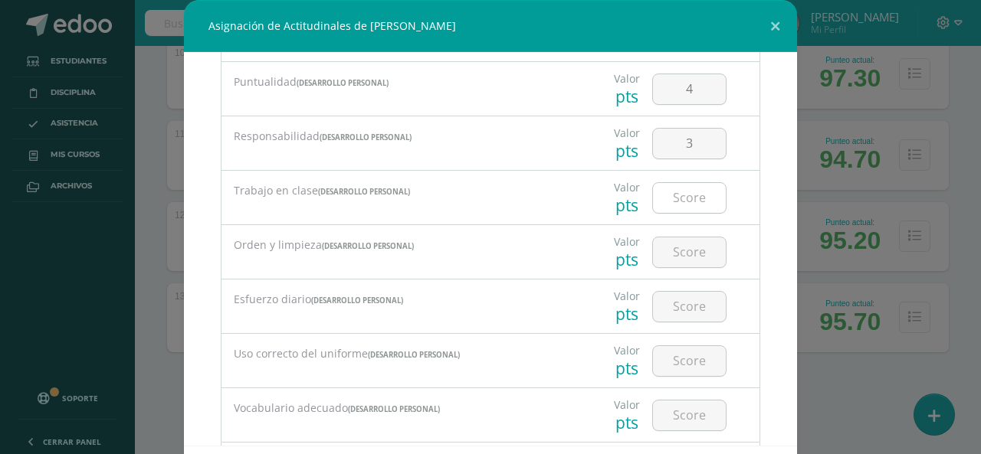
click at [679, 201] on input "number" at bounding box center [689, 198] width 73 height 30
type input "4"
drag, startPoint x: 683, startPoint y: 258, endPoint x: 681, endPoint y: 271, distance: 13.2
click at [683, 258] on input "number" at bounding box center [689, 253] width 73 height 30
type input "3"
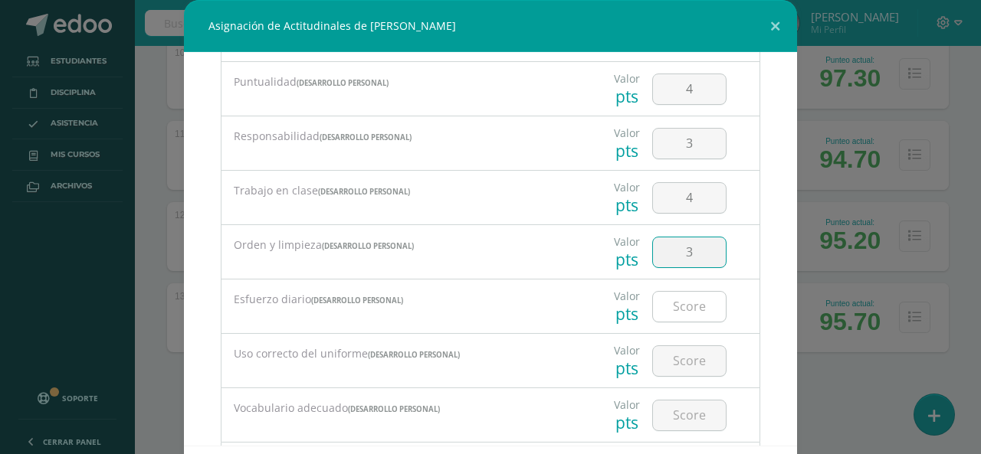
click at [671, 320] on input "number" at bounding box center [689, 307] width 73 height 30
type input "4"
click at [675, 361] on input "number" at bounding box center [689, 361] width 73 height 30
type input "4"
click at [676, 413] on input "number" at bounding box center [689, 416] width 73 height 30
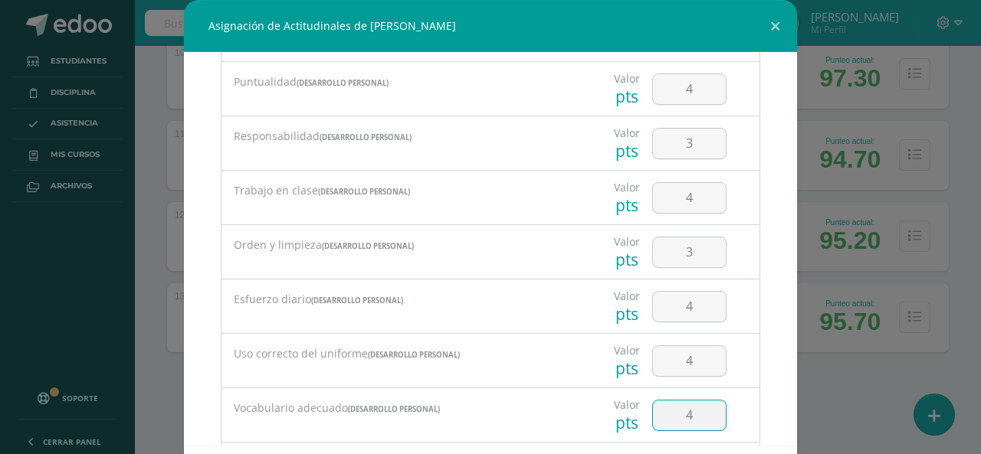
type input "4"
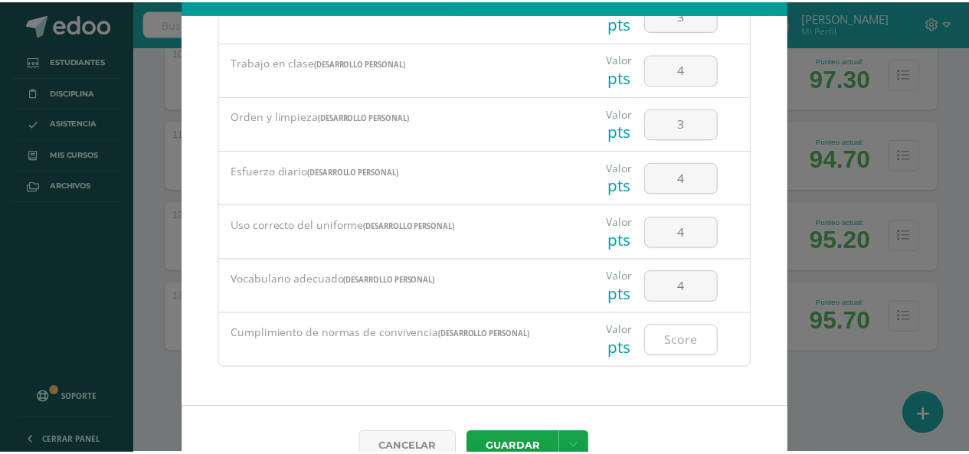
scroll to position [71, 0]
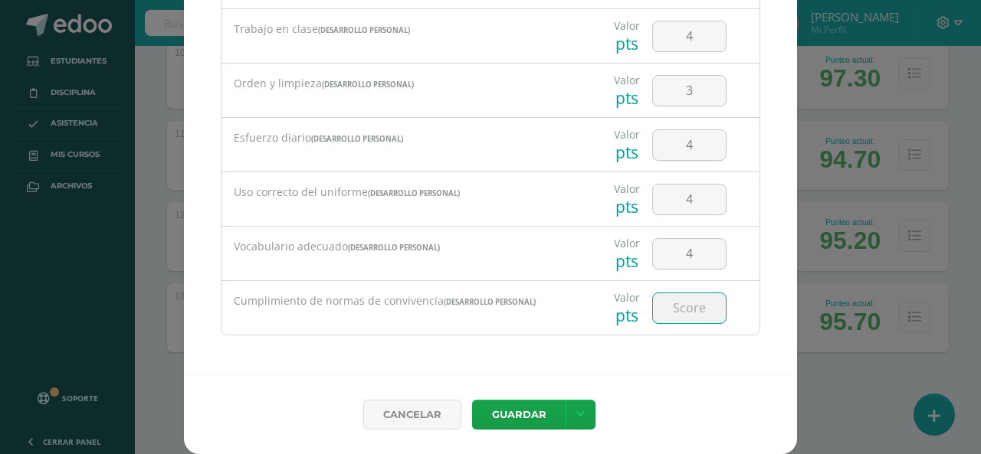
click at [687, 307] on input "number" at bounding box center [689, 309] width 73 height 30
type input "4"
click at [504, 413] on button "Guardar" at bounding box center [518, 415] width 93 height 30
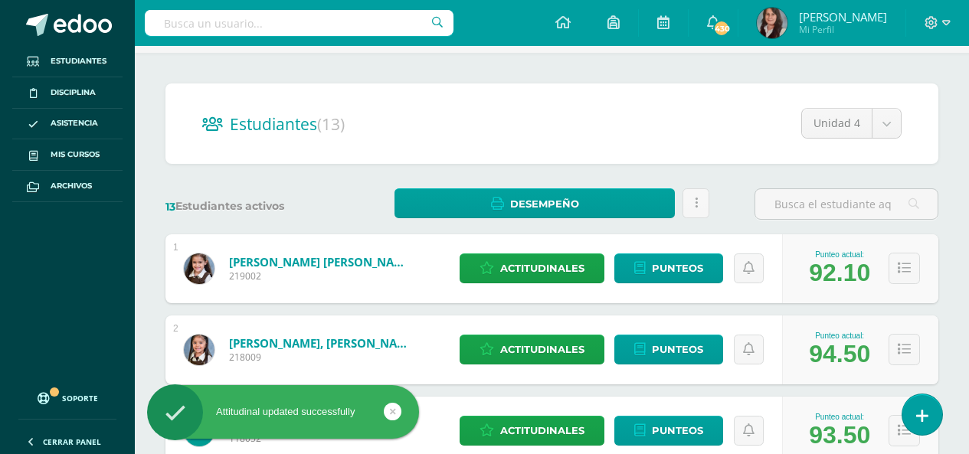
scroll to position [0, 0]
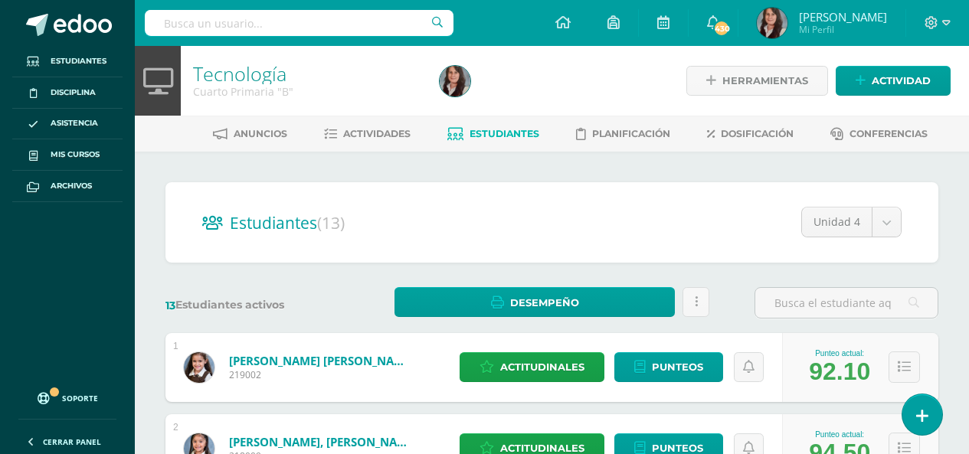
click at [488, 130] on span "Estudiantes" at bounding box center [505, 133] width 70 height 11
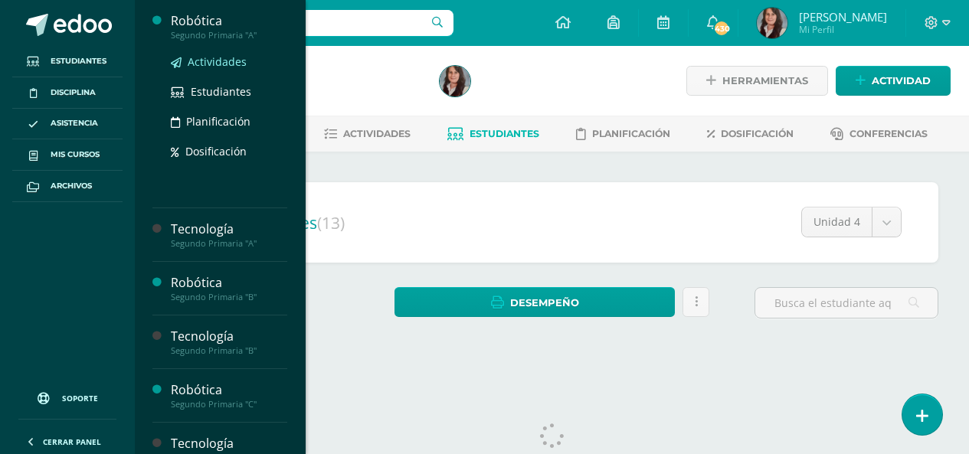
click at [222, 64] on span "Actividades" at bounding box center [217, 61] width 59 height 15
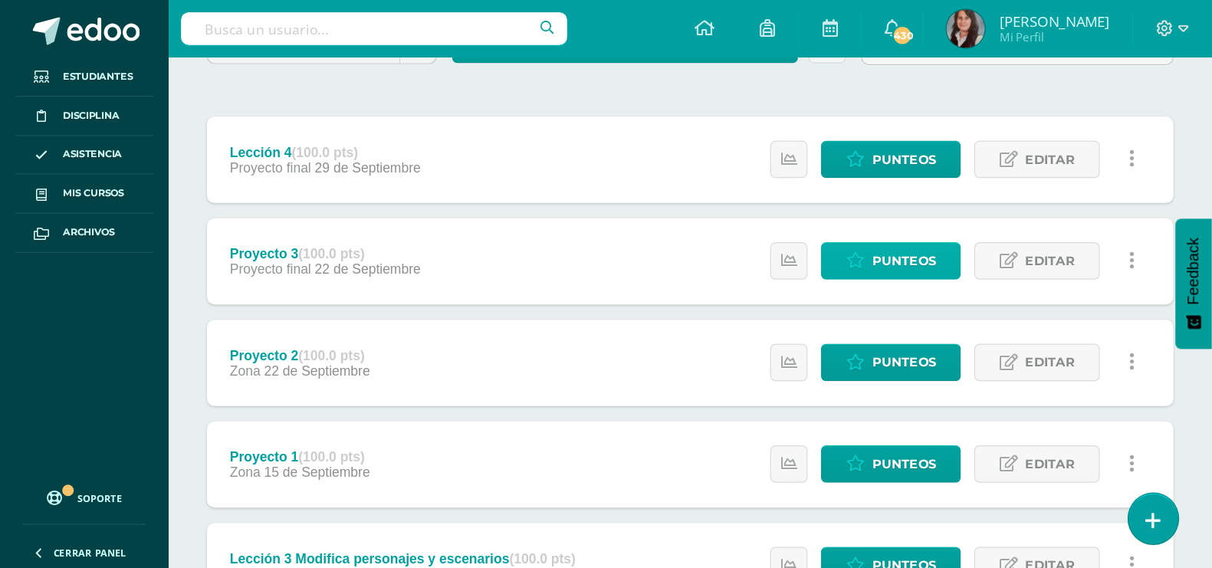
scroll to position [77, 0]
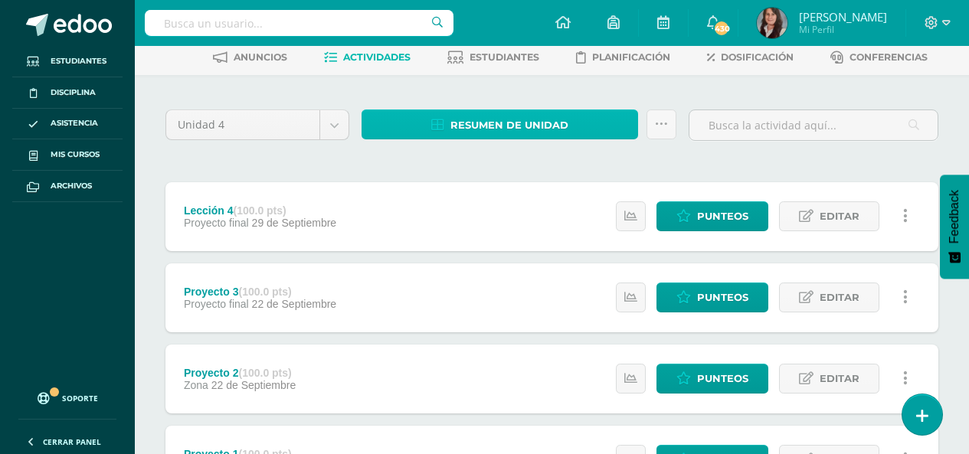
click at [566, 126] on span "Resumen de unidad" at bounding box center [510, 125] width 118 height 28
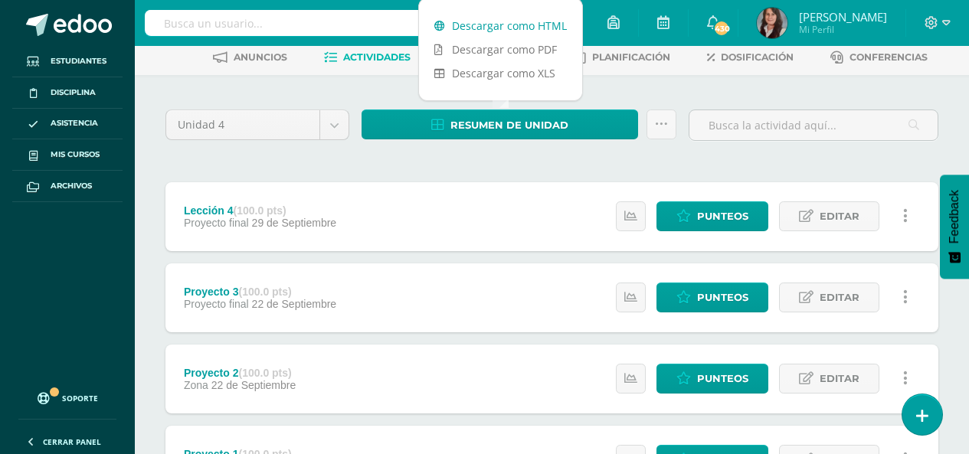
click at [527, 21] on link "Descargar como HTML" at bounding box center [500, 26] width 163 height 24
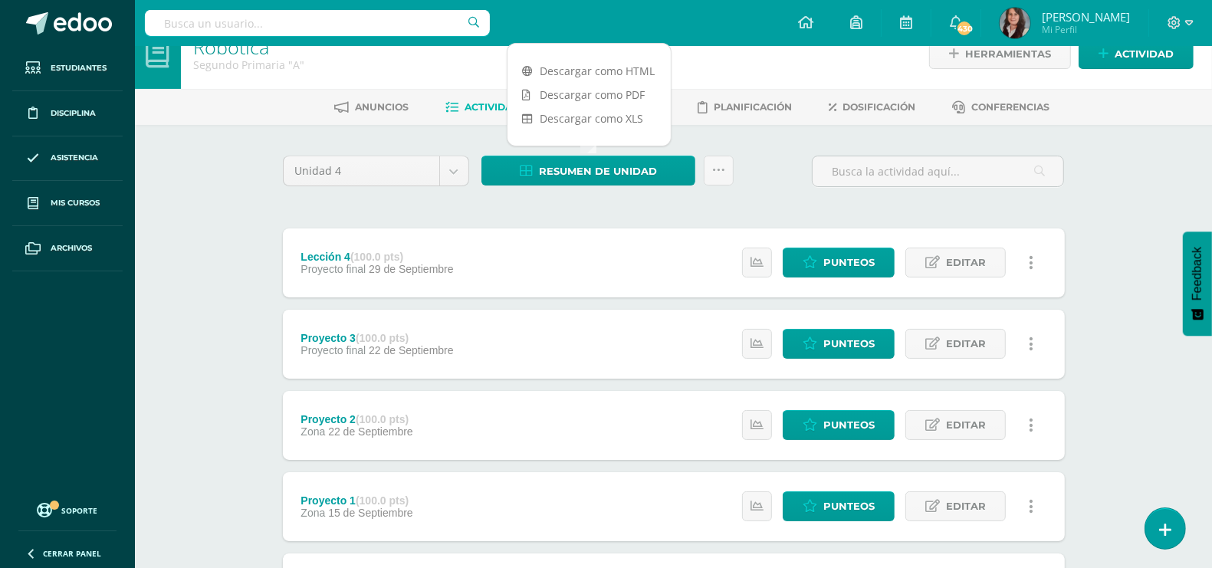
scroll to position [0, 0]
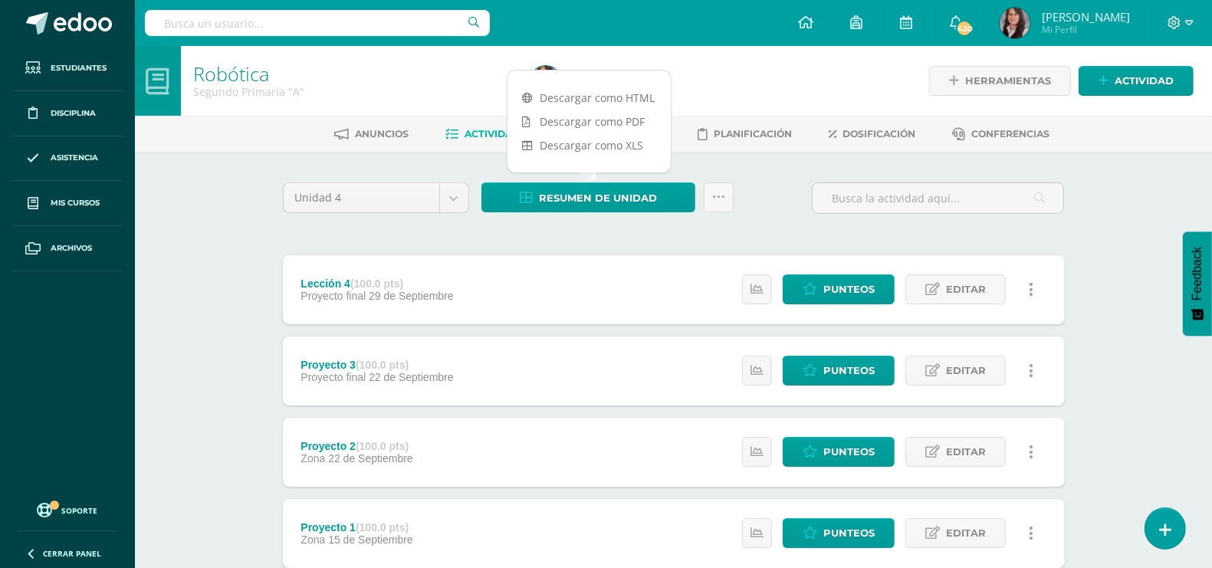
click at [782, 65] on div at bounding box center [695, 81] width 343 height 70
click at [445, 192] on body "Estudiantes Disciplina Asistencia Mis cursos Archivos Soporte Ayuda Reportar un…" at bounding box center [606, 457] width 1212 height 914
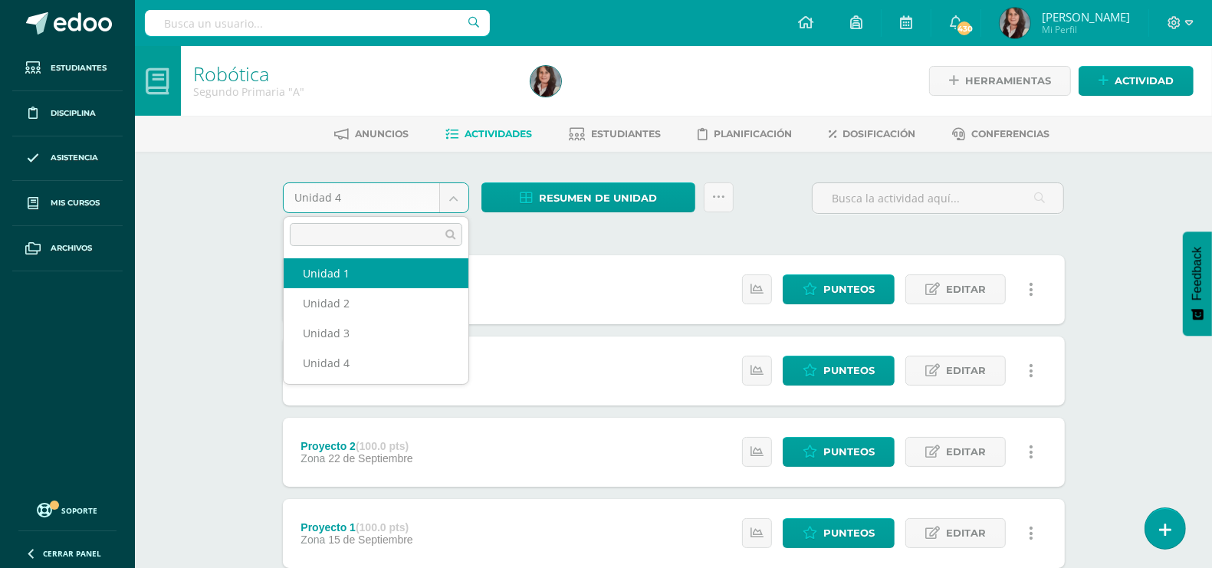
select select "Unidad 1"
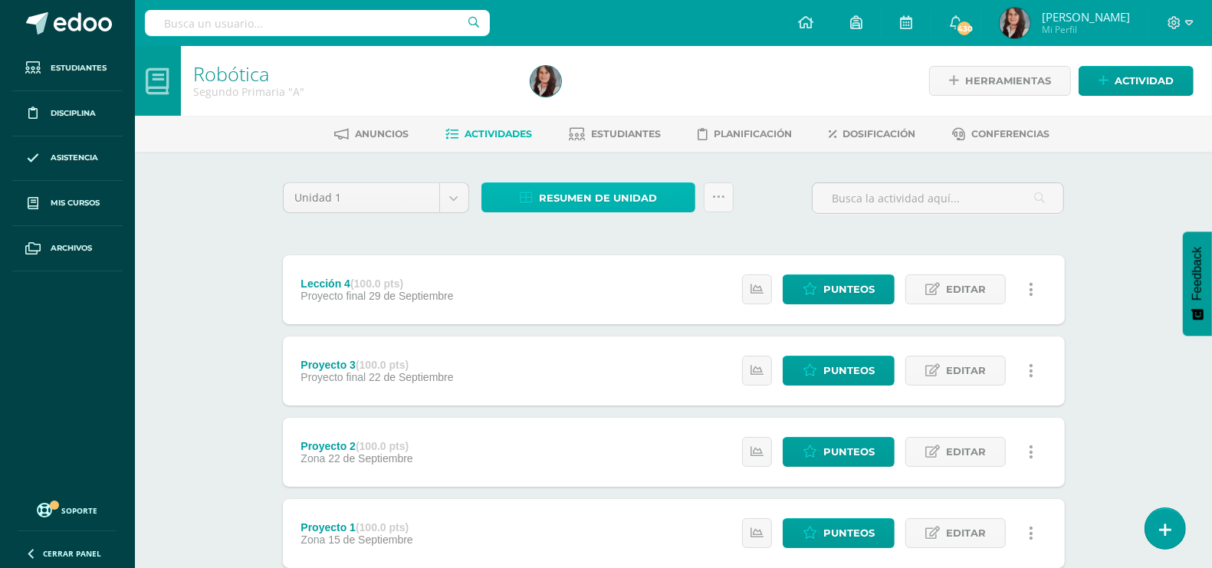
click at [638, 199] on span "Resumen de unidad" at bounding box center [598, 198] width 118 height 28
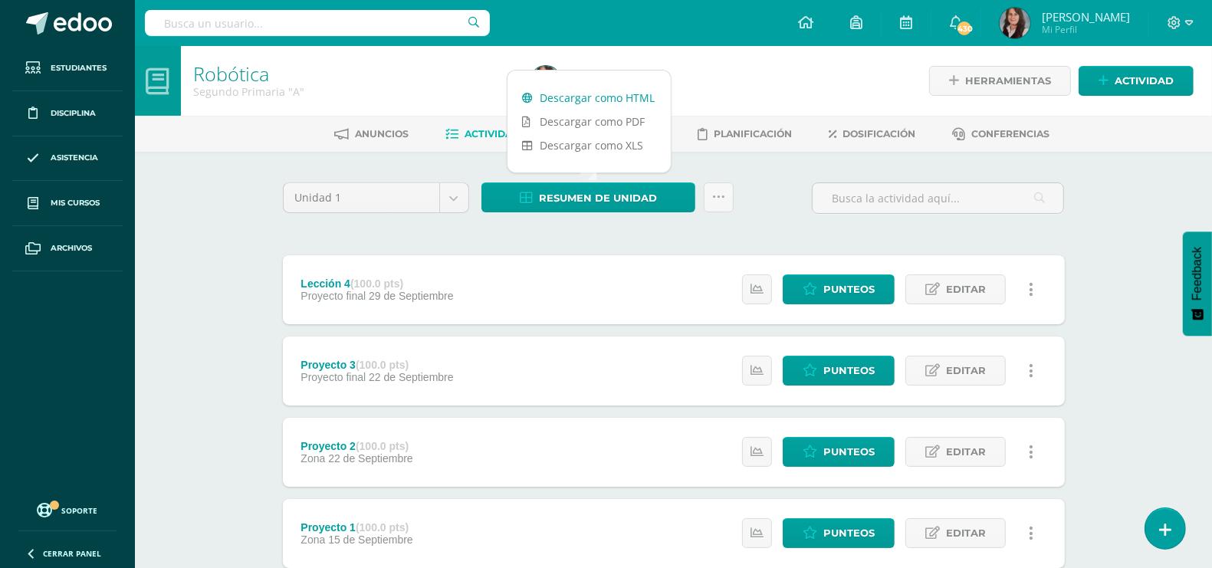
click at [627, 93] on link "Descargar como HTML" at bounding box center [588, 98] width 163 height 24
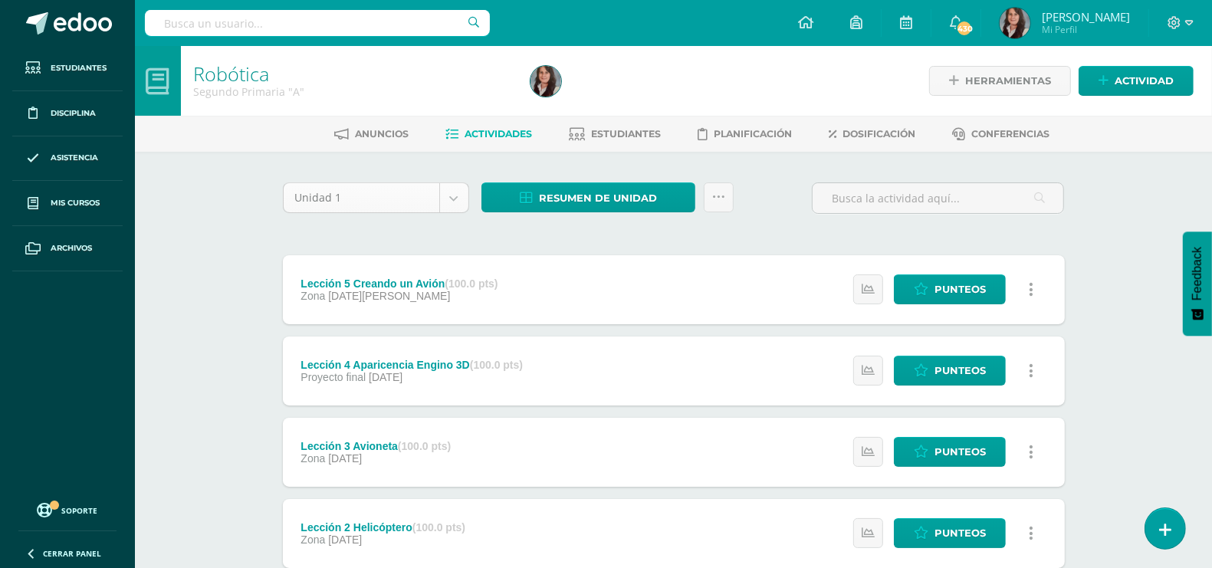
click at [451, 202] on body "Estudiantes Disciplina Asistencia Mis cursos Archivos Soporte Ayuda Reportar un…" at bounding box center [606, 497] width 1212 height 995
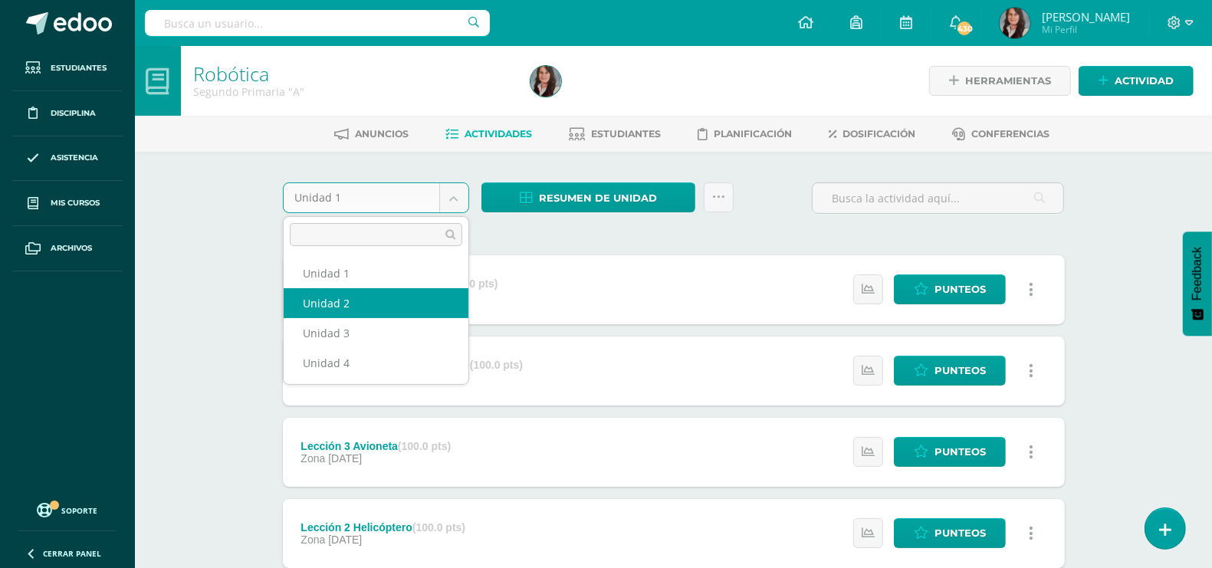
select select "Unidad 2"
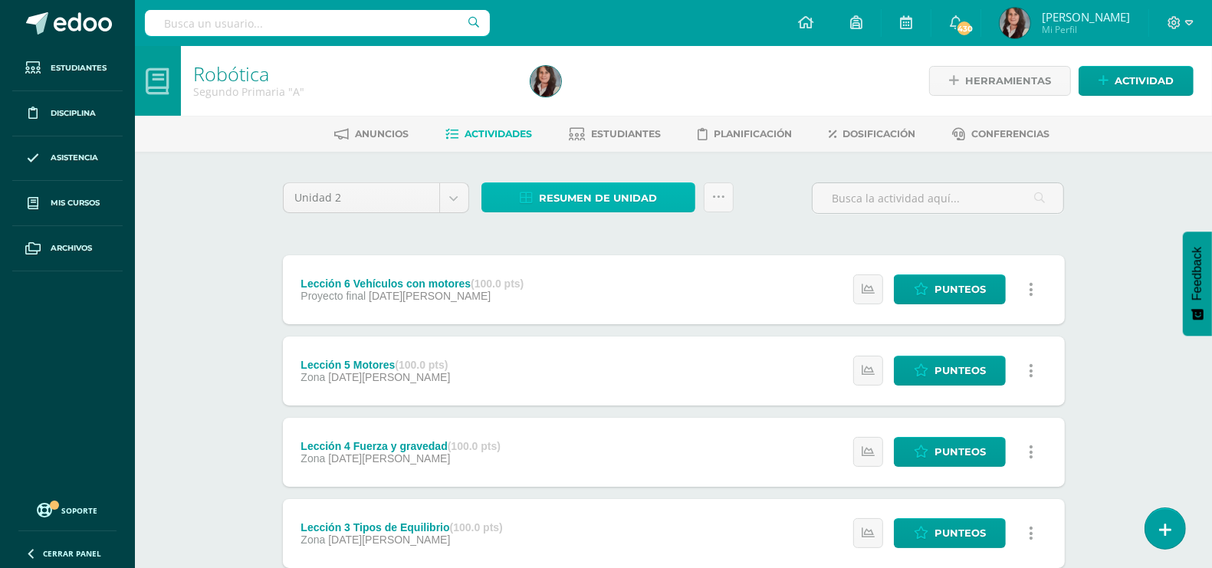
click at [591, 202] on span "Resumen de unidad" at bounding box center [598, 198] width 118 height 28
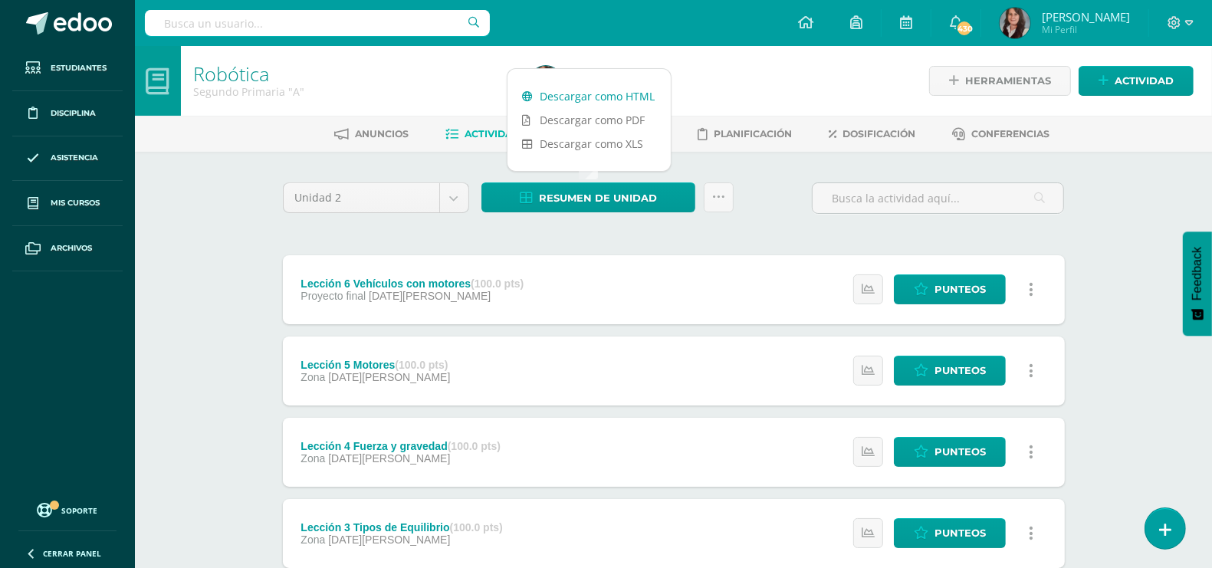
click at [607, 101] on link "Descargar como HTML" at bounding box center [588, 96] width 163 height 24
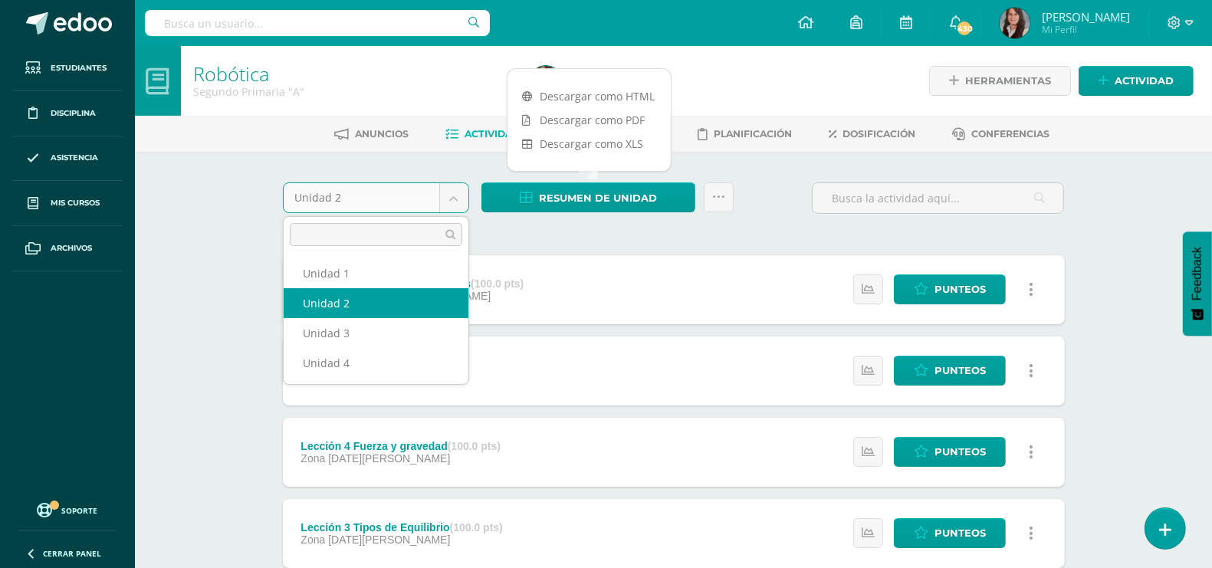
click at [450, 196] on body "Estudiantes Disciplina Asistencia Mis cursos Archivos Soporte Ayuda Reportar un…" at bounding box center [606, 416] width 1212 height 832
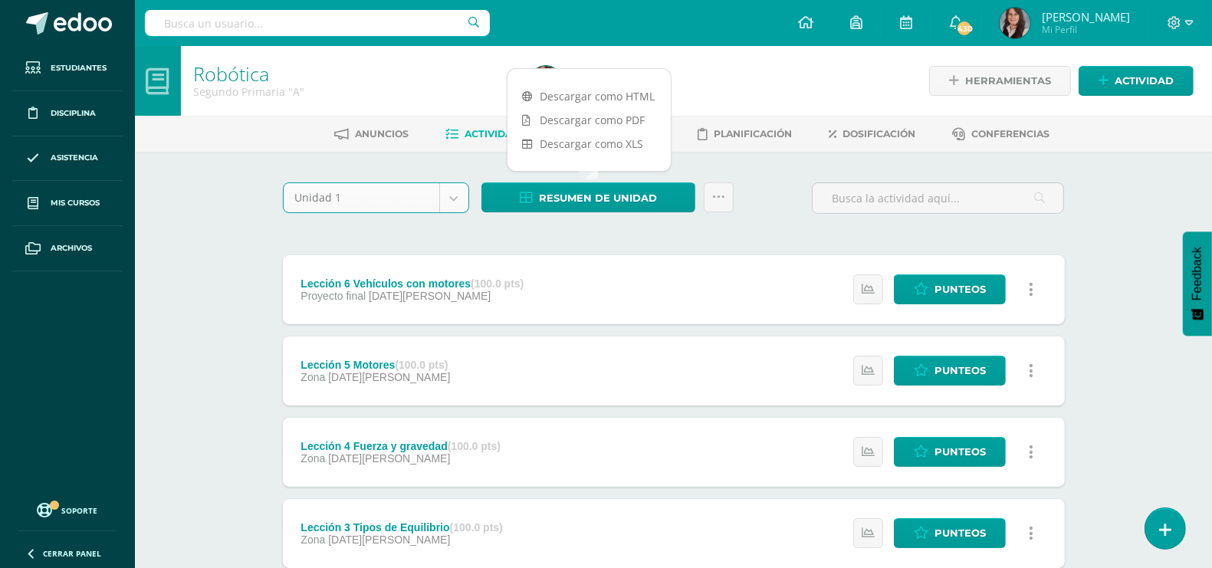
select select "Unidad 1"
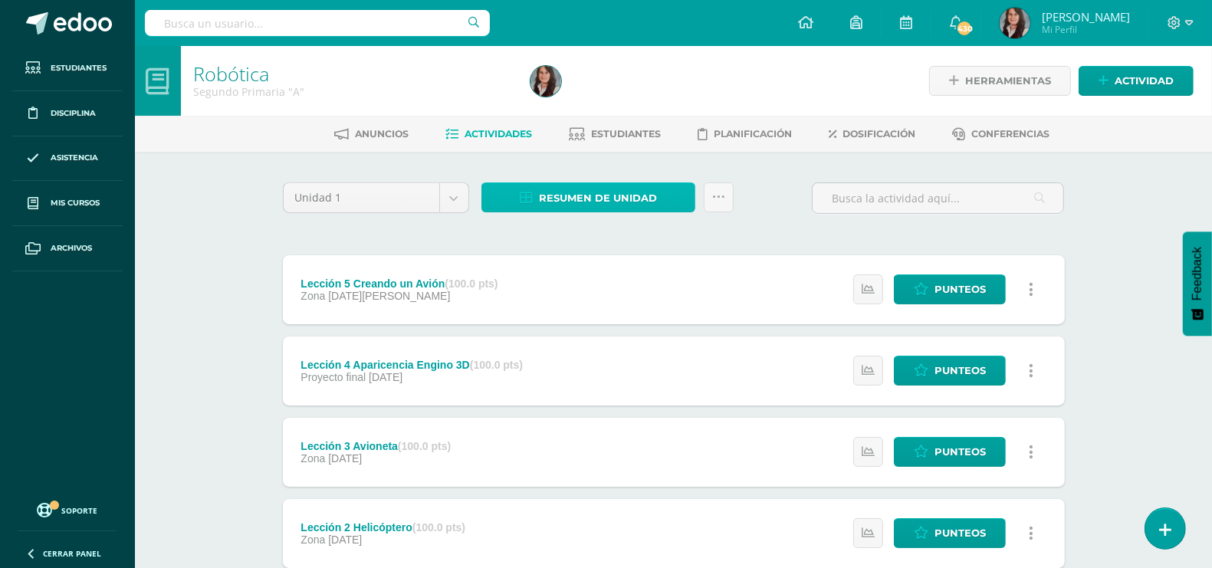
click at [600, 195] on span "Resumen de unidad" at bounding box center [598, 198] width 118 height 28
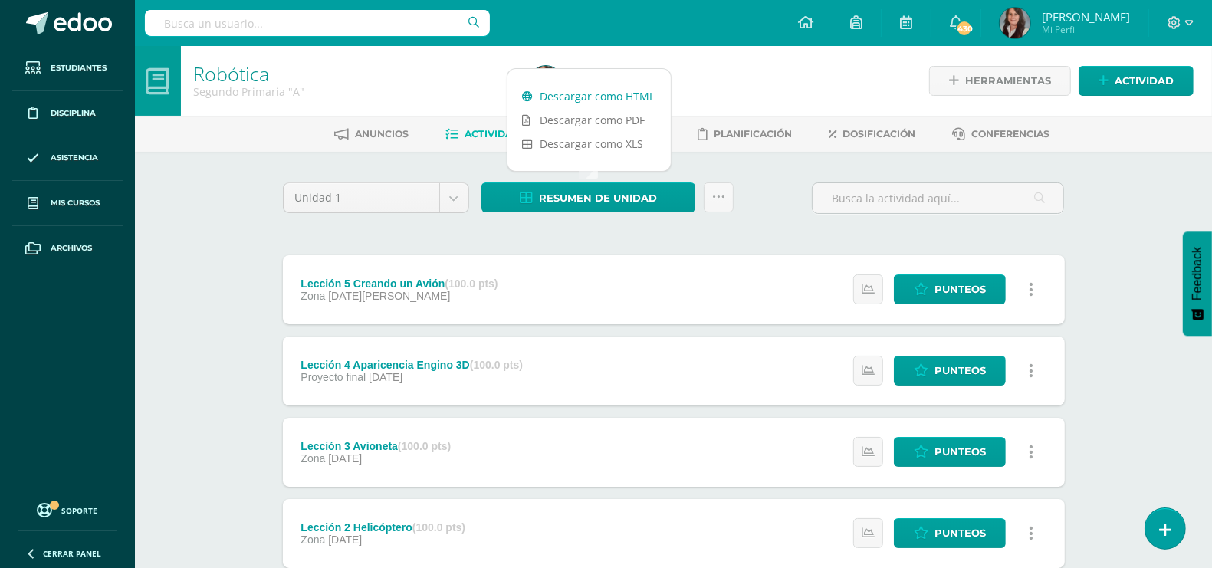
click at [615, 96] on link "Descargar como HTML" at bounding box center [588, 96] width 163 height 24
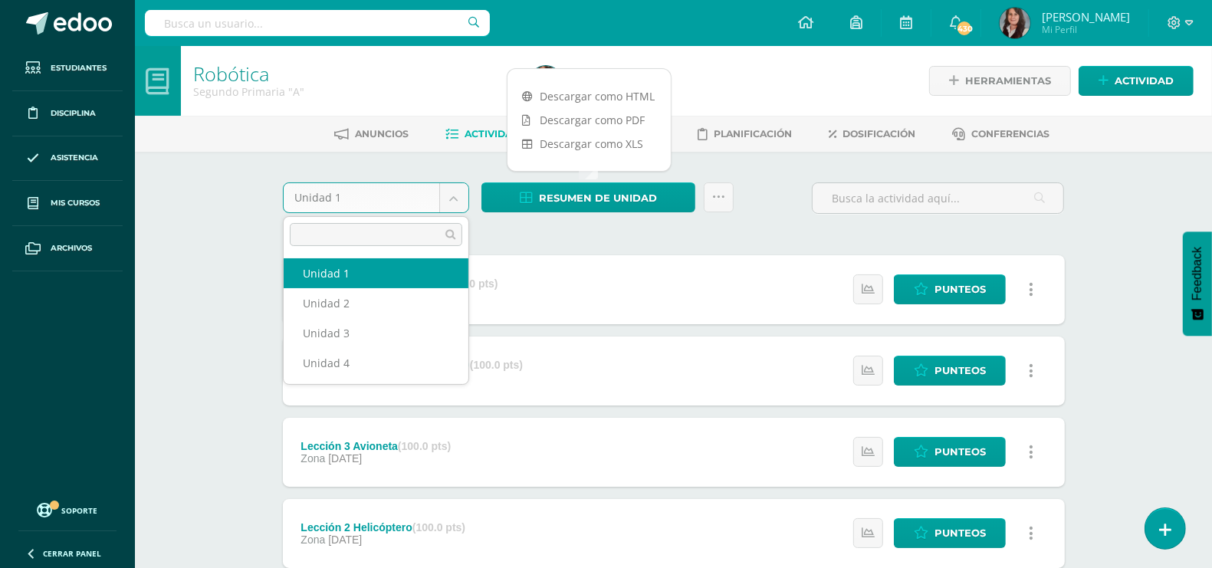
click at [460, 205] on body "Estudiantes Disciplina Asistencia Mis cursos Archivos Soporte Ayuda Reportar un…" at bounding box center [606, 497] width 1212 height 995
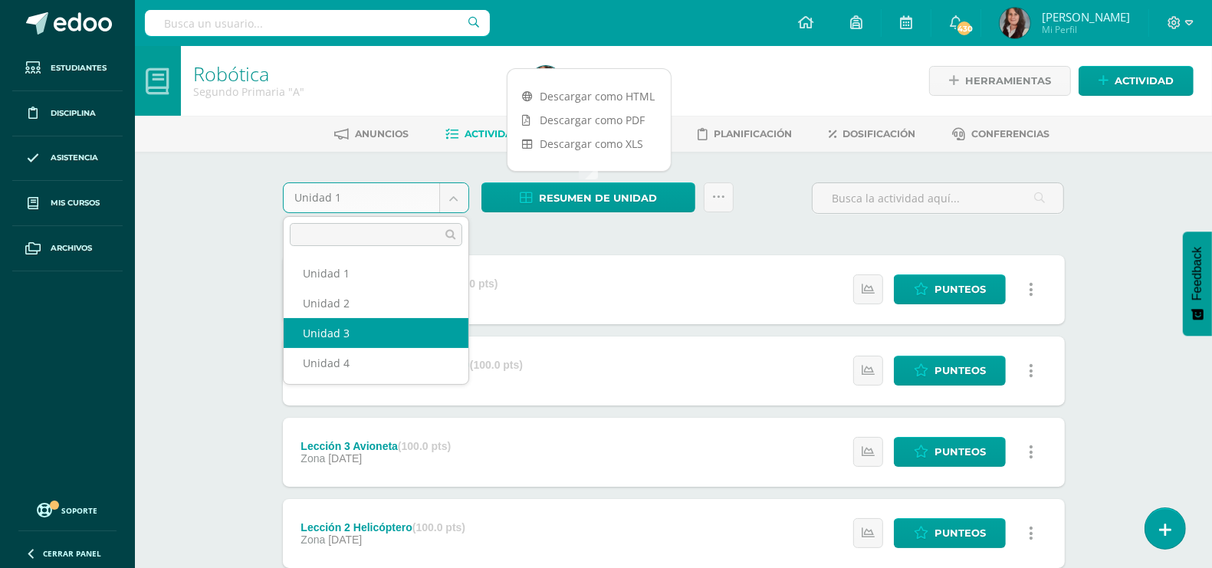
select select "Unidad 3"
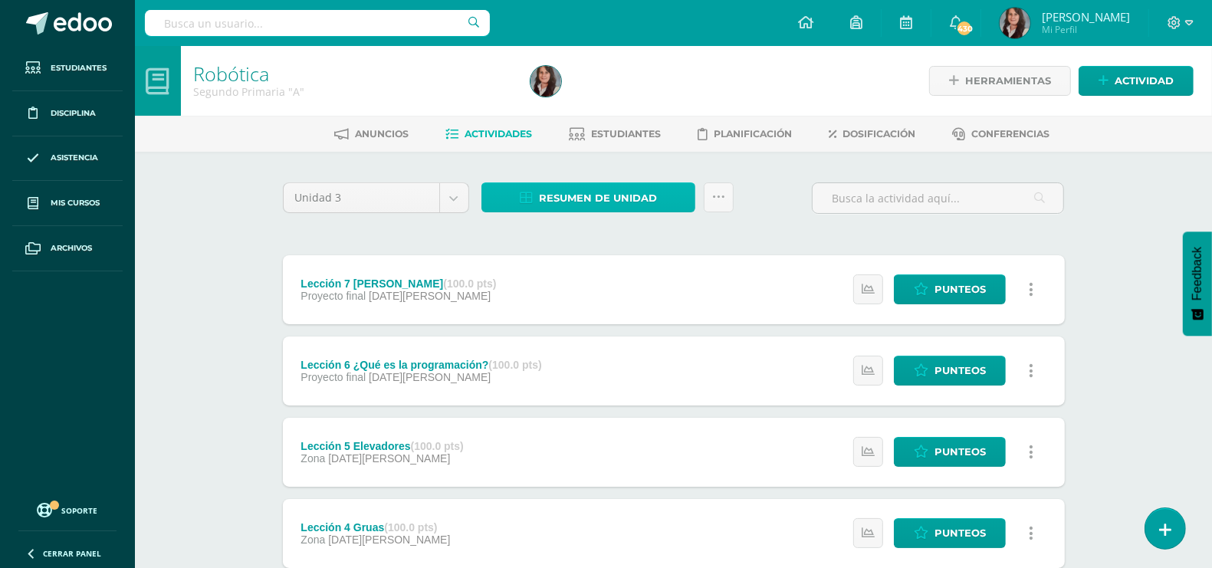
click at [619, 193] on span "Resumen de unidad" at bounding box center [598, 198] width 118 height 28
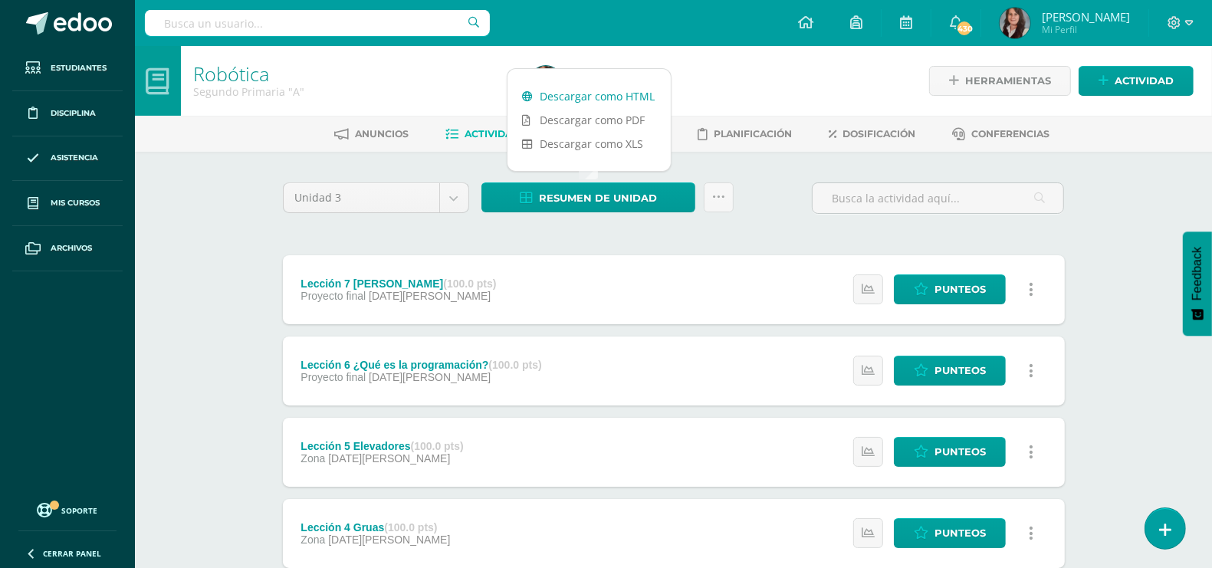
click at [611, 94] on link "Descargar como HTML" at bounding box center [588, 96] width 163 height 24
click at [791, 212] on div "Unidad 3 Unidad 1 Unidad 2 Unidad 3 Unidad 4 Resumen de unidad Enviar punteos a…" at bounding box center [674, 204] width 794 height 44
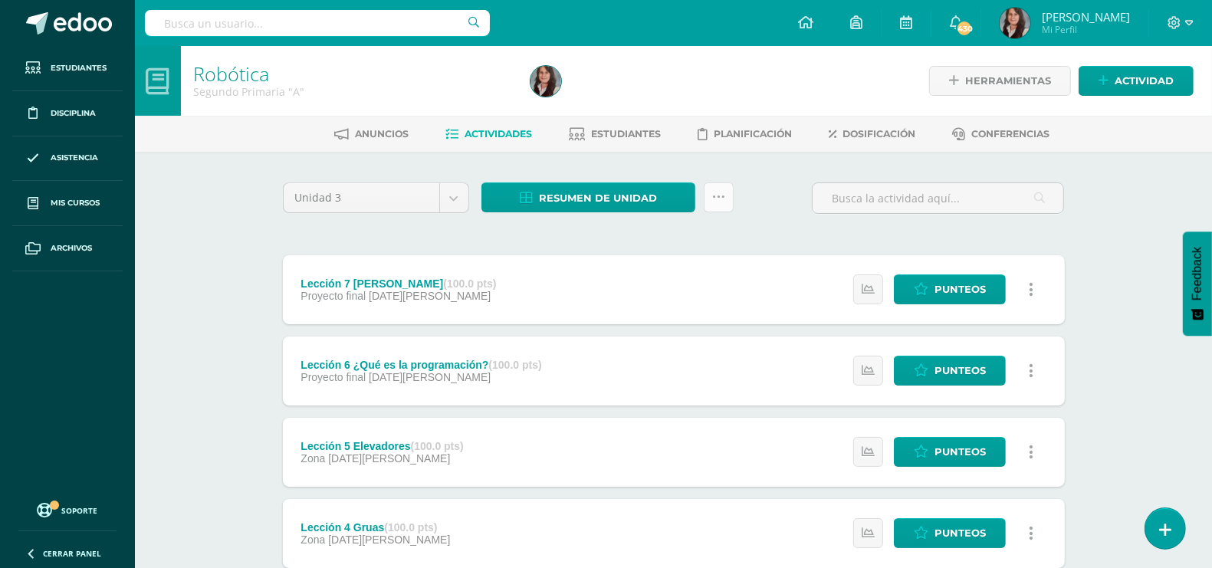
click at [727, 195] on link at bounding box center [719, 197] width 30 height 30
click at [770, 185] on div "Unidad 3 Unidad 1 Unidad 2 Unidad 3 Unidad 4 Resumen de unidad ¿Estás seguro qu…" at bounding box center [674, 204] width 794 height 44
click at [598, 139] on link "Estudiantes" at bounding box center [615, 134] width 92 height 25
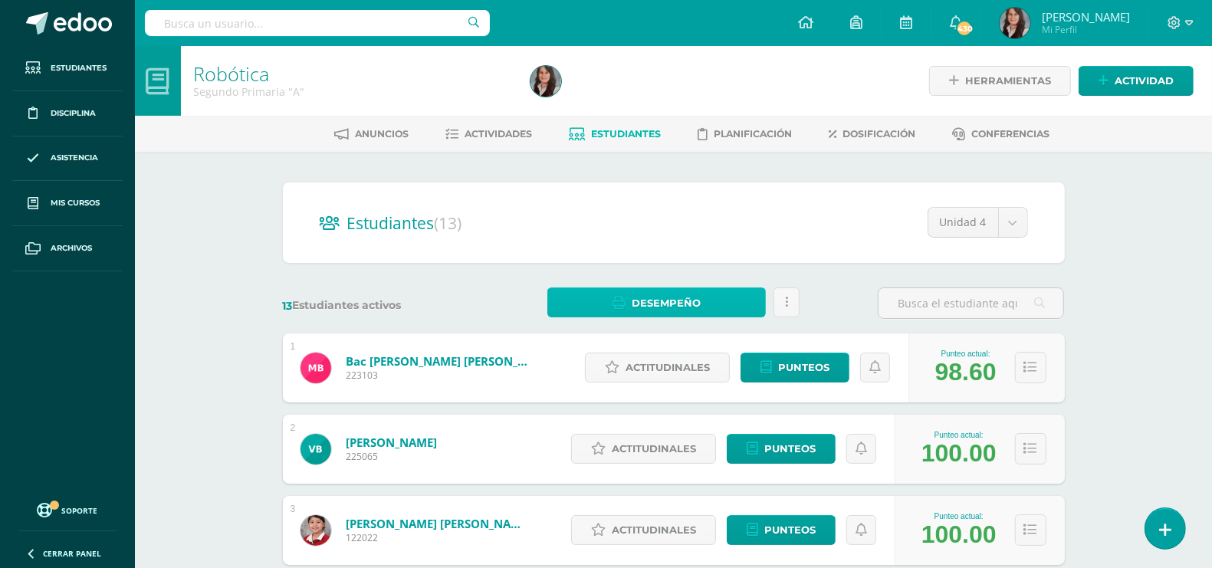
click at [679, 309] on span "Desempeño" at bounding box center [666, 303] width 69 height 28
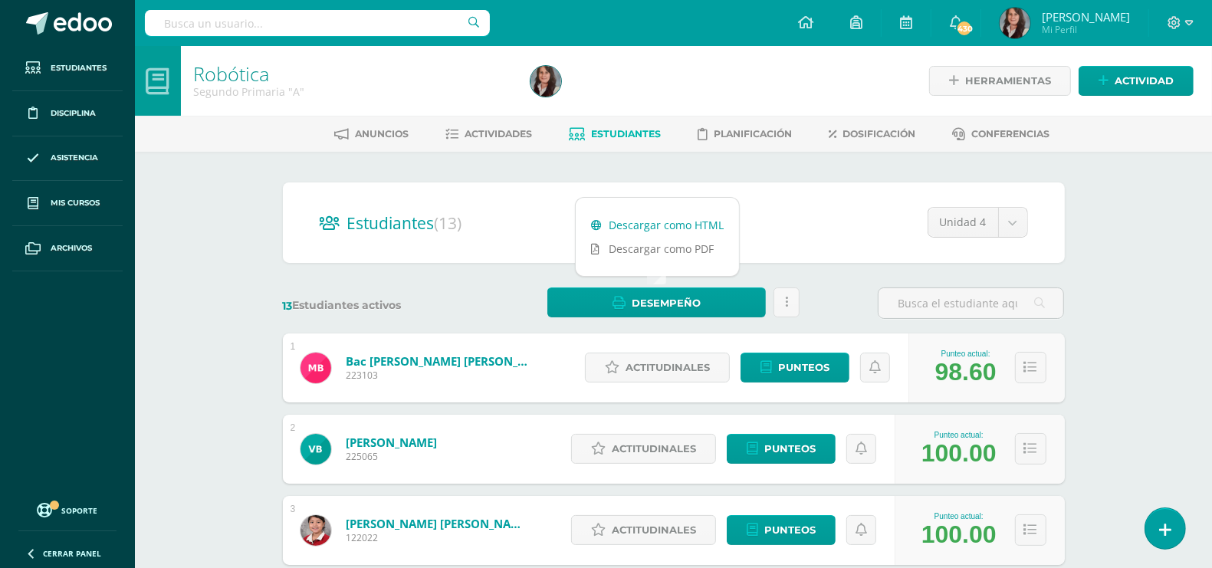
click at [695, 217] on link "Descargar como HTML" at bounding box center [657, 225] width 163 height 24
